Goal: Task Accomplishment & Management: Manage account settings

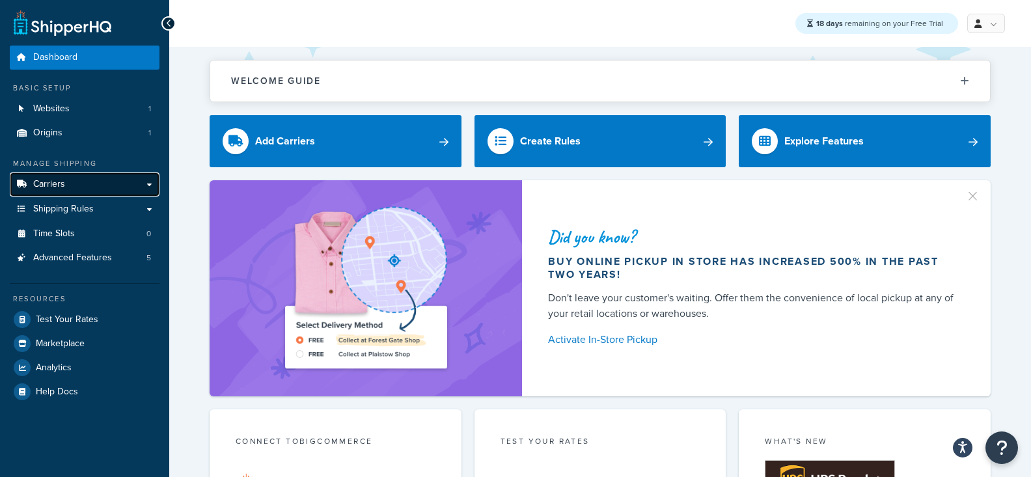
click at [124, 186] on link "Carriers" at bounding box center [85, 185] width 150 height 24
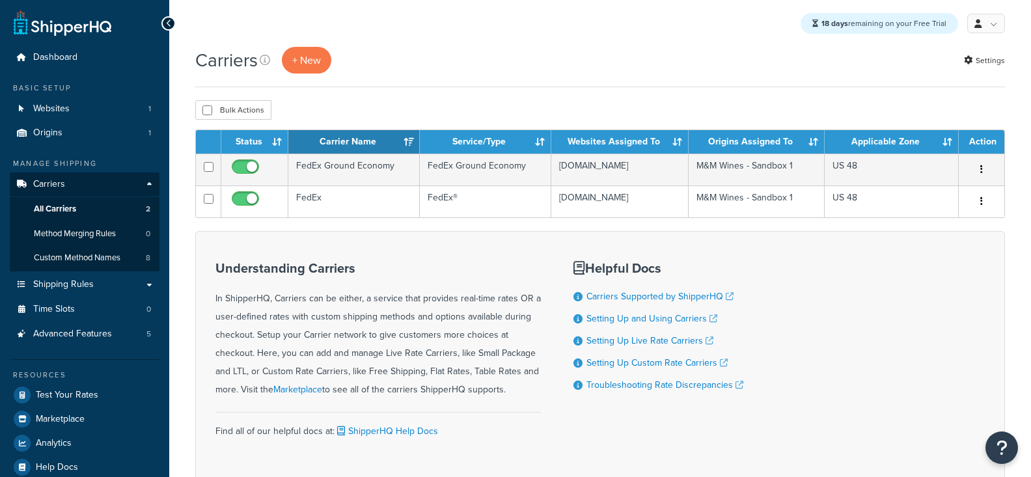
click at [380, 216] on td "FedEx" at bounding box center [354, 202] width 132 height 32
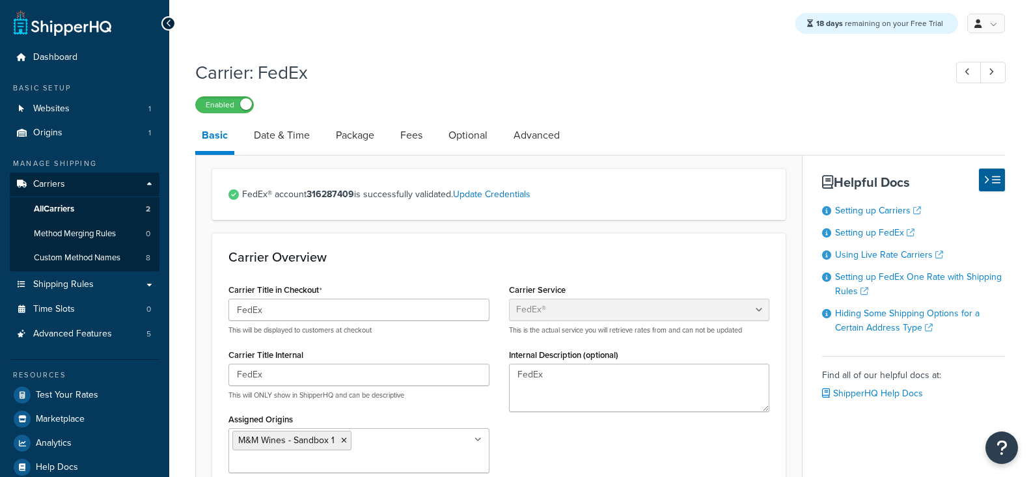
select select "fedEx"
select select "REGULAR_PICKUP"
select select "YOUR_PACKAGING"
click at [296, 142] on link "Date & Time" at bounding box center [281, 135] width 69 height 31
select select "E"
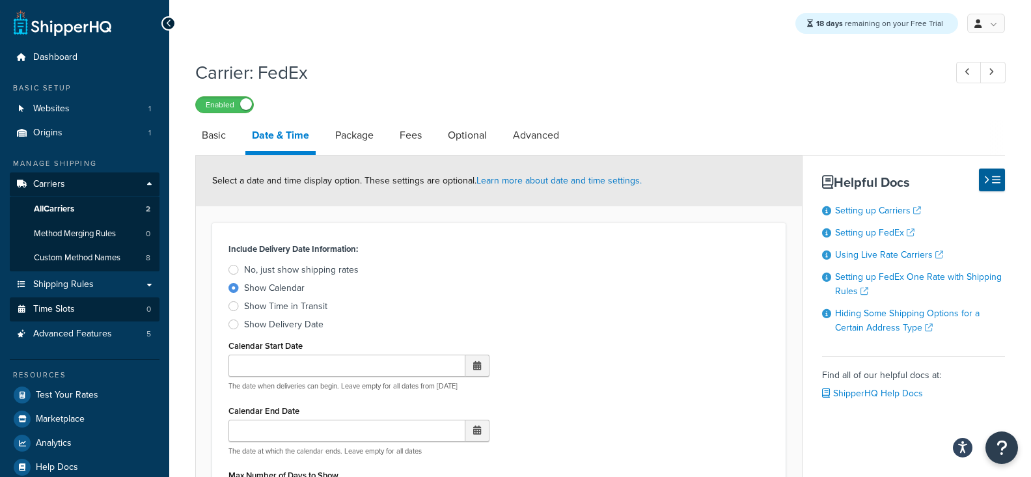
scroll to position [117, 0]
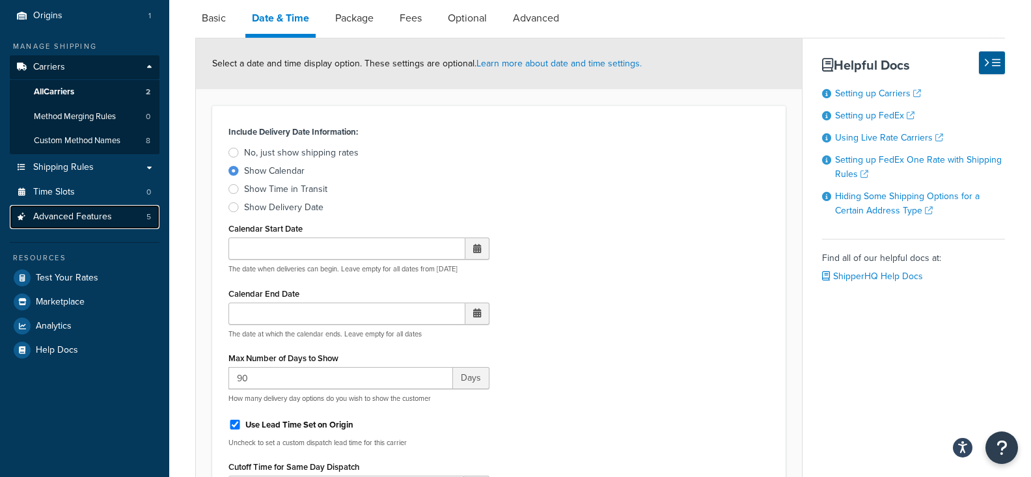
click at [120, 215] on link "Advanced Features 5" at bounding box center [85, 217] width 150 height 24
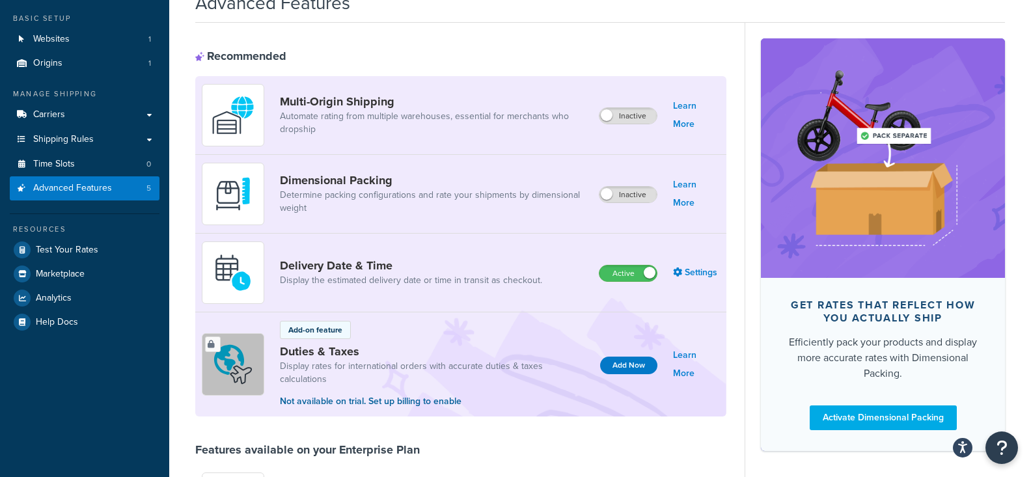
scroll to position [109, 0]
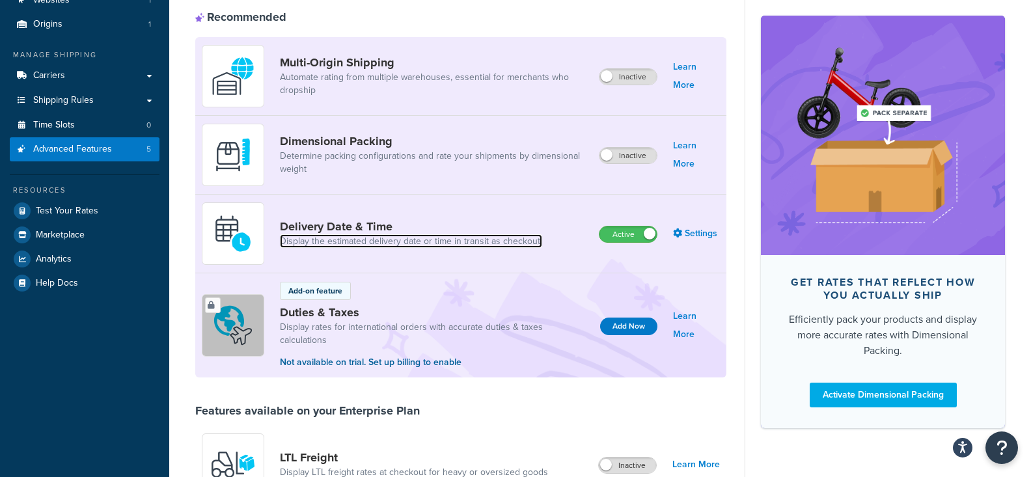
click at [359, 242] on link "Display the estimated delivery date or time in transit as checkout." at bounding box center [411, 241] width 262 height 13
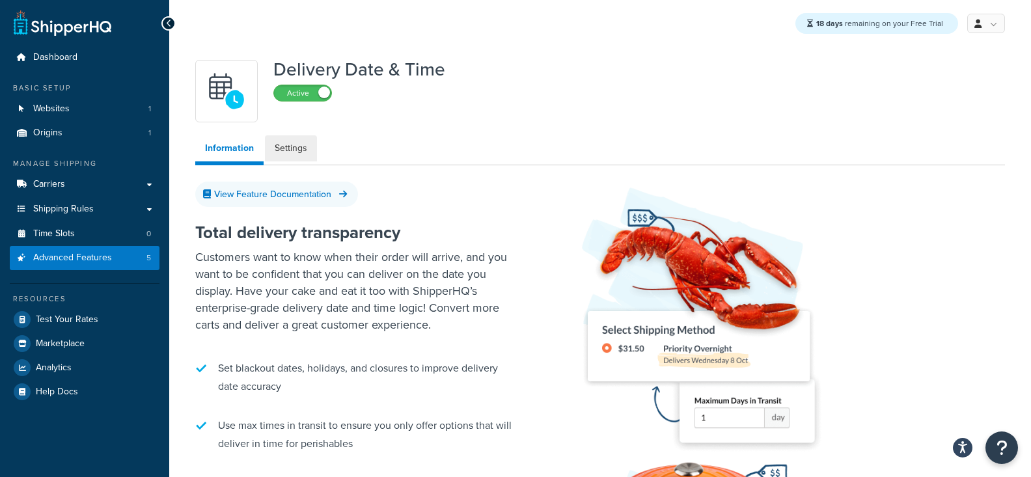
click at [283, 151] on link "Settings" at bounding box center [291, 148] width 52 height 26
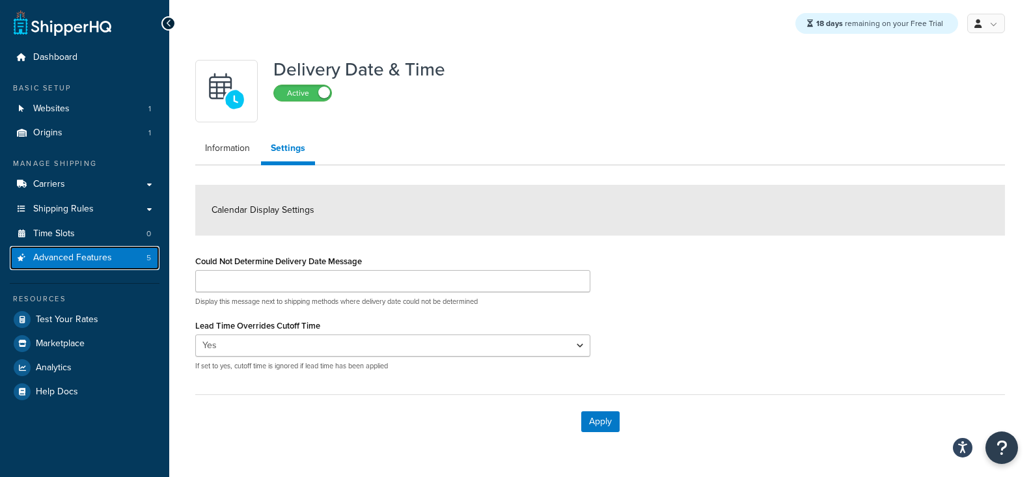
click at [150, 262] on span "5" at bounding box center [148, 258] width 5 height 11
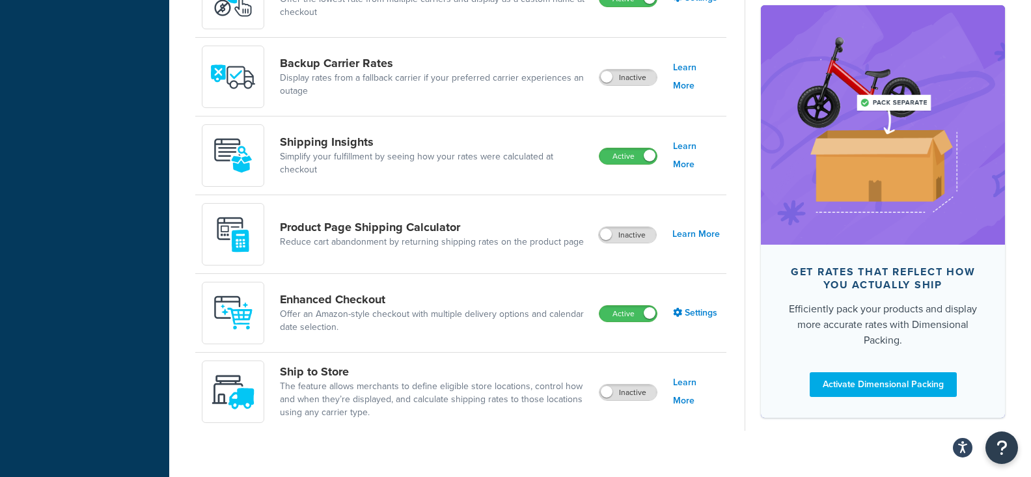
scroll to position [814, 0]
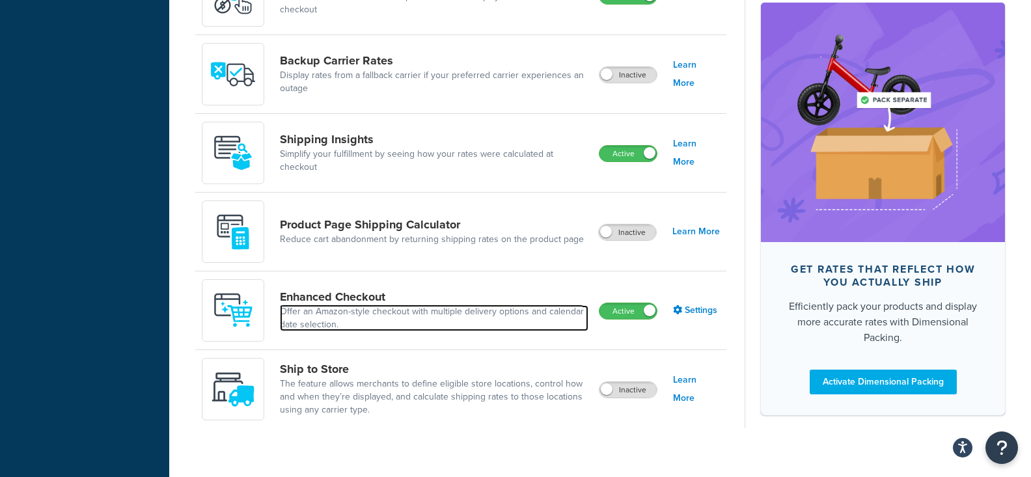
click at [339, 305] on link "Offer an Amazon-style checkout with multiple delivery options and calendar date…" at bounding box center [434, 318] width 309 height 26
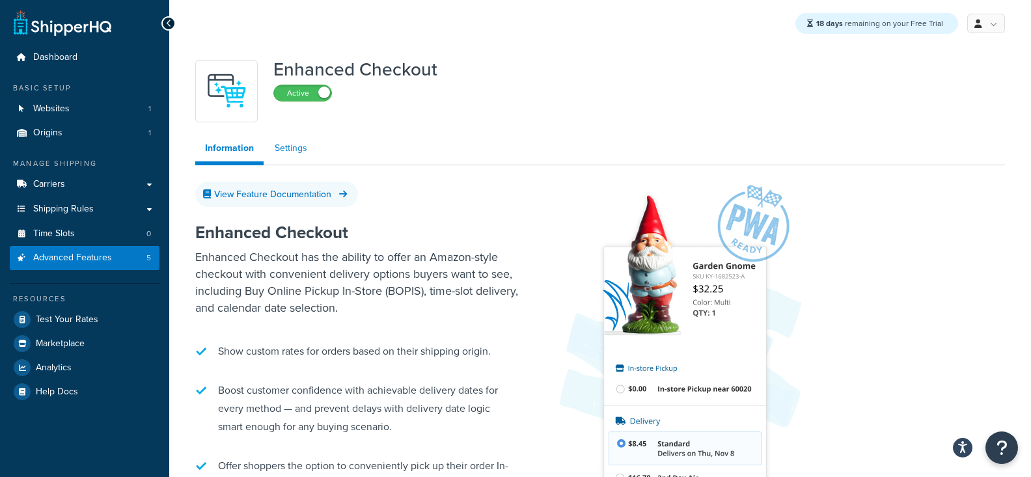
click at [301, 159] on link "Settings" at bounding box center [291, 148] width 52 height 26
select select "MONTHLY"
select select "29"
select select "2"
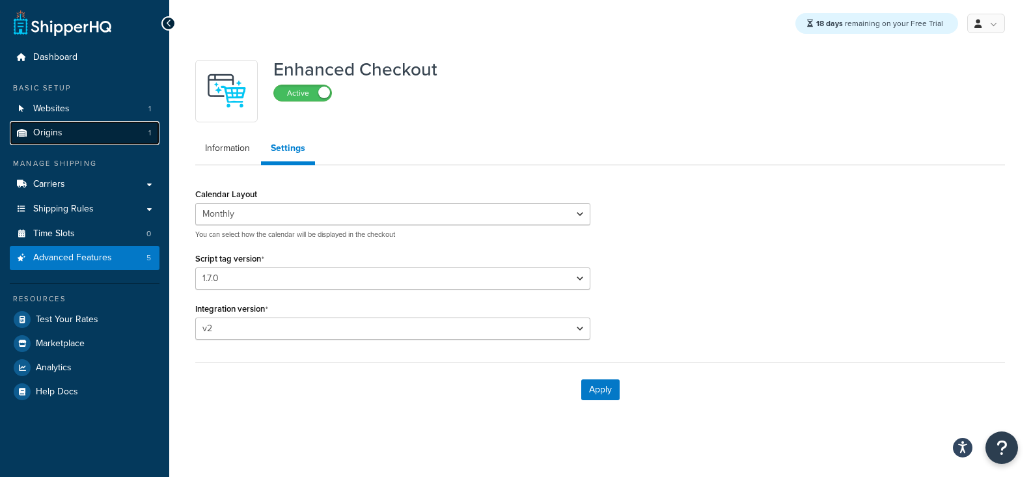
click at [123, 122] on link "Origins 1" at bounding box center [85, 133] width 150 height 24
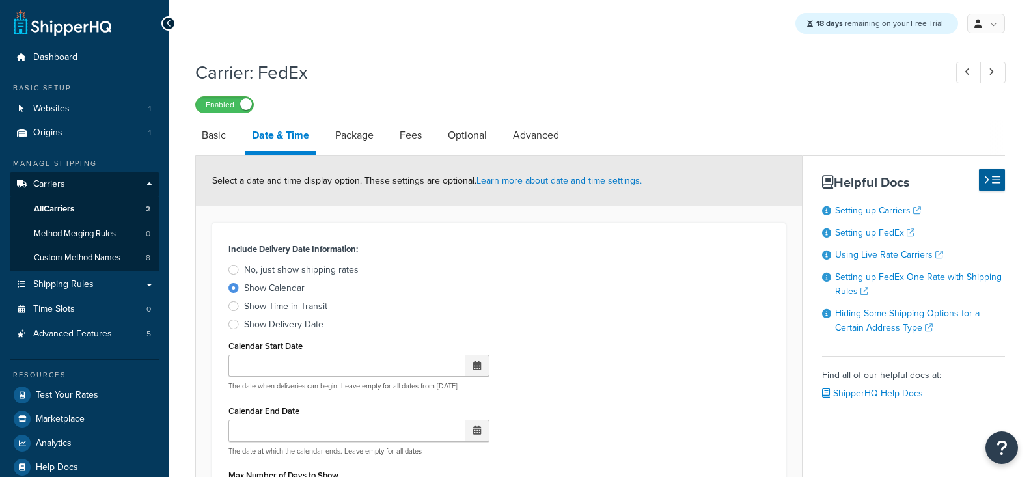
select select "E"
click at [217, 141] on link "Basic" at bounding box center [213, 135] width 37 height 31
select select "fedEx"
select select "REGULAR_PICKUP"
select select "YOUR_PACKAGING"
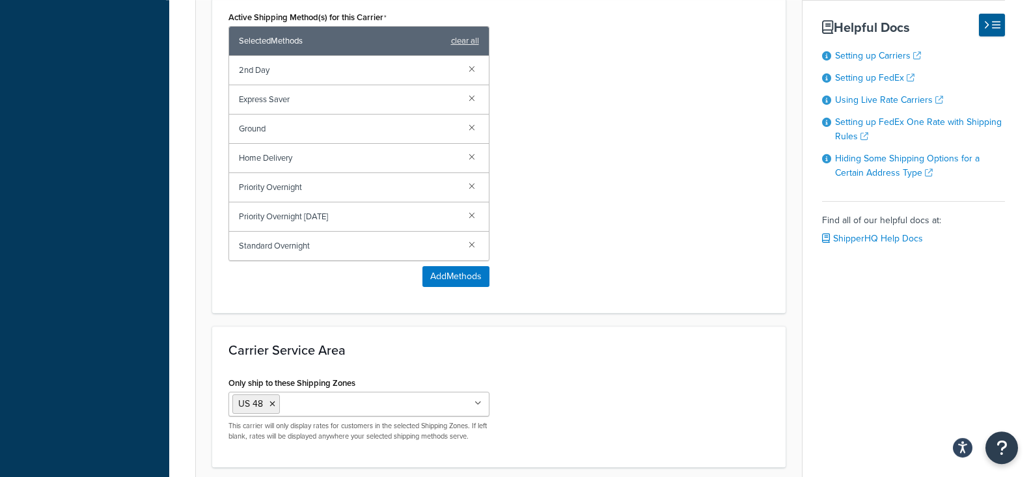
scroll to position [843, 0]
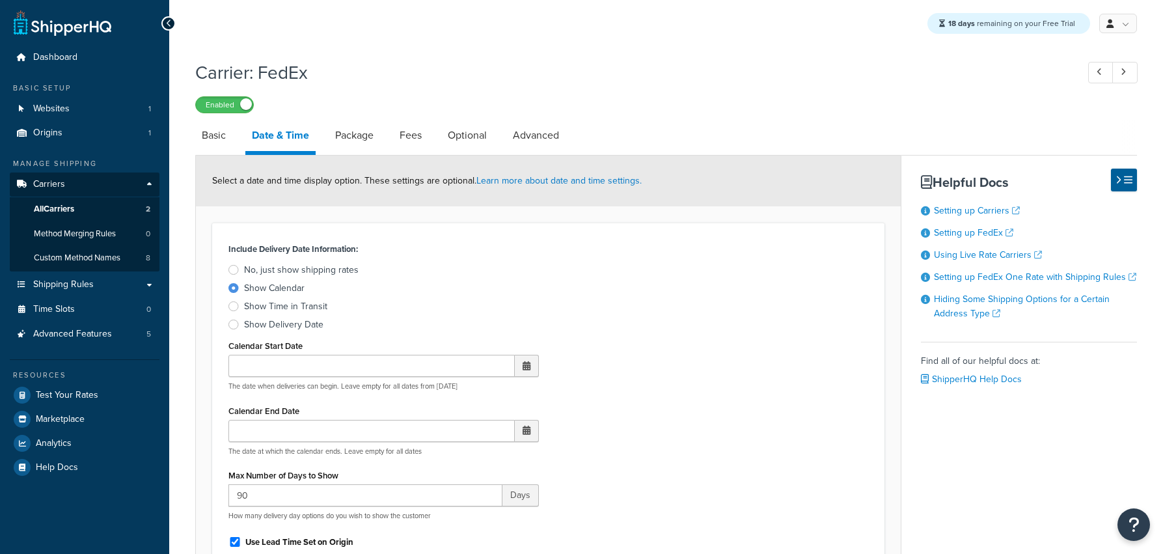
select select "E"
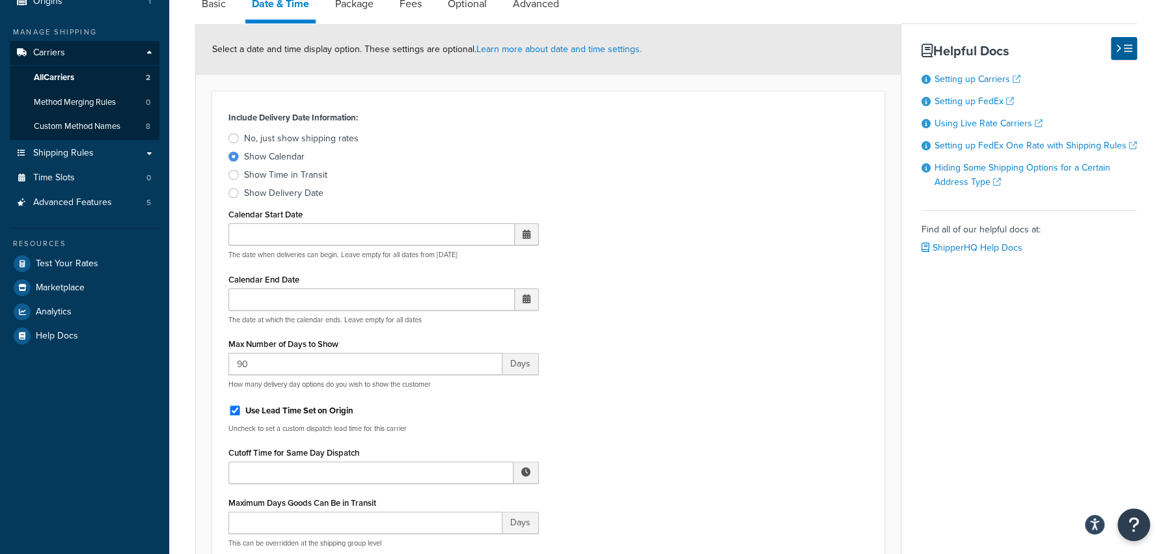
scroll to position [120, 0]
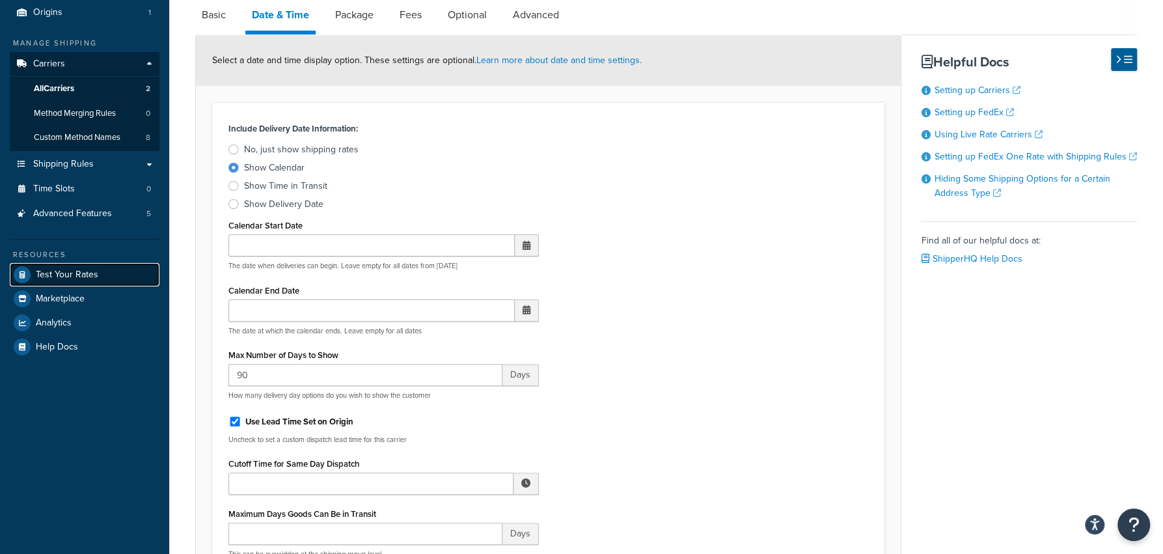
click at [83, 277] on span "Test Your Rates" at bounding box center [67, 275] width 63 height 11
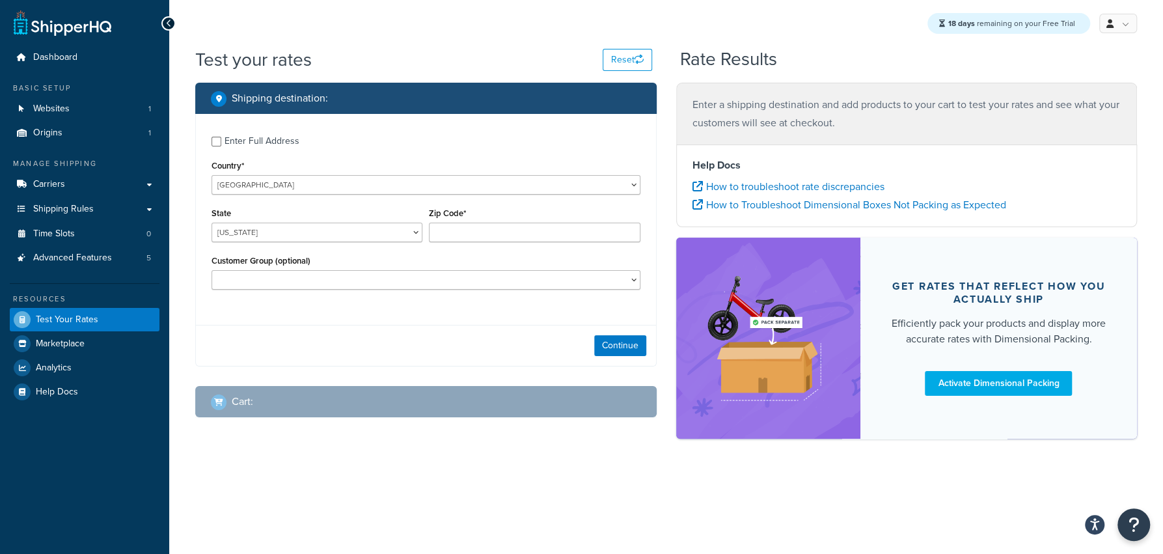
click at [574, 214] on div "Zip Code*" at bounding box center [534, 223] width 211 height 38
click at [563, 226] on input "Zip Code*" at bounding box center [534, 233] width 211 height 20
type input "35011"
click at [324, 143] on label "Enter Full Address" at bounding box center [433, 140] width 416 height 21
click at [221, 143] on input "Enter Full Address" at bounding box center [217, 142] width 10 height 10
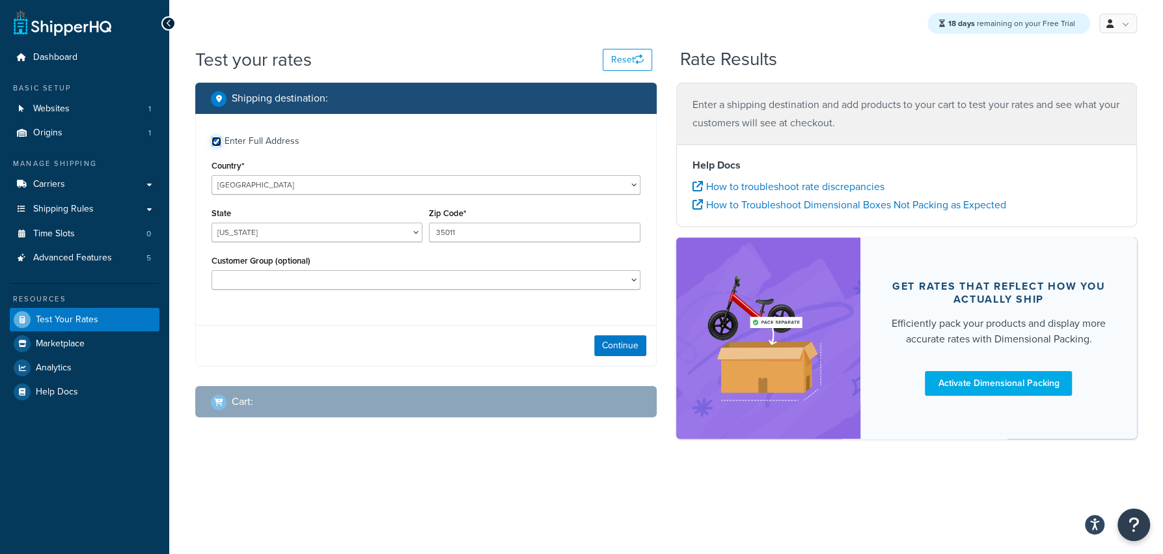
checkbox input "true"
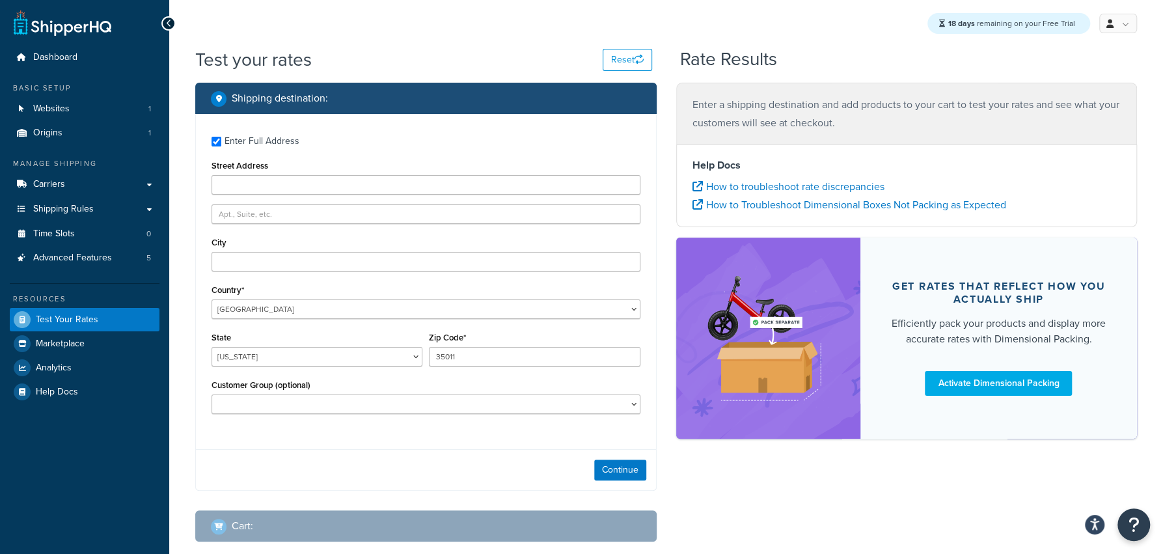
click at [320, 273] on div "Enter Full Address Street Address City Country* United States United Kingdom Af…" at bounding box center [426, 277] width 460 height 326
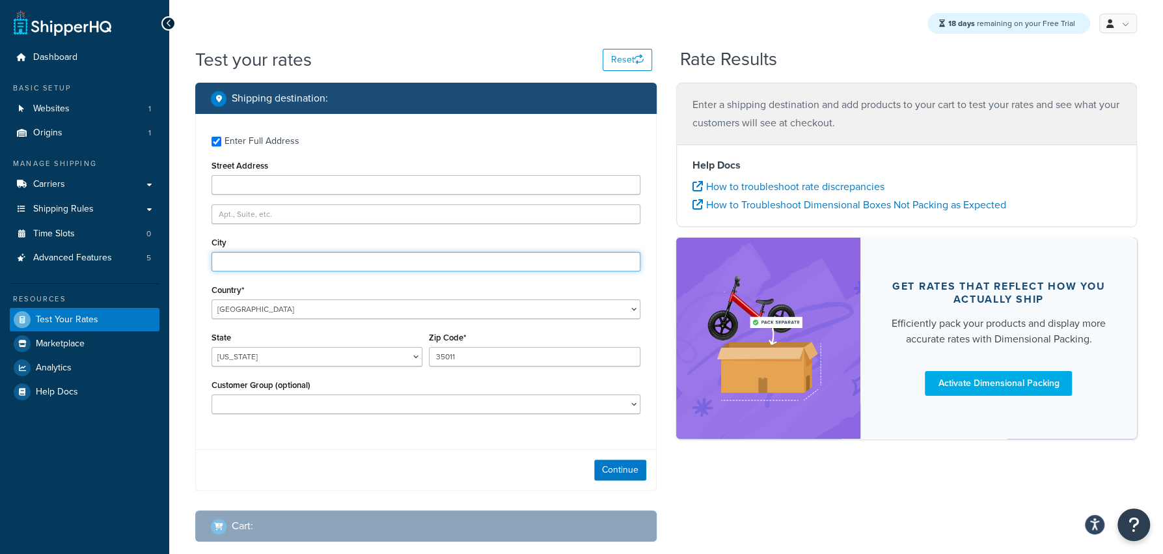
click at [324, 268] on input "City" at bounding box center [426, 262] width 429 height 20
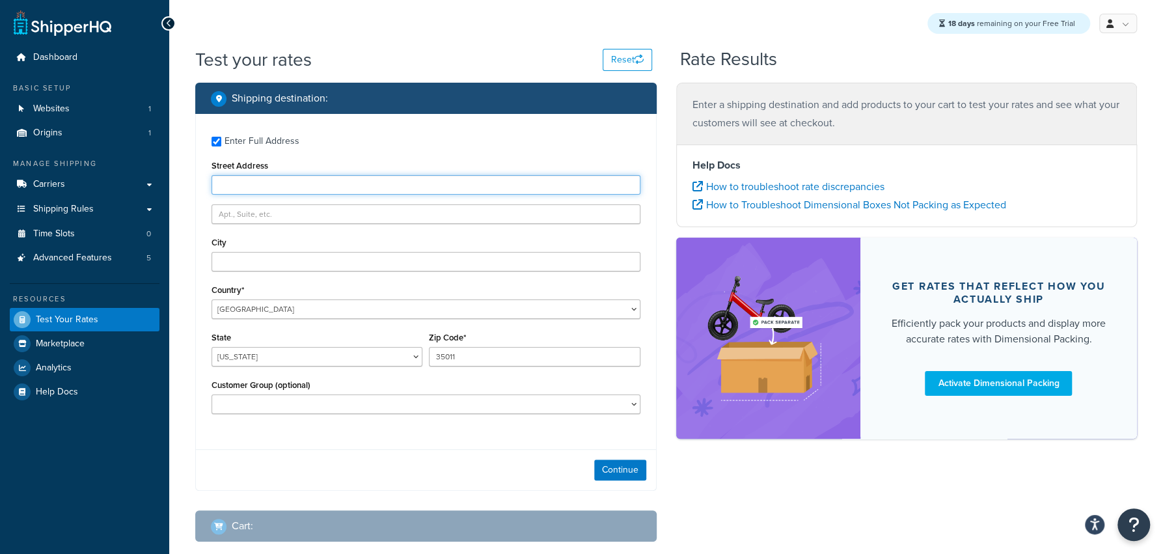
type input "1 Infinite Loop"
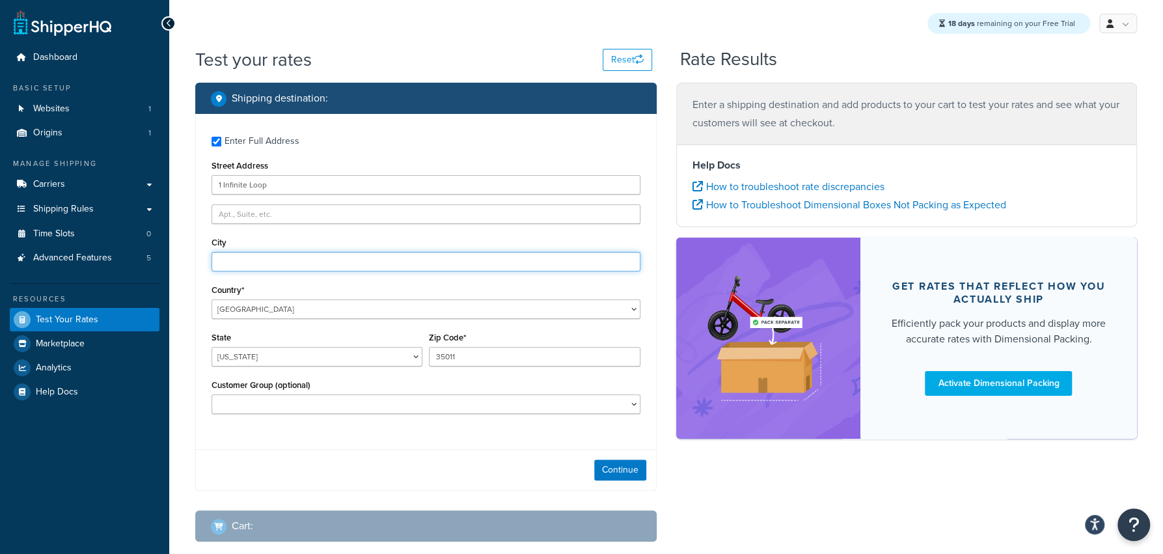
type input "Cupertino"
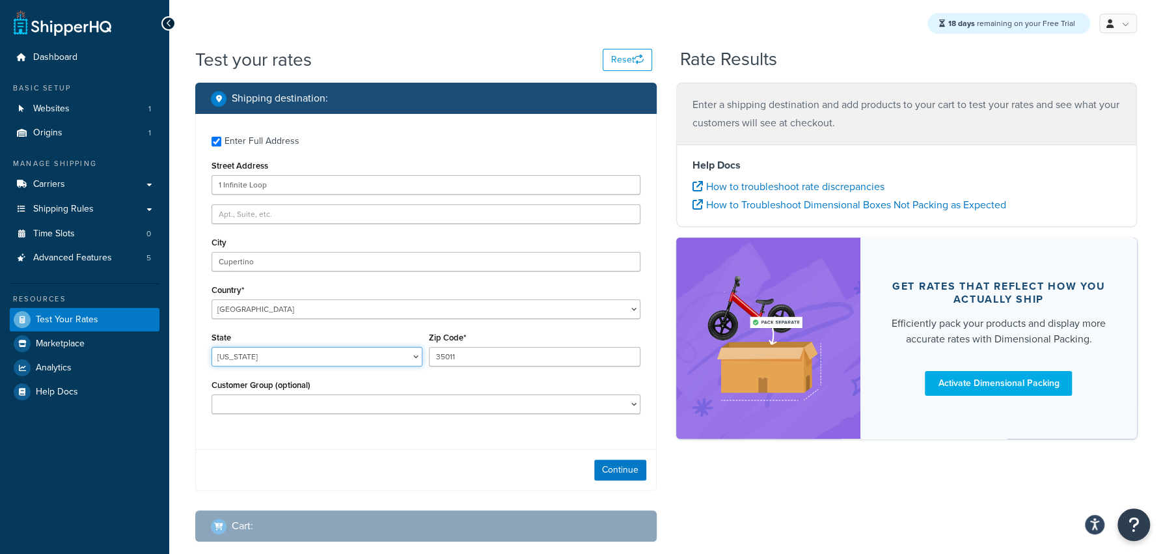
select select "CA"
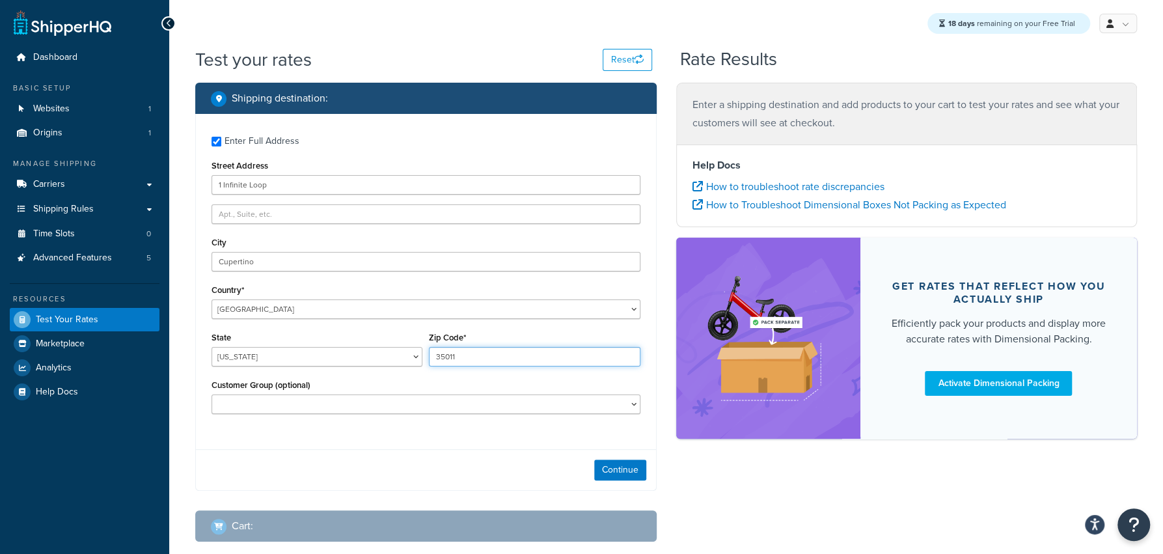
type input "95014"
click at [609, 450] on div "Enter Full Address Street Address 1 Infinite Loop City Cupertino Country* Unite…" at bounding box center [426, 302] width 462 height 377
click at [608, 451] on div "Continue" at bounding box center [426, 469] width 460 height 41
click at [607, 454] on div "Continue" at bounding box center [426, 469] width 460 height 41
click at [604, 465] on button "Continue" at bounding box center [620, 470] width 52 height 21
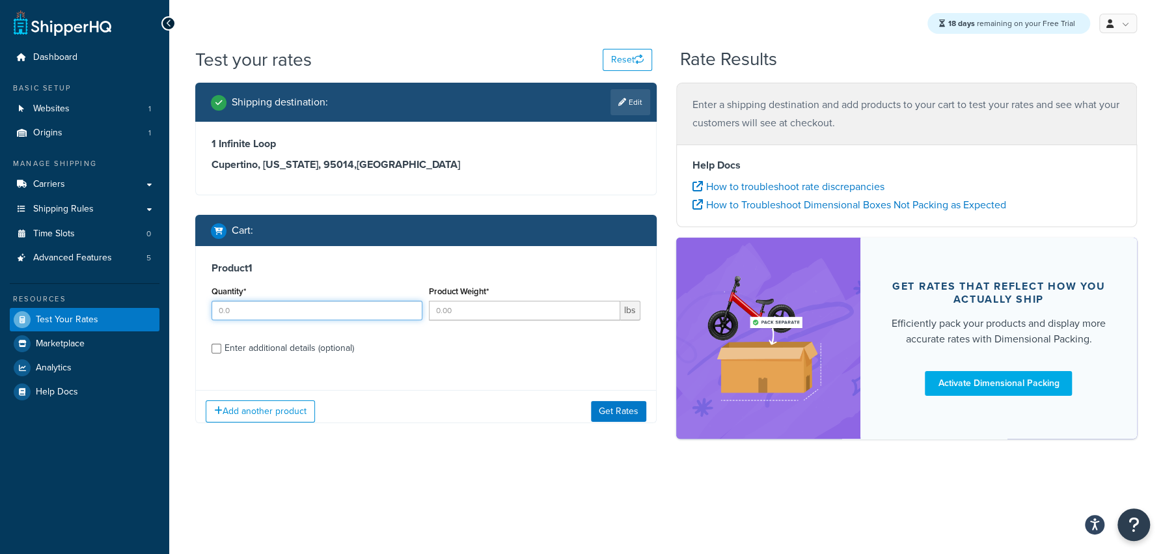
click at [336, 313] on input "Quantity*" at bounding box center [317, 311] width 211 height 20
type input "1"
type input "5"
click at [630, 435] on div "Shipping destination : Edit 1 Infinite Loop Cupertino, California, 95014 , Unit…" at bounding box center [426, 267] width 481 height 369
click at [642, 424] on div "Add another product Get Rates" at bounding box center [426, 410] width 460 height 42
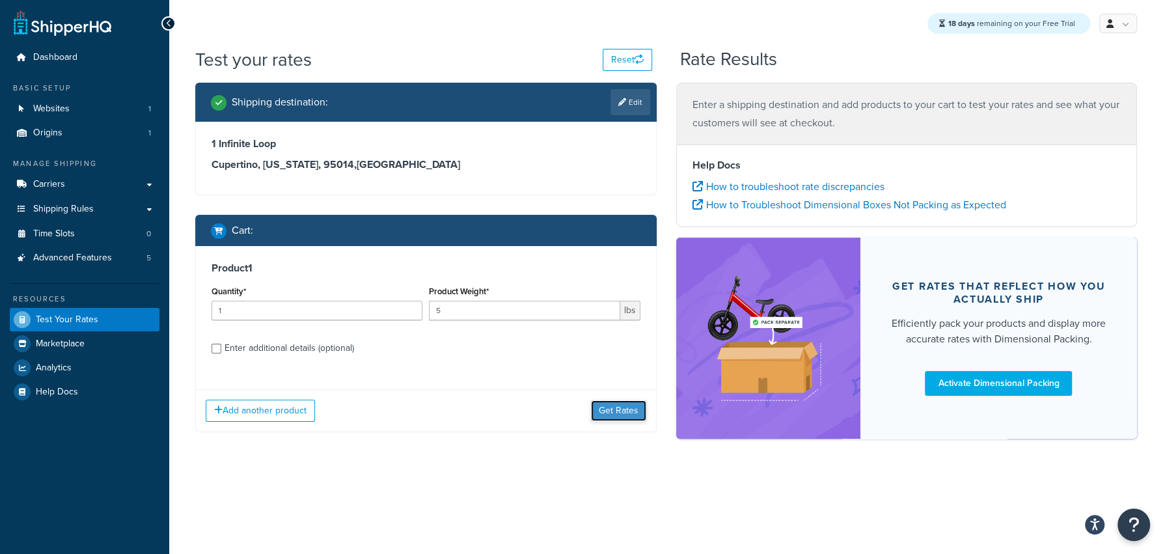
click at [641, 421] on button "Get Rates" at bounding box center [618, 410] width 55 height 21
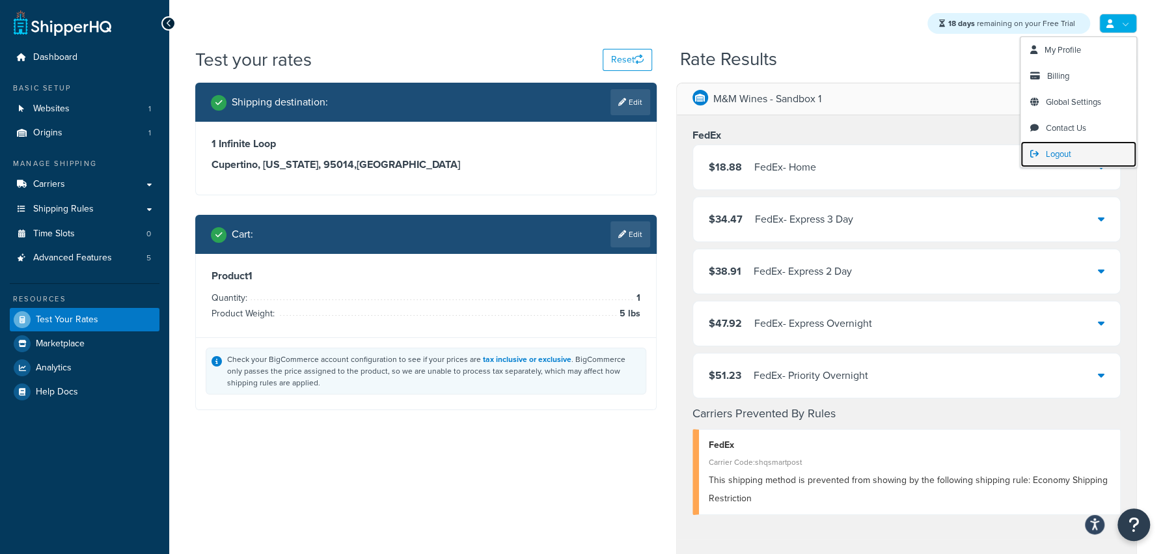
click at [1083, 162] on link "Logout" at bounding box center [1079, 154] width 116 height 26
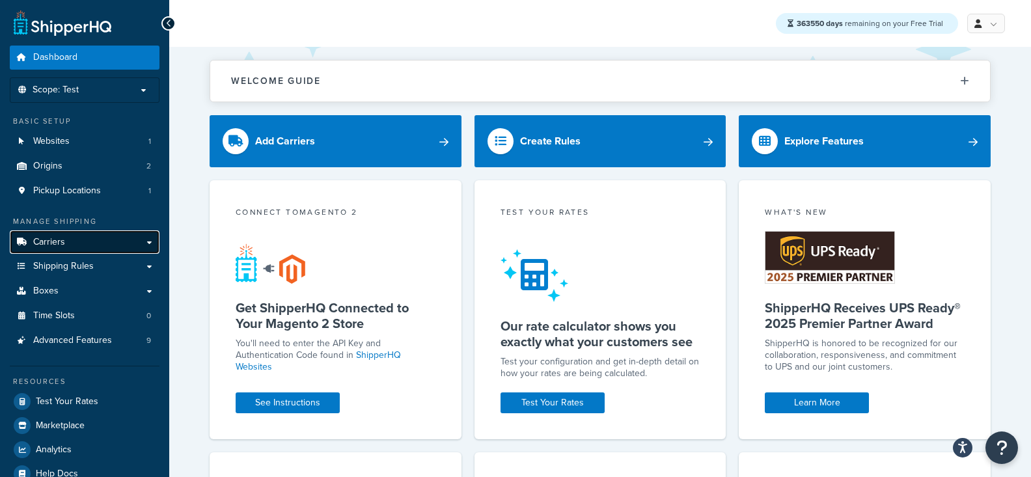
click at [105, 239] on link "Carriers" at bounding box center [85, 242] width 150 height 24
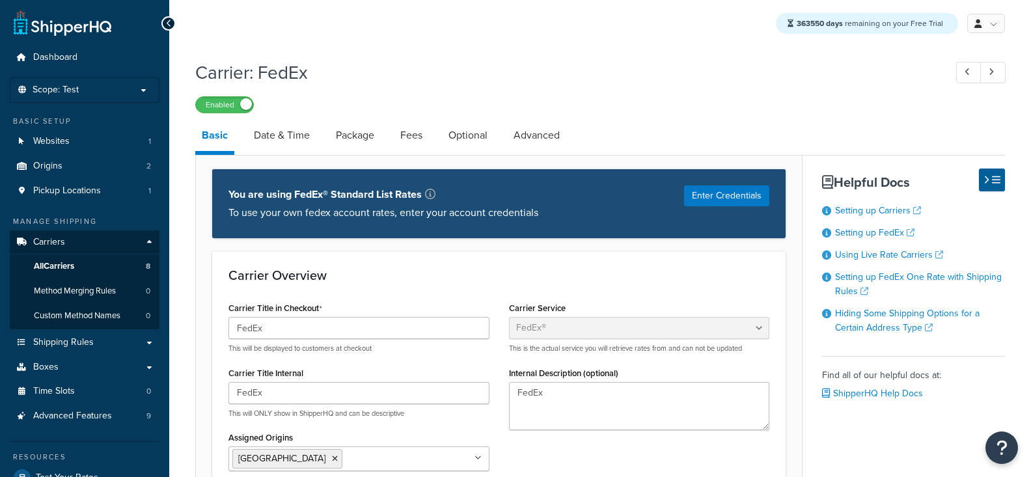
select select "fedEx"
select select "REGULAR_PICKUP"
select select "YOUR_PACKAGING"
click at [102, 467] on link "Test Your Rates" at bounding box center [85, 477] width 150 height 23
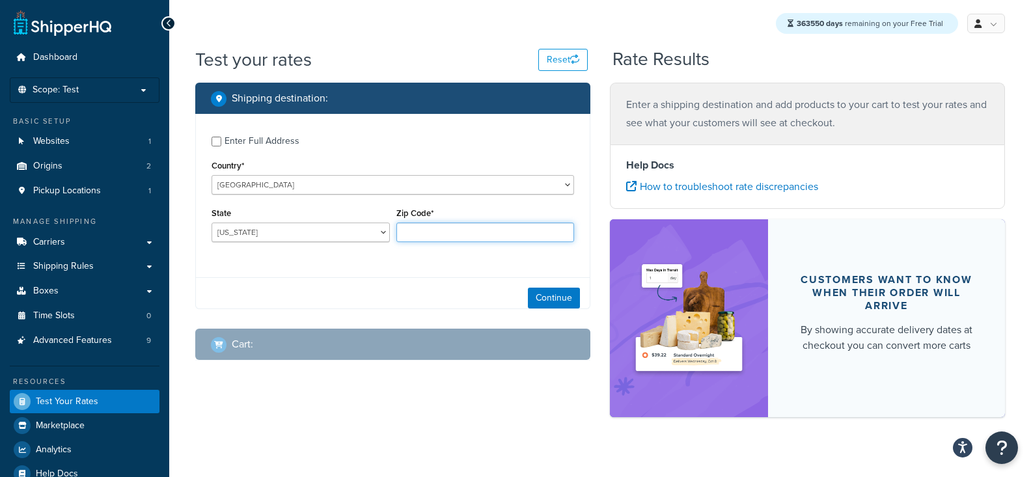
click at [444, 229] on input "Zip Code*" at bounding box center [485, 233] width 178 height 20
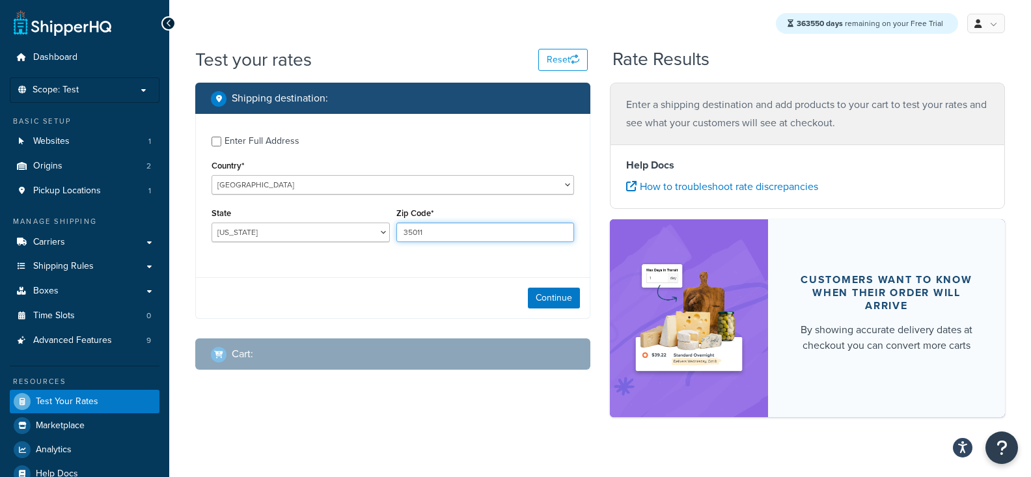
type input "35011"
click at [350, 139] on label "Enter Full Address" at bounding box center [400, 140] width 350 height 21
click at [221, 139] on input "Enter Full Address" at bounding box center [217, 142] width 10 height 10
checkbox input "true"
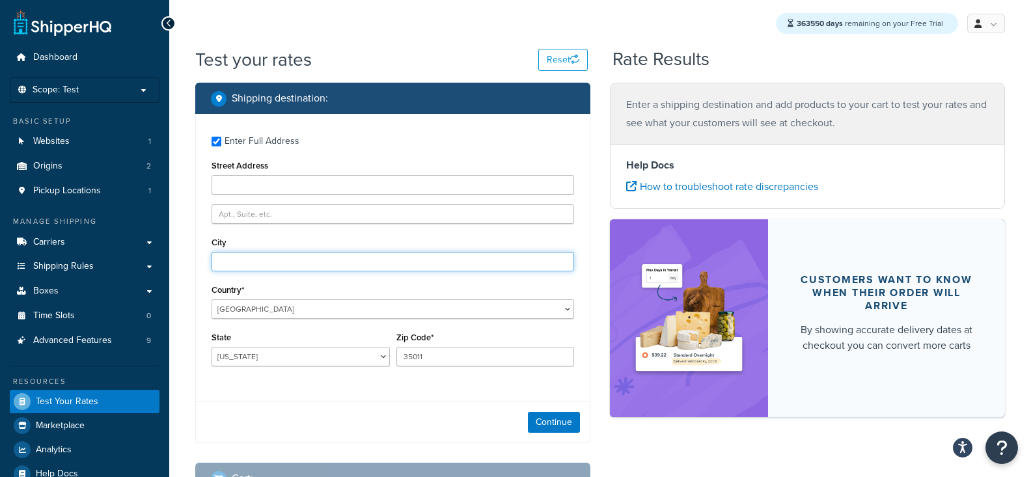
click at [294, 265] on input "City" at bounding box center [393, 262] width 363 height 20
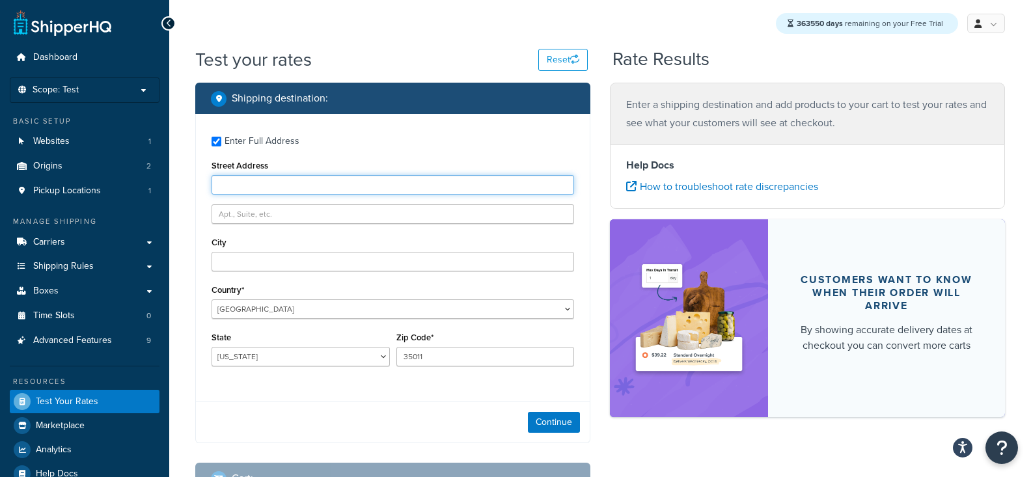
type input "1 Infinite Loop"
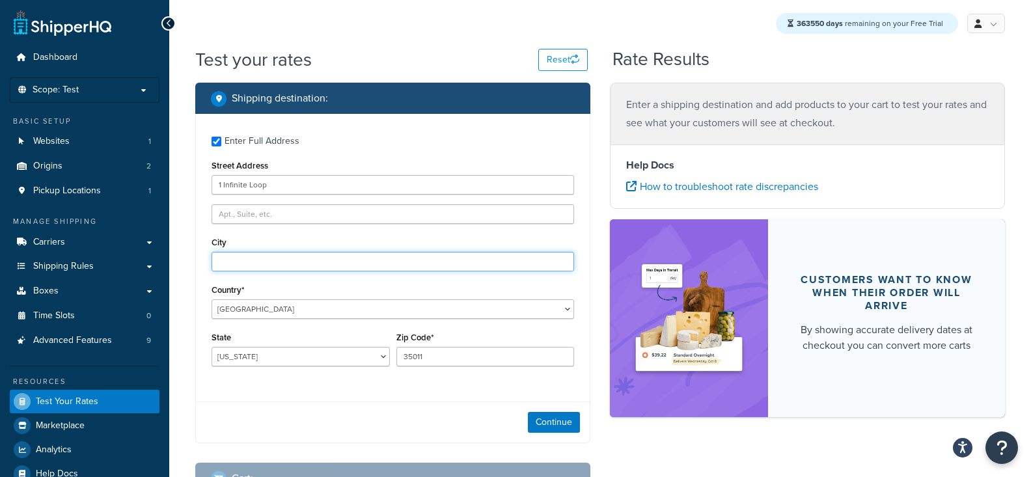
type input "Cupertino"
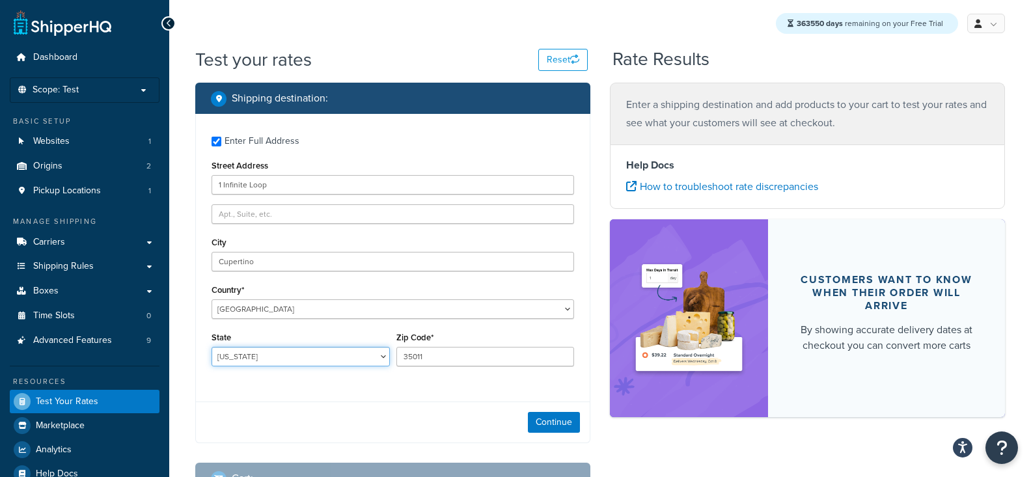
select select "CA"
type input "95014"
click at [572, 419] on button "Continue" at bounding box center [554, 422] width 52 height 21
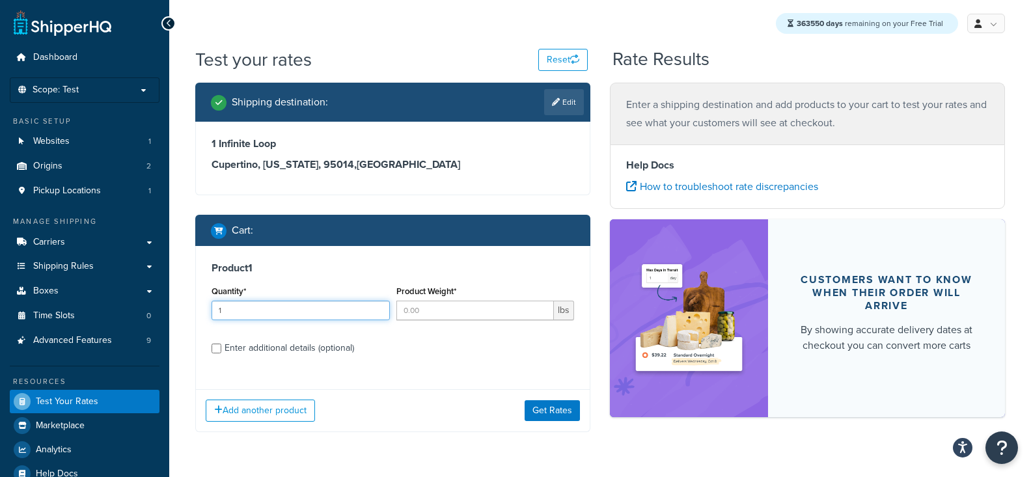
click at [257, 312] on input "1" at bounding box center [301, 311] width 178 height 20
type input "1"
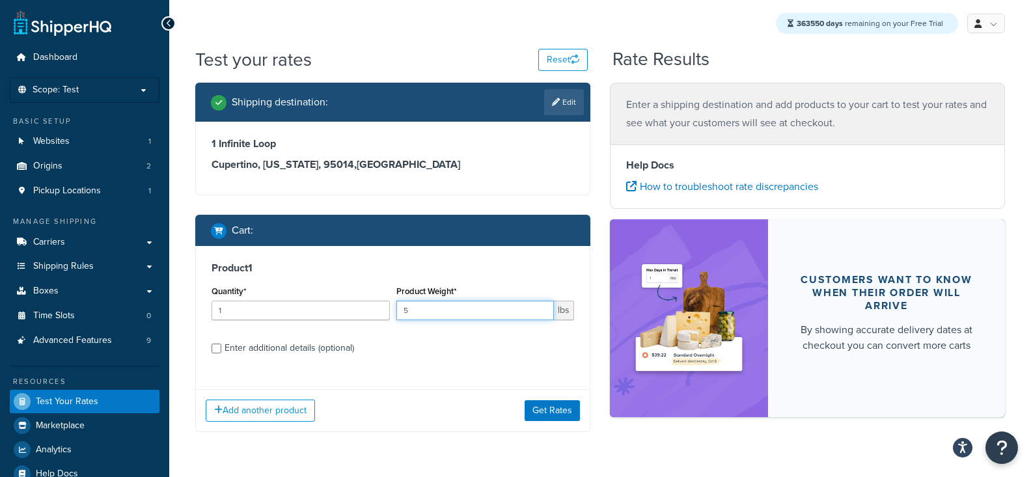
type input "5"
click at [286, 351] on div "Enter additional details (optional)" at bounding box center [290, 348] width 130 height 18
click at [221, 351] on input "Enter additional details (optional)" at bounding box center [217, 349] width 10 height 10
checkbox input "true"
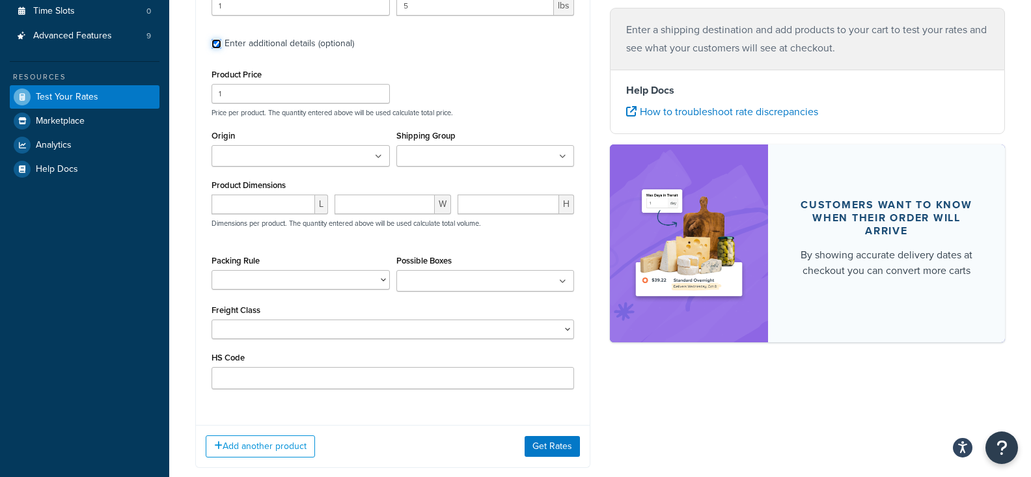
scroll to position [307, 0]
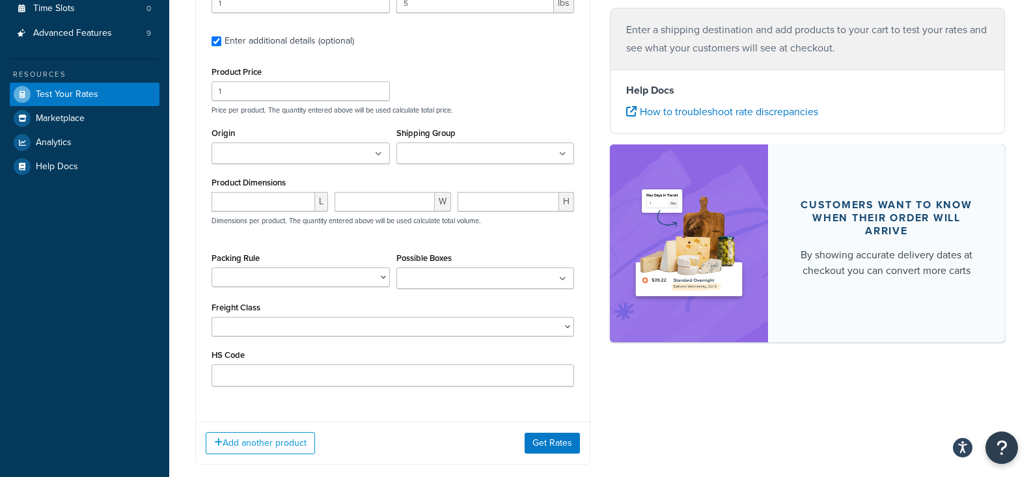
click at [288, 137] on div "Origin East Coast West Coast" at bounding box center [301, 144] width 178 height 40
click at [287, 145] on ul at bounding box center [301, 153] width 178 height 21
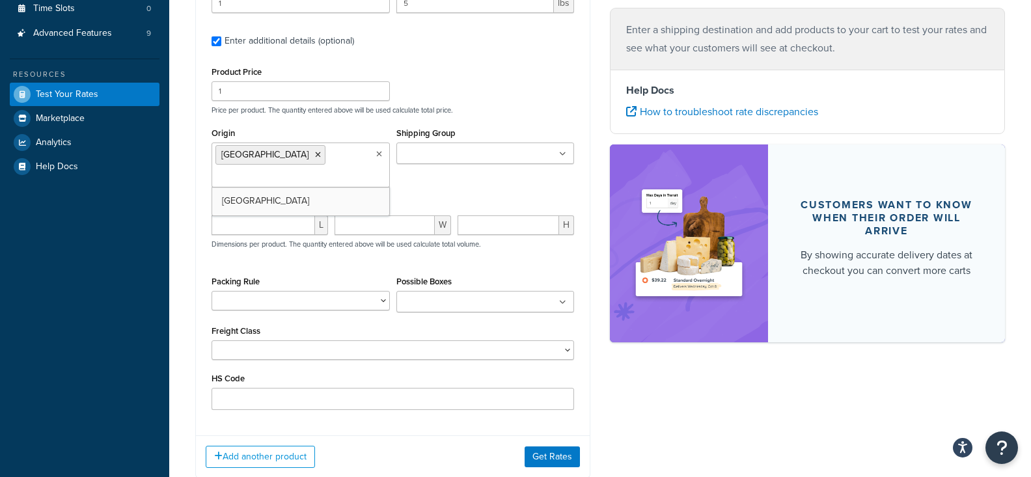
click at [518, 449] on div "Add another product Get Rates" at bounding box center [393, 457] width 394 height 42
click at [538, 451] on div "Add another product Get Rates" at bounding box center [393, 457] width 394 height 42
click at [539, 456] on button "Get Rates" at bounding box center [552, 466] width 55 height 21
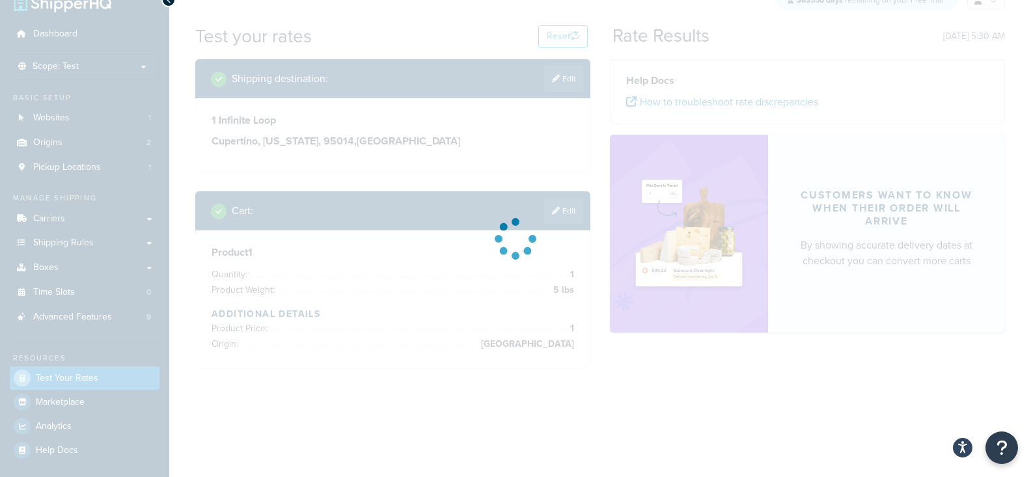
scroll to position [0, 0]
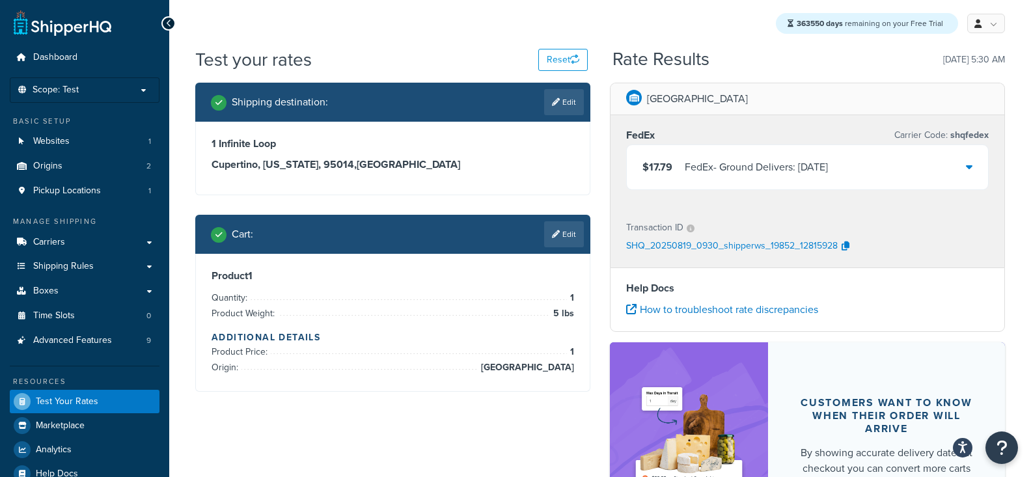
click at [828, 173] on div "FedEx - Ground Delivers: Thu, Aug 21" at bounding box center [756, 167] width 143 height 18
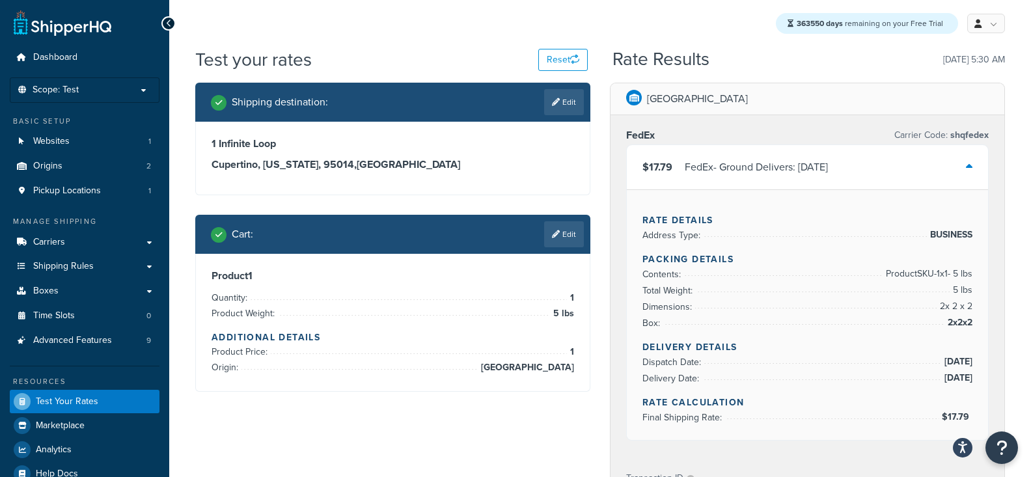
click at [828, 173] on div "FedEx - Ground Delivers: Thu, Aug 21" at bounding box center [756, 167] width 143 height 18
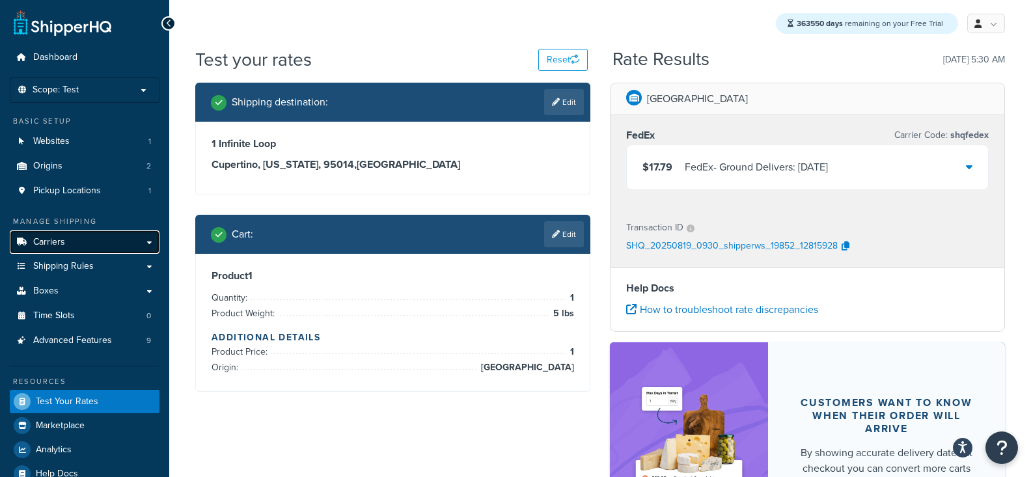
click at [110, 244] on link "Carriers" at bounding box center [85, 242] width 150 height 24
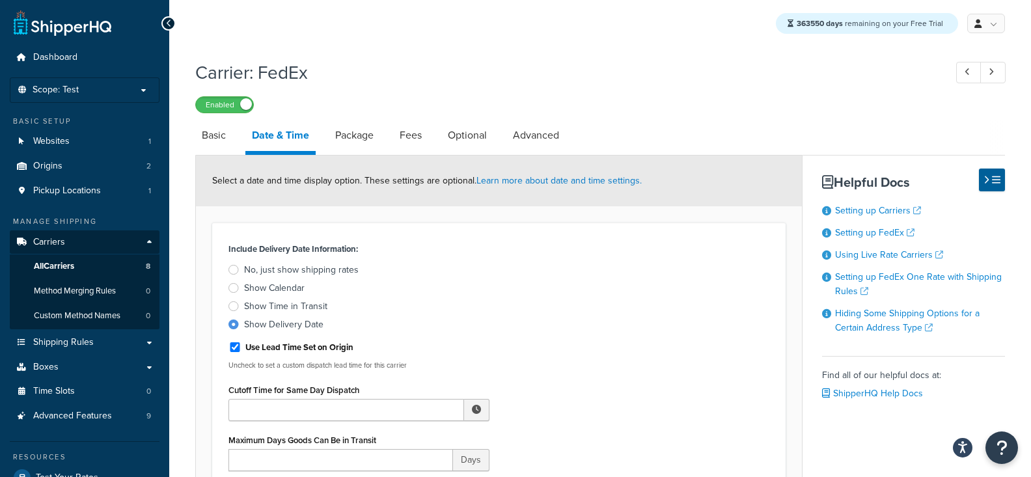
click at [283, 286] on div "Show Calendar" at bounding box center [274, 288] width 61 height 13
click at [0, 0] on input "Show Calendar" at bounding box center [0, 0] width 0 height 0
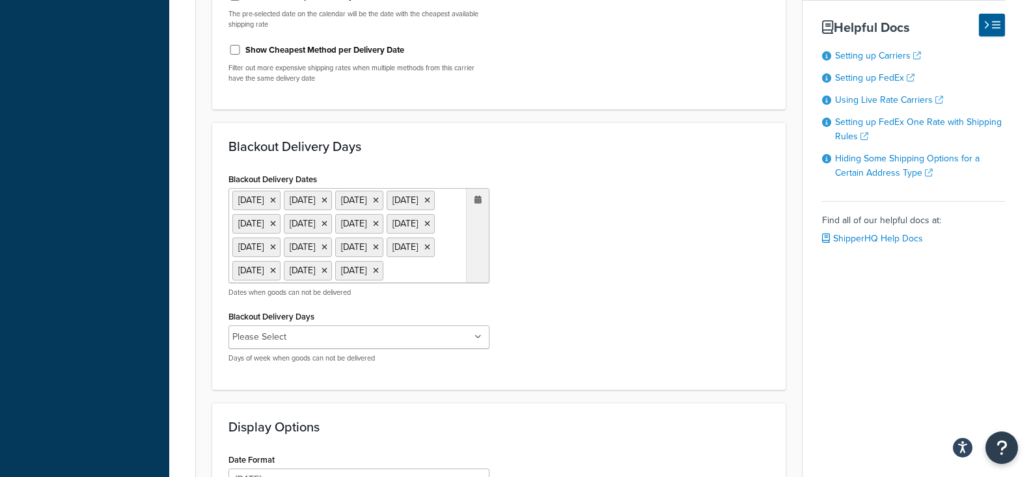
scroll to position [896, 0]
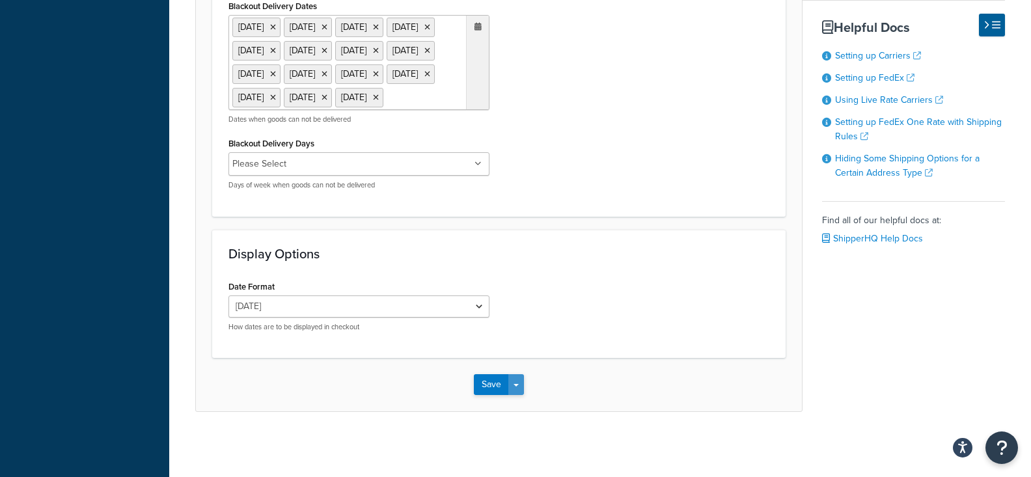
click at [513, 378] on button "Save Dropdown" at bounding box center [516, 384] width 16 height 21
click at [529, 415] on button "Save and Edit" at bounding box center [521, 408] width 95 height 27
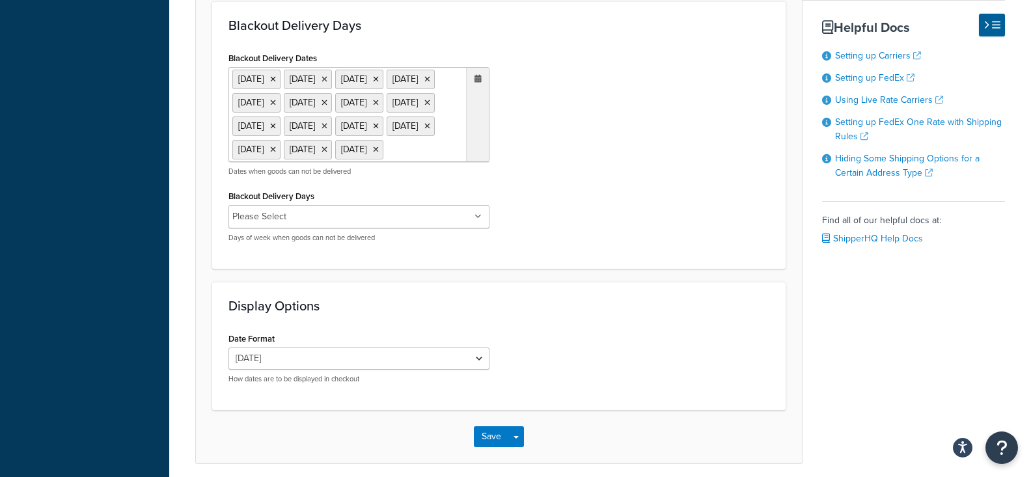
scroll to position [0, 0]
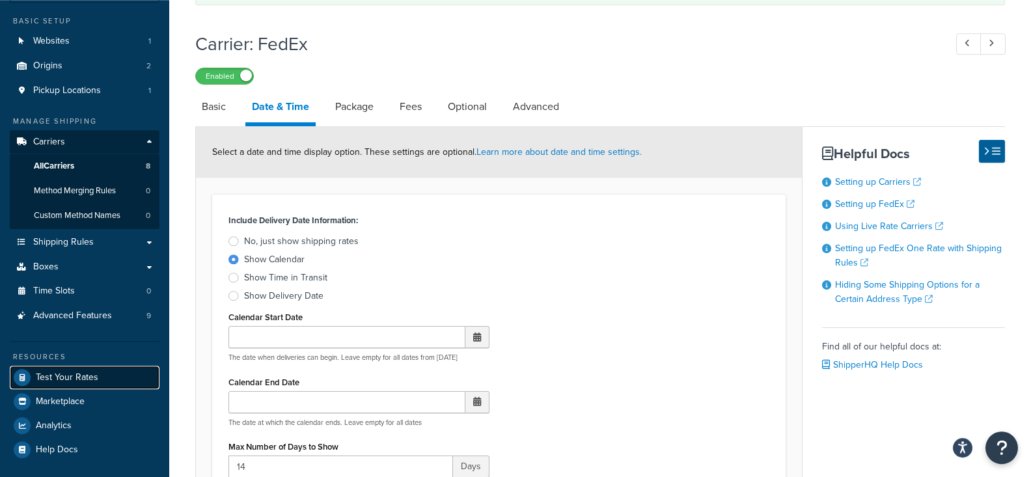
click at [102, 380] on link "Test Your Rates" at bounding box center [85, 377] width 150 height 23
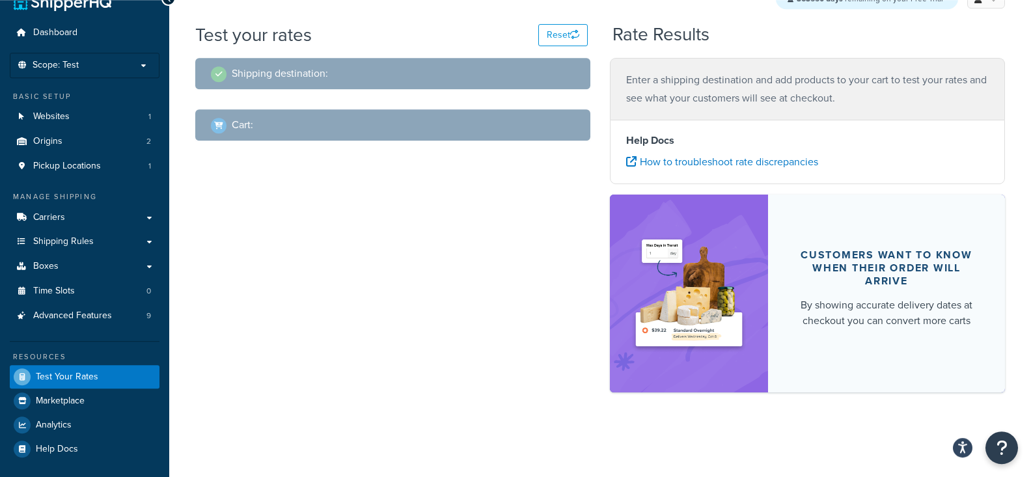
scroll to position [23, 0]
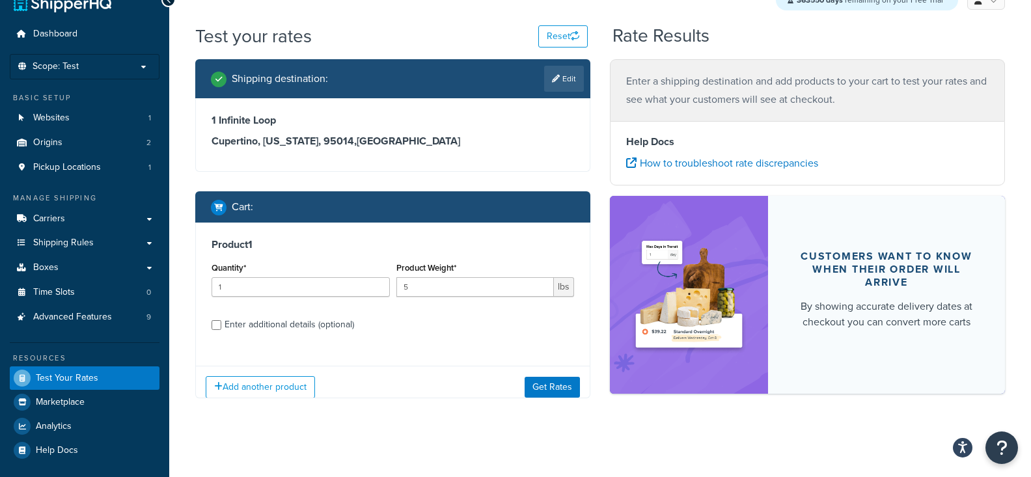
click at [540, 372] on div "Add another product Get Rates" at bounding box center [393, 387] width 394 height 42
click at [540, 374] on div "Add another product Get Rates" at bounding box center [393, 387] width 394 height 42
click at [540, 376] on div "Add another product Get Rates" at bounding box center [393, 387] width 394 height 42
click at [538, 381] on button "Get Rates" at bounding box center [552, 387] width 55 height 21
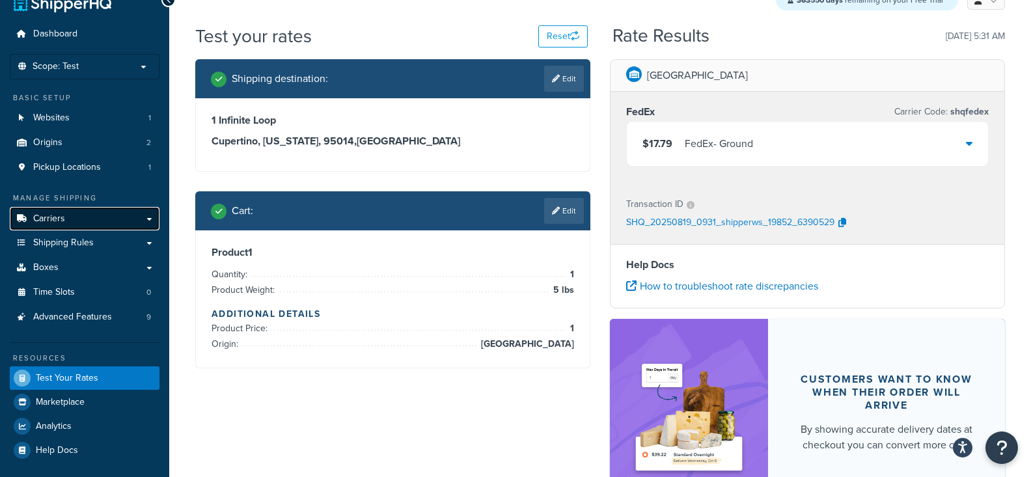
click at [117, 221] on link "Carriers" at bounding box center [85, 219] width 150 height 24
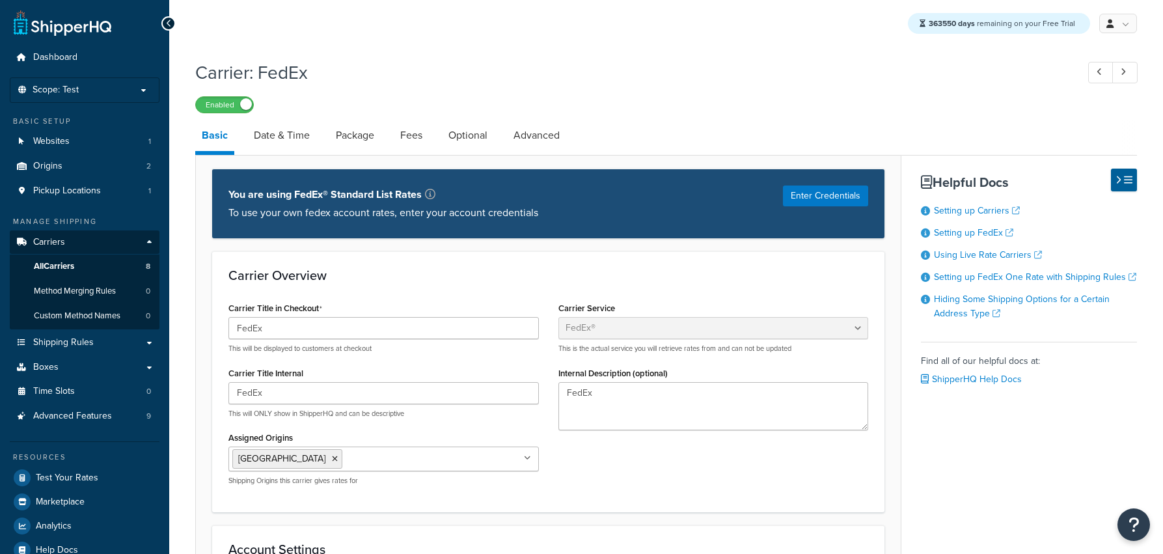
select select "fedEx"
select select "REGULAR_PICKUP"
select select "YOUR_PACKAGING"
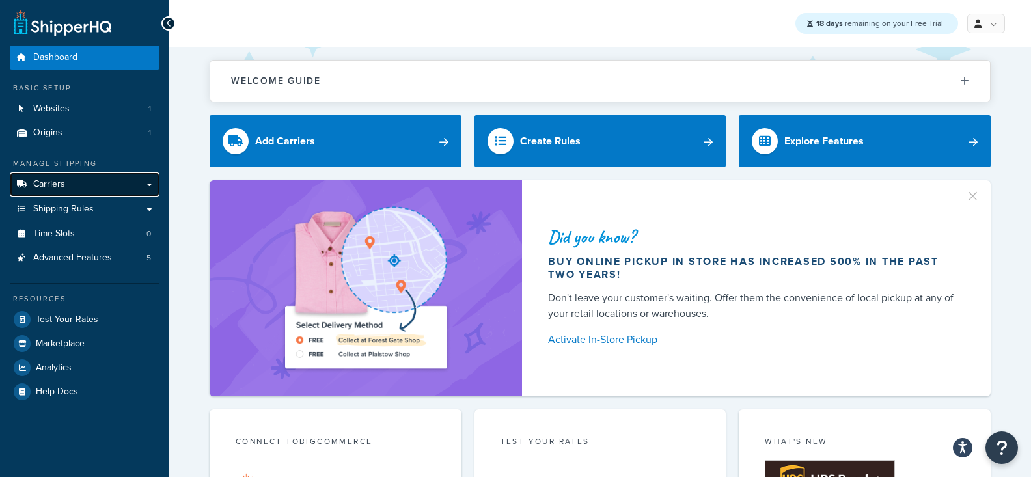
click at [116, 174] on link "Carriers" at bounding box center [85, 185] width 150 height 24
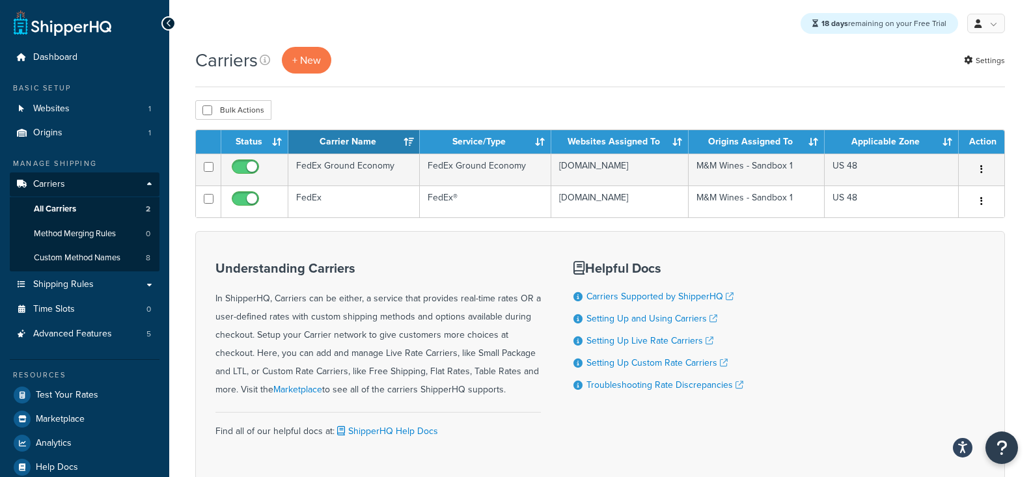
scroll to position [3, 0]
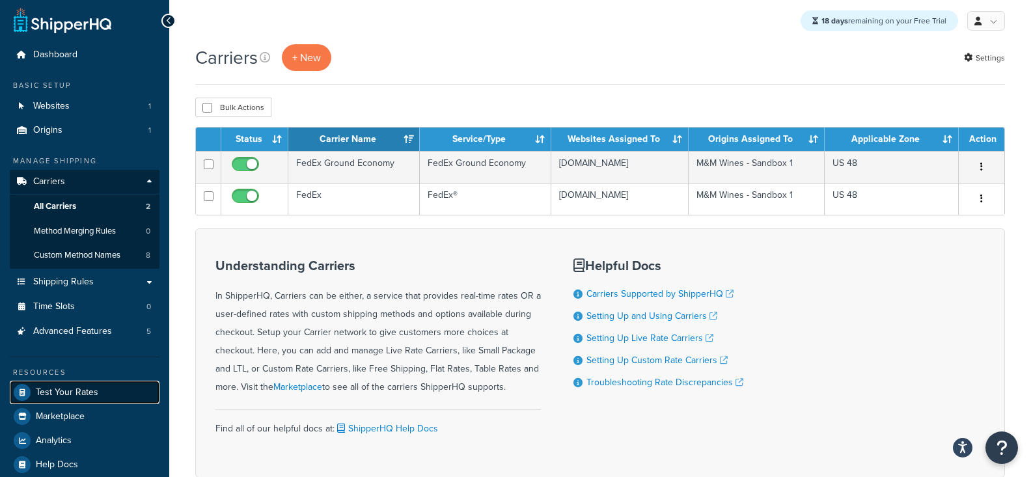
click at [86, 399] on link "Test Your Rates" at bounding box center [85, 392] width 150 height 23
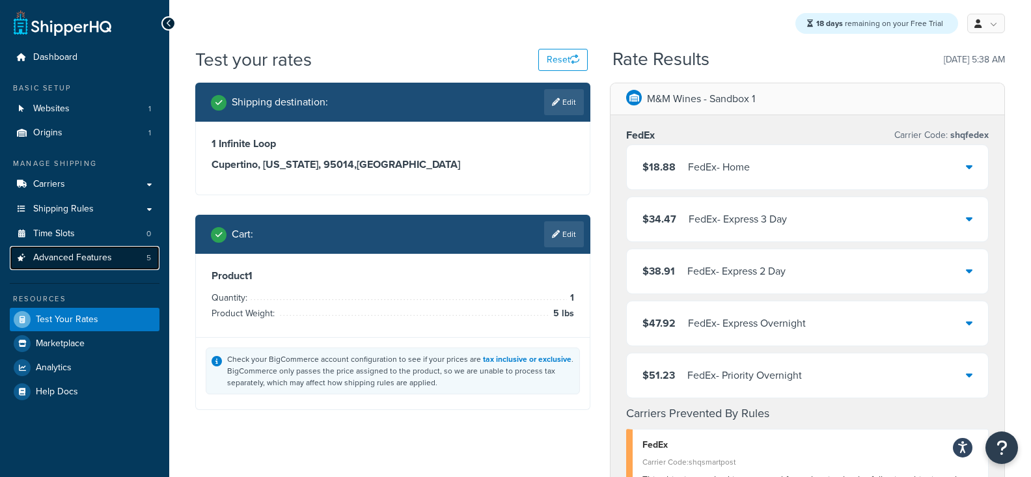
click at [128, 261] on link "Advanced Features 5" at bounding box center [85, 258] width 150 height 24
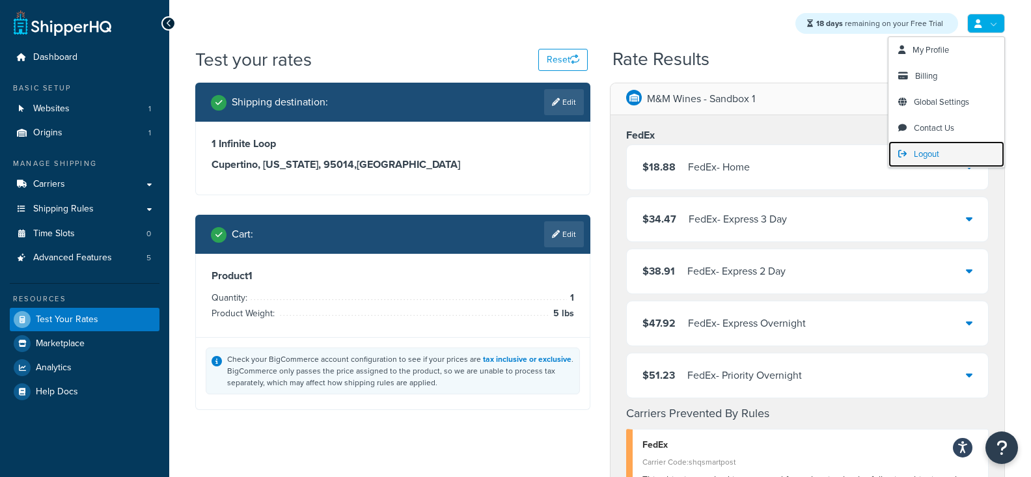
click at [950, 156] on link "Logout" at bounding box center [947, 154] width 116 height 26
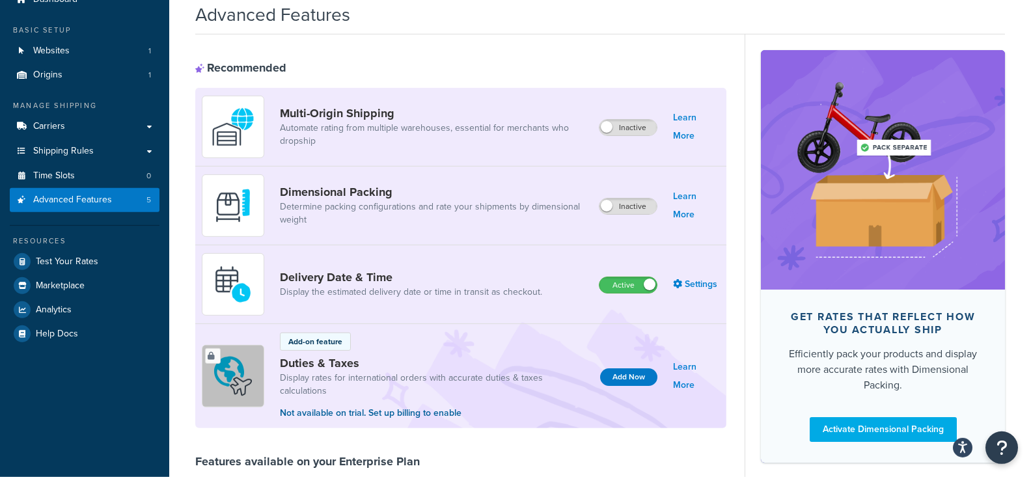
scroll to position [104, 0]
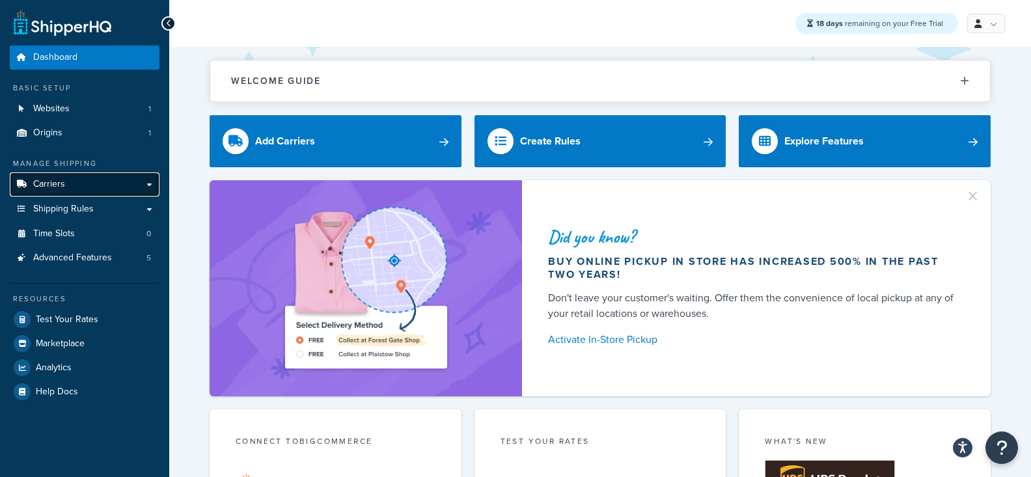
click at [57, 188] on span "Carriers" at bounding box center [49, 184] width 32 height 11
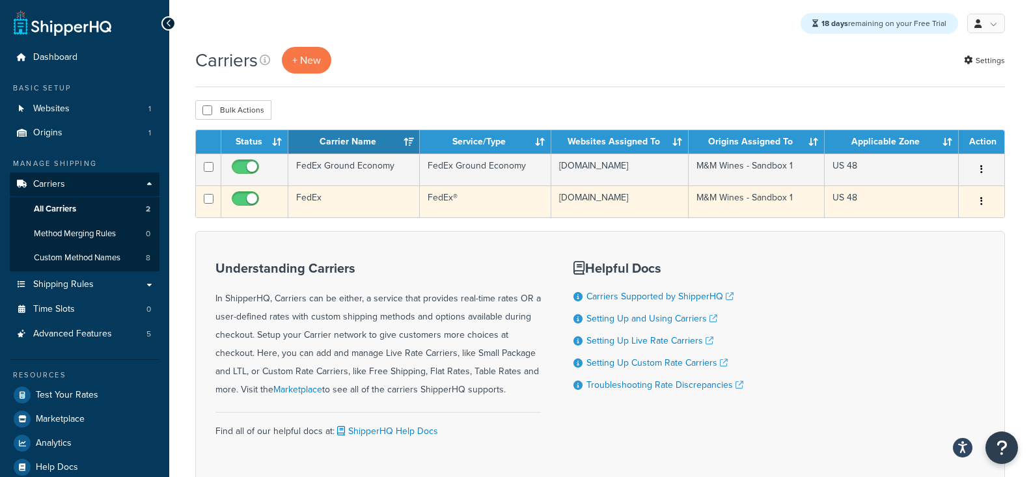
click at [712, 217] on td "M&M Wines - Sandbox 1" at bounding box center [757, 202] width 137 height 32
click at [397, 217] on td "FedEx" at bounding box center [354, 202] width 132 height 32
click at [399, 217] on td "FedEx" at bounding box center [354, 202] width 132 height 32
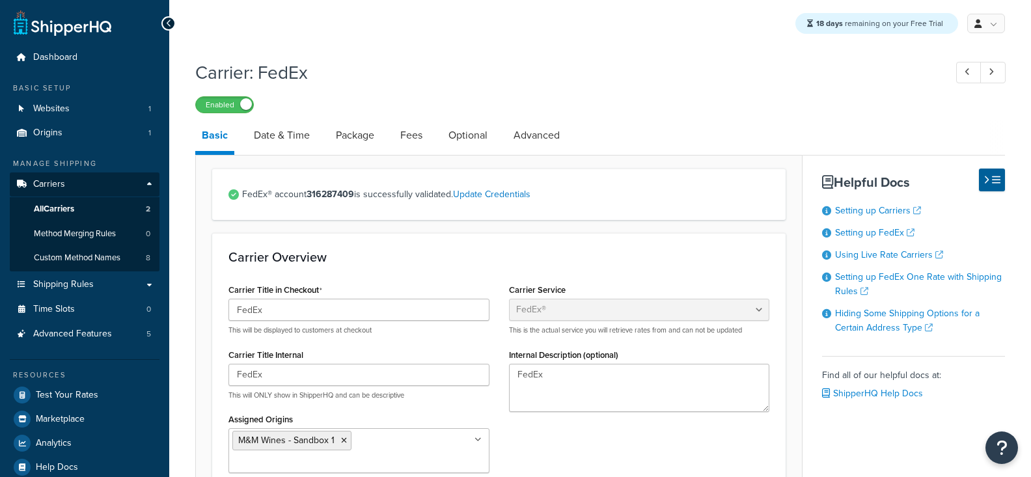
select select "fedEx"
select select "REGULAR_PICKUP"
select select "YOUR_PACKAGING"
click at [265, 132] on link "Date & Time" at bounding box center [281, 135] width 69 height 31
select select "E"
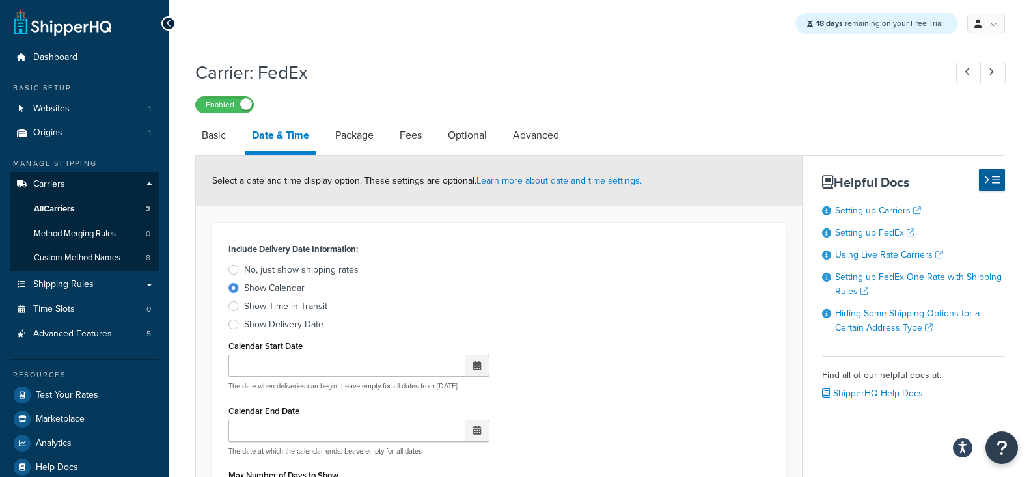
scroll to position [53, 0]
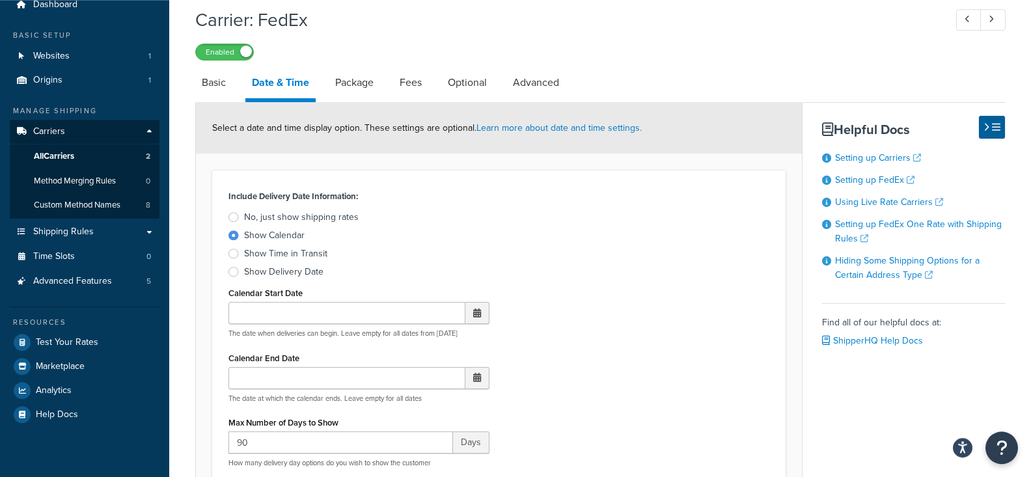
click at [923, 35] on div "Carrier: FedEx Enabled" at bounding box center [600, 31] width 810 height 60
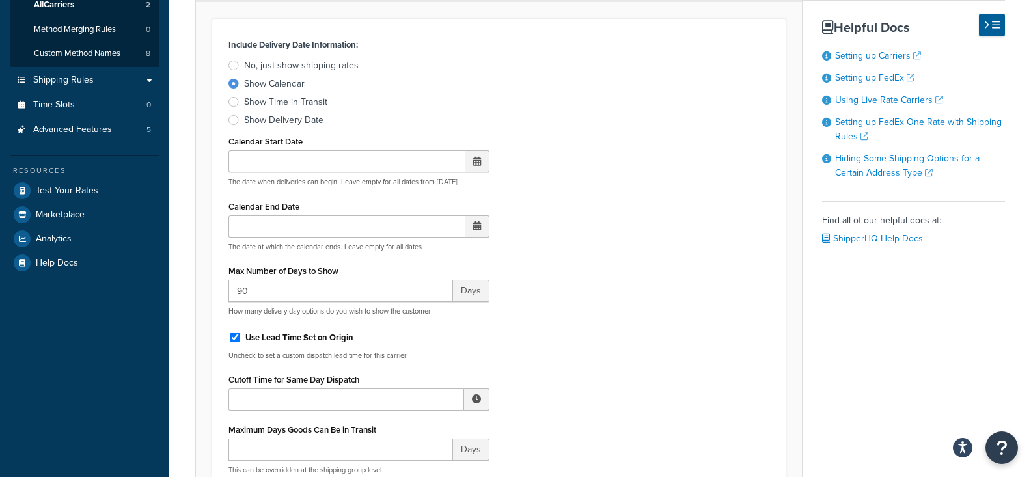
scroll to position [0, 0]
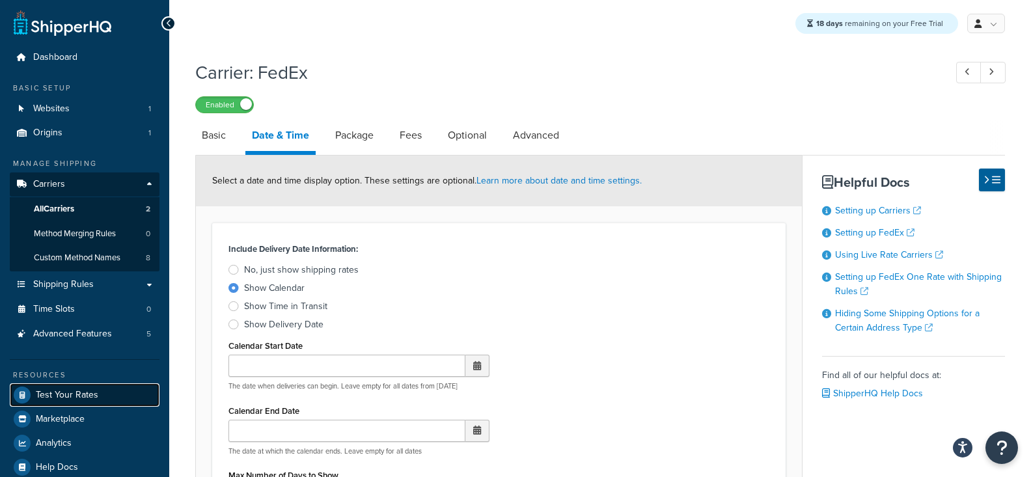
click at [89, 395] on span "Test Your Rates" at bounding box center [67, 395] width 63 height 11
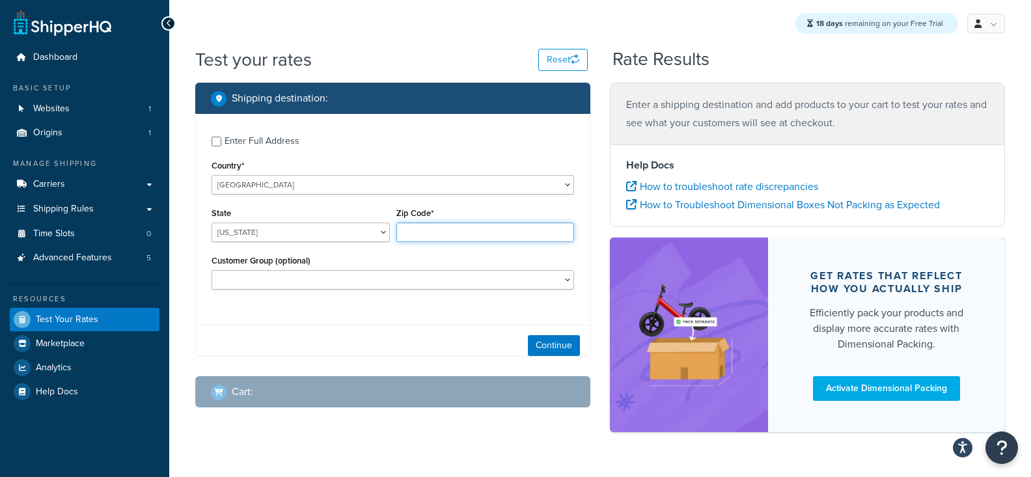
click at [454, 234] on input "Zip Code*" at bounding box center [485, 233] width 178 height 20
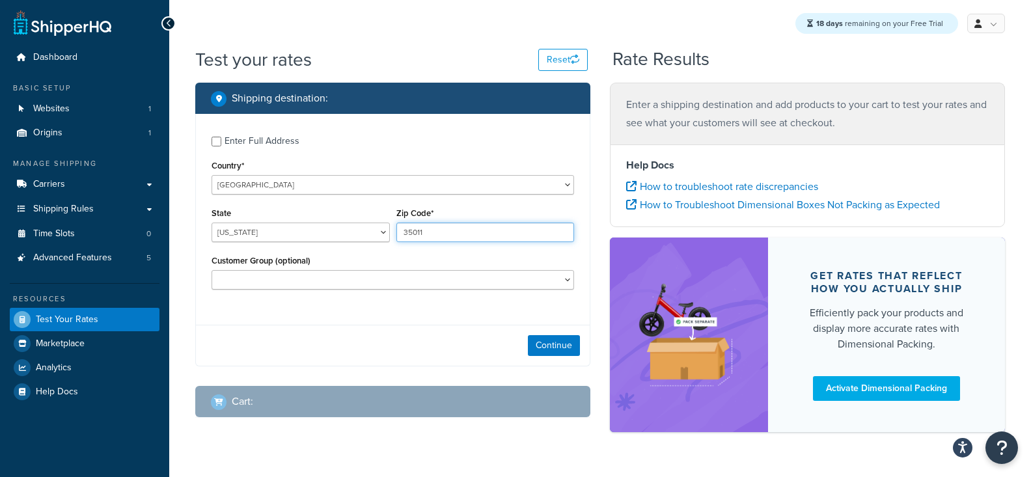
scroll to position [32, 0]
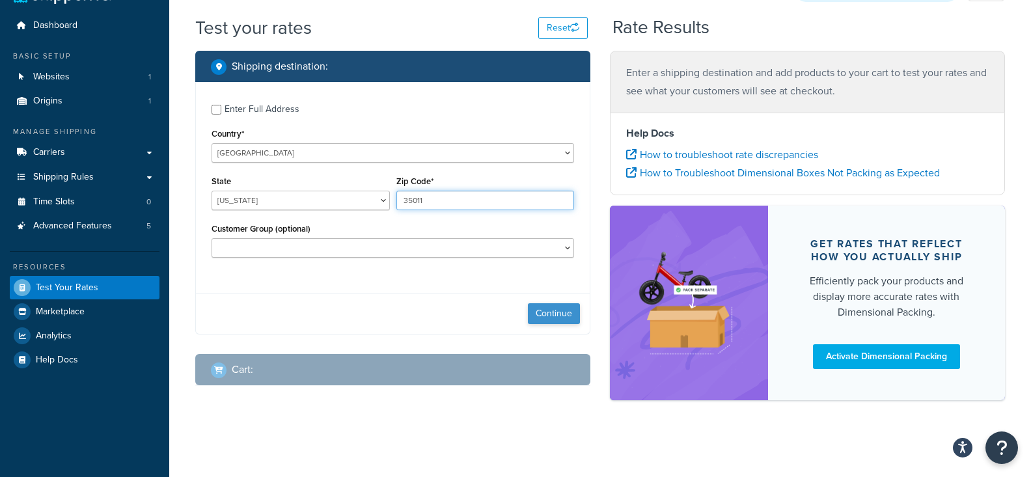
type input "35011"
click at [549, 320] on button "Continue" at bounding box center [554, 313] width 52 height 21
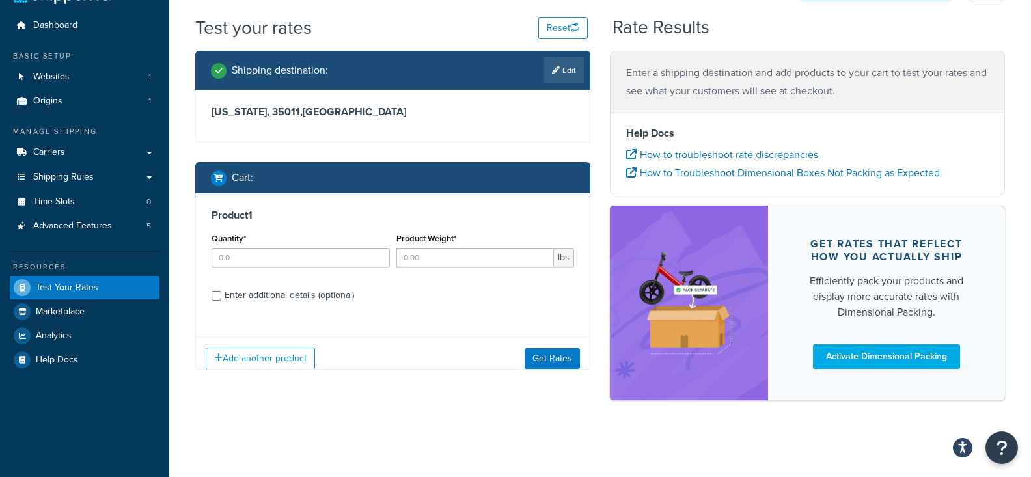
click at [339, 278] on div "Product 1 Quantity* Product Weight* lbs Enter additional details (optional)" at bounding box center [393, 259] width 394 height 133
click at [348, 251] on input "Quantity*" at bounding box center [301, 258] width 178 height 20
type input "1"
type input "9"
click at [572, 359] on button "Get Rates" at bounding box center [552, 358] width 55 height 21
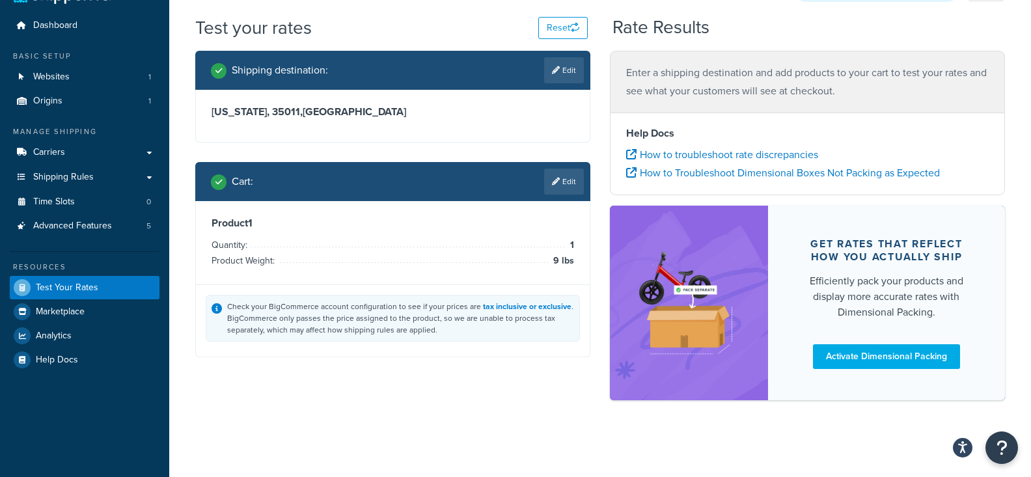
scroll to position [0, 0]
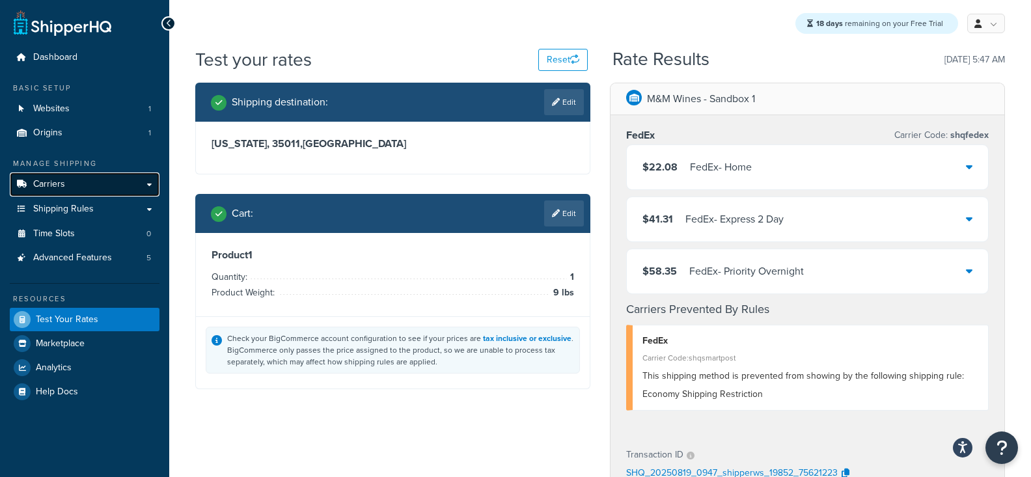
click at [119, 189] on link "Carriers" at bounding box center [85, 185] width 150 height 24
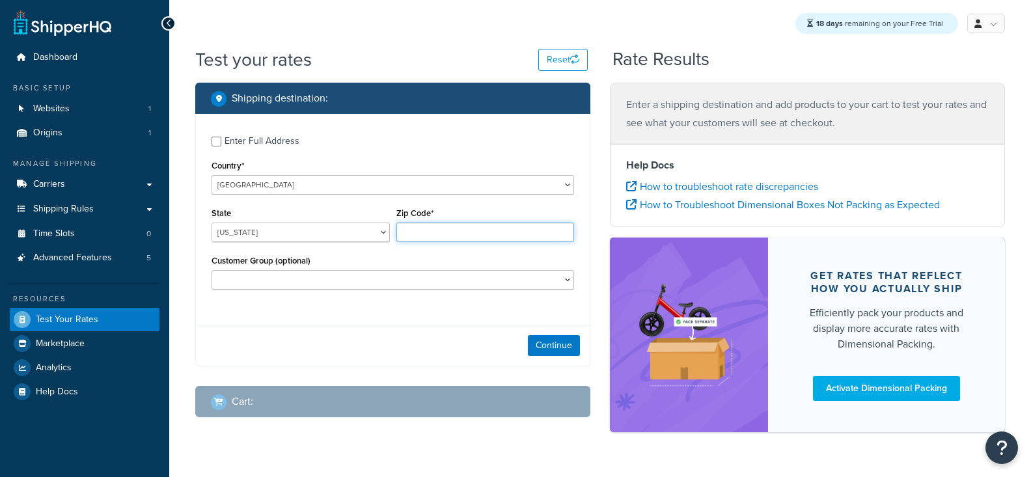
click at [414, 242] on input "Zip Code*" at bounding box center [485, 233] width 178 height 20
type input "35011"
click at [314, 141] on label "Enter Full Address" at bounding box center [400, 140] width 350 height 21
click at [221, 141] on input "Enter Full Address" at bounding box center [217, 142] width 10 height 10
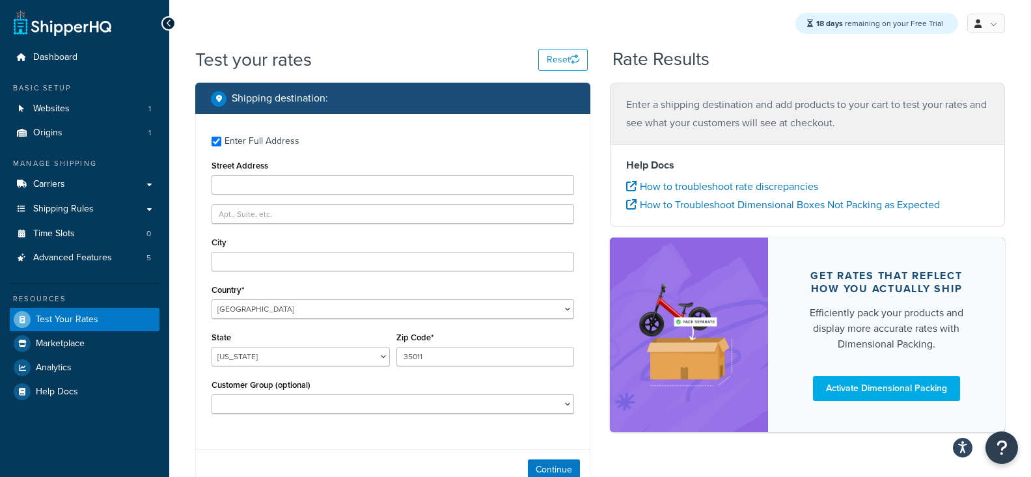
click at [311, 141] on label "Enter Full Address" at bounding box center [400, 140] width 350 height 21
click at [221, 141] on input "Enter Full Address" at bounding box center [217, 142] width 10 height 10
checkbox input "false"
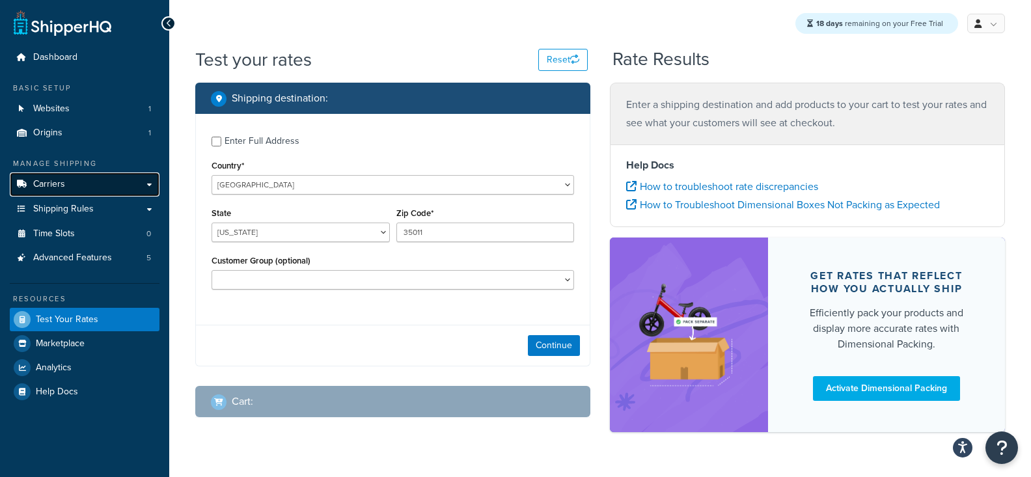
click at [143, 182] on link "Carriers" at bounding box center [85, 185] width 150 height 24
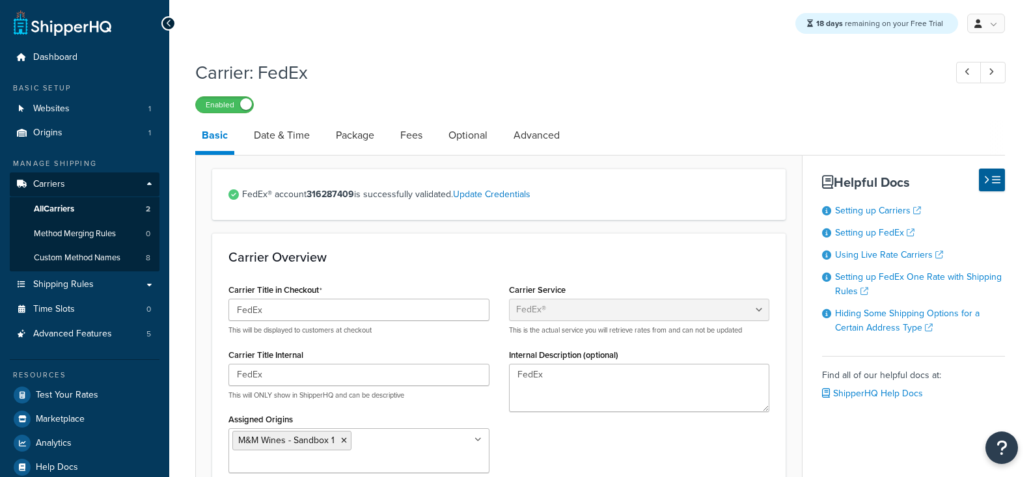
select select "fedEx"
select select "REGULAR_PICKUP"
select select "YOUR_PACKAGING"
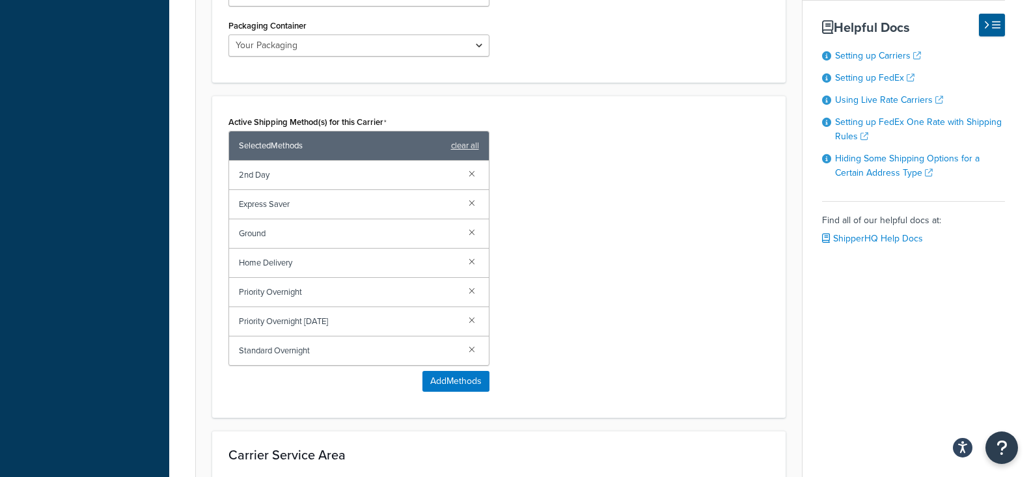
scroll to position [892, 0]
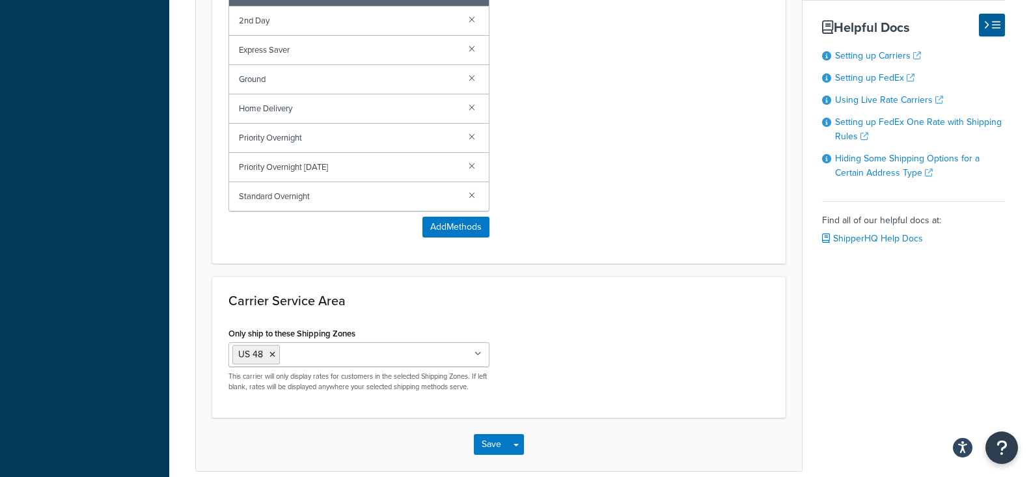
click at [312, 163] on span "Priority Overnight [DATE]" at bounding box center [348, 167] width 219 height 18
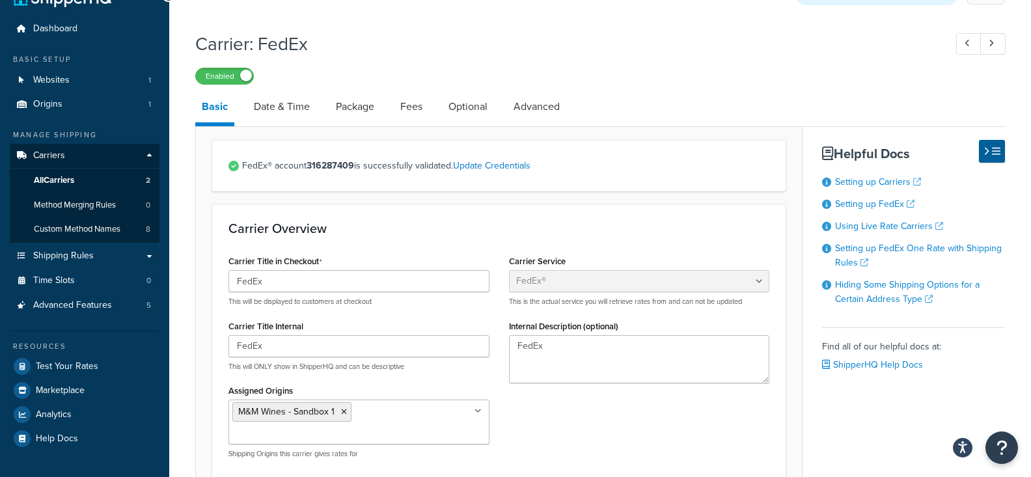
scroll to position [0, 0]
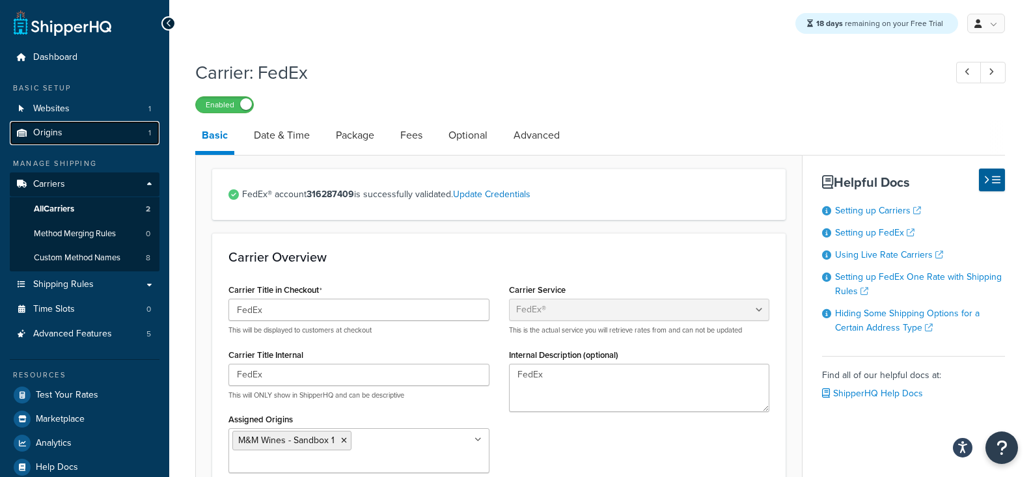
click at [125, 135] on link "Origins 1" at bounding box center [85, 133] width 150 height 24
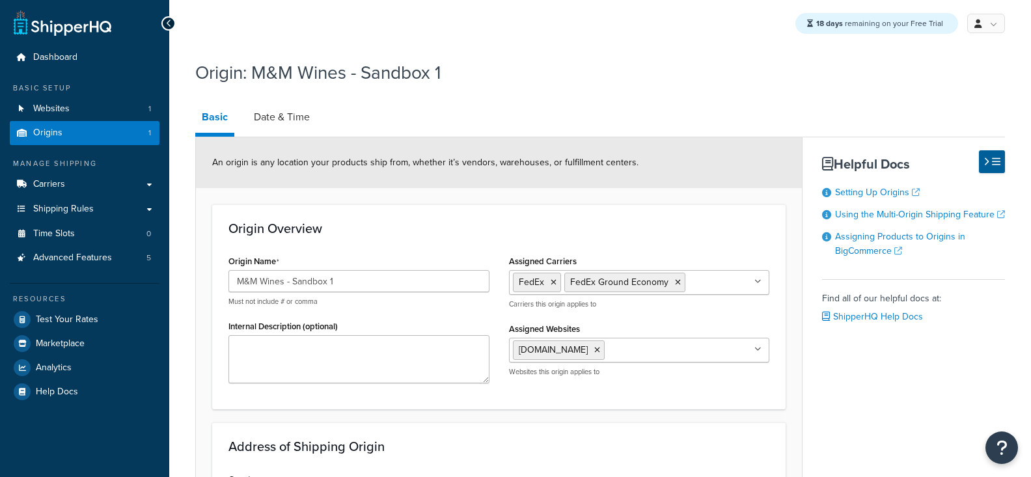
select select "30"
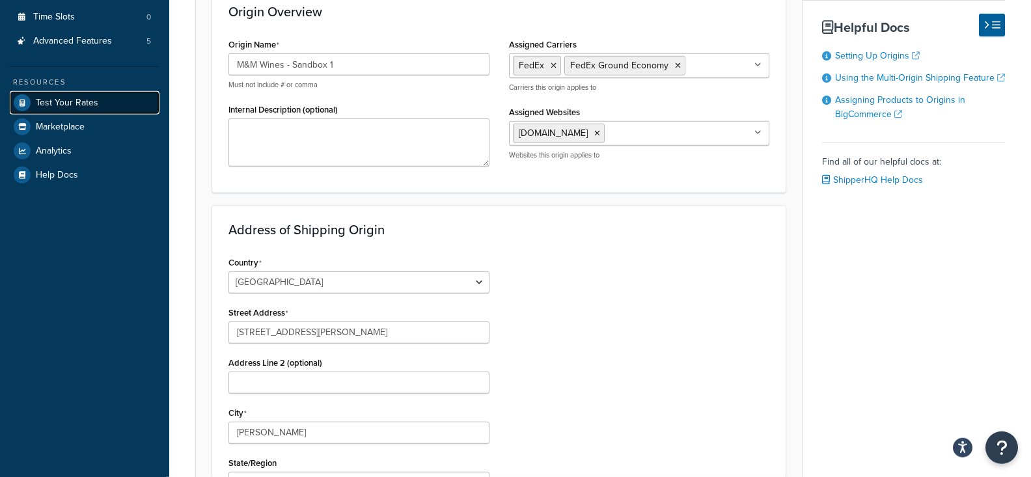
click at [123, 107] on link "Test Your Rates" at bounding box center [85, 102] width 150 height 23
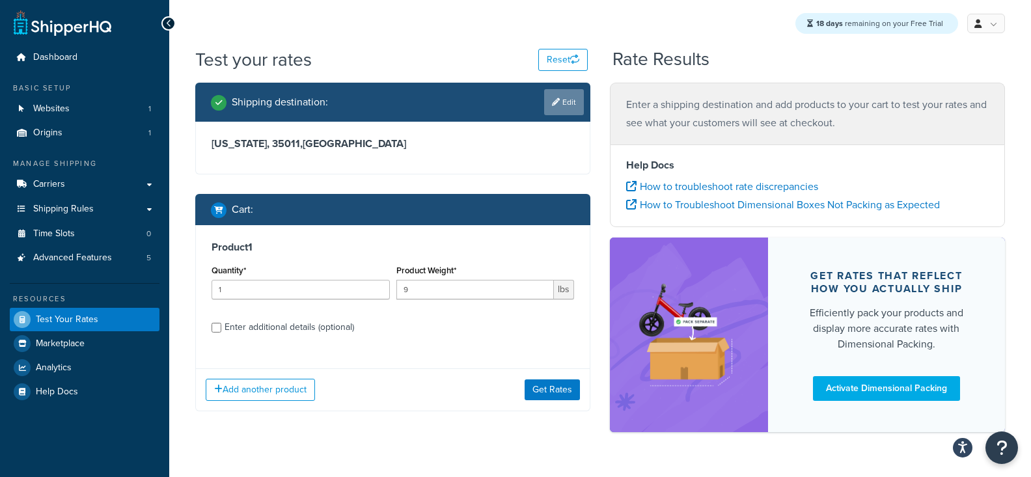
click at [574, 105] on link "Edit" at bounding box center [564, 102] width 40 height 26
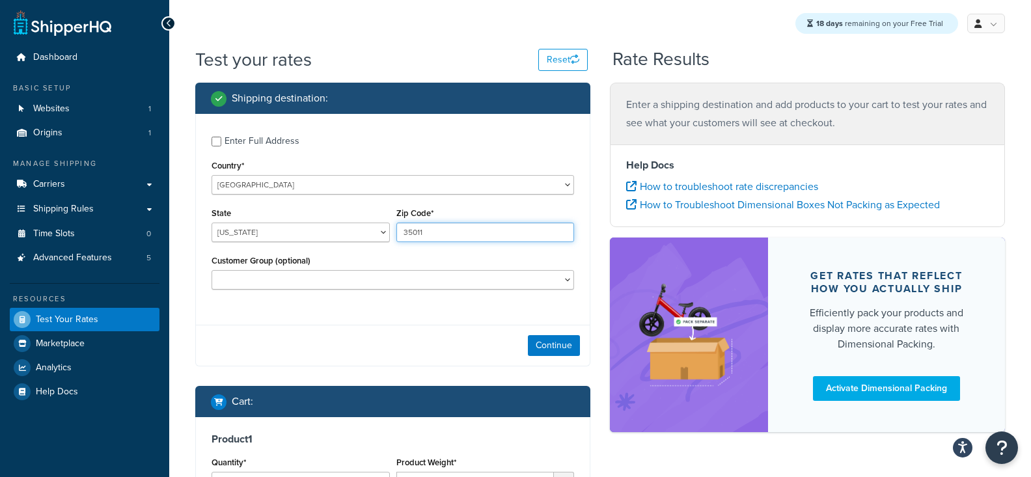
click at [441, 233] on input "35011" at bounding box center [485, 233] width 178 height 20
paste input "1000"
type input "10001"
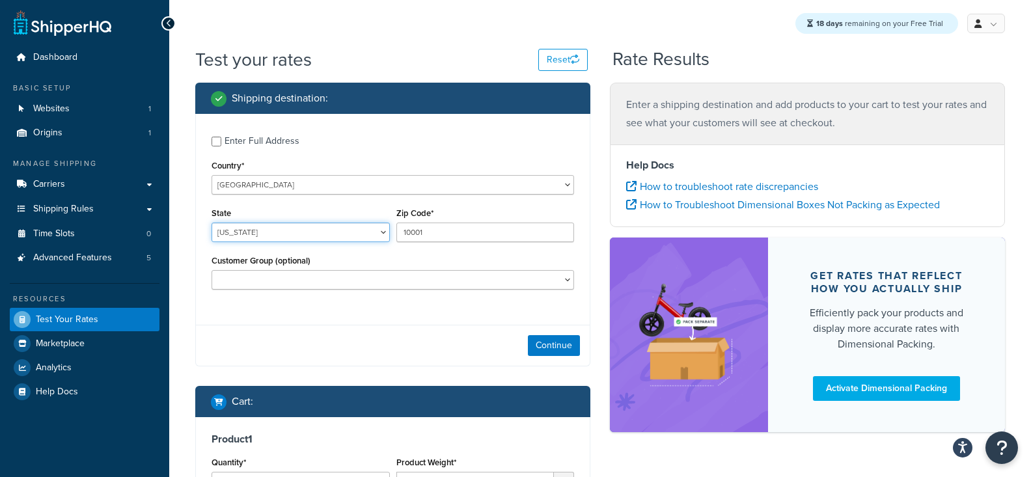
click at [212, 223] on select "[US_STATE] [US_STATE] [US_STATE] [US_STATE] [US_STATE] Armed Forces Americas Ar…" at bounding box center [301, 233] width 178 height 20
select select "NY"
click option "New York" at bounding box center [0, 0] width 0 height 0
click at [266, 130] on label "Enter Full Address" at bounding box center [400, 140] width 350 height 21
click at [221, 137] on input "Enter Full Address" at bounding box center [217, 142] width 10 height 10
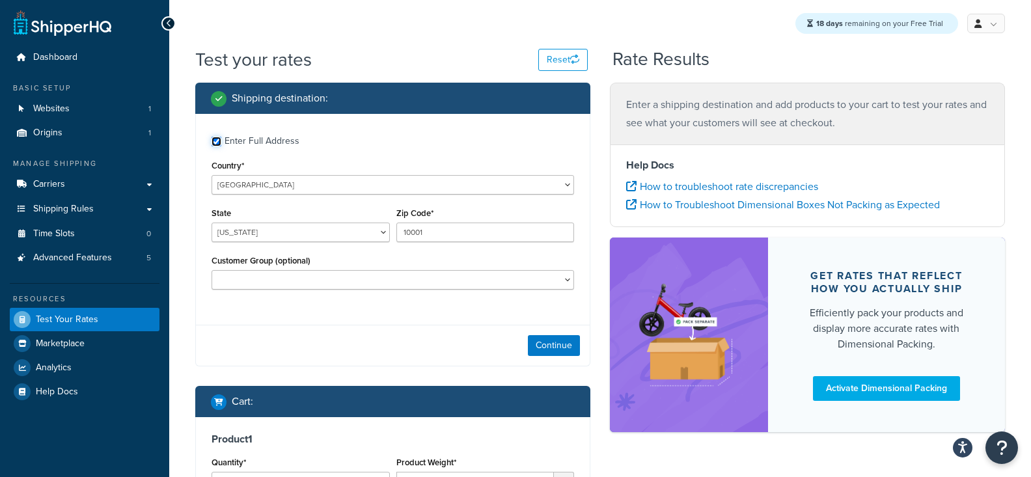
checkbox input "true"
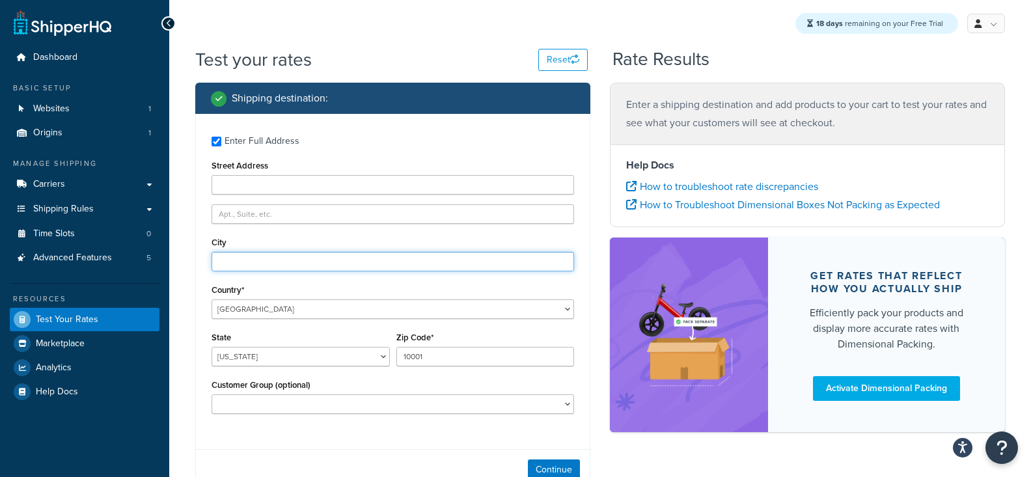
click at [275, 260] on input "City" at bounding box center [393, 262] width 363 height 20
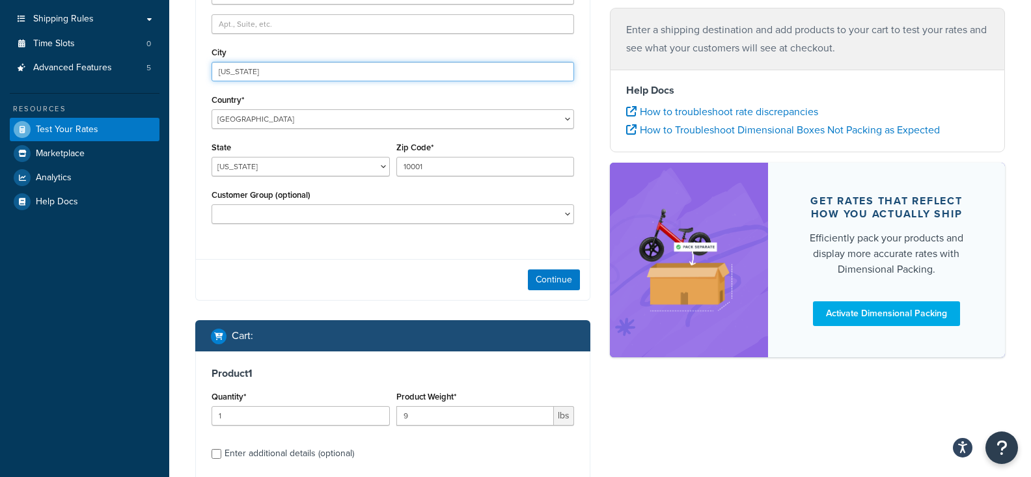
type input "New York"
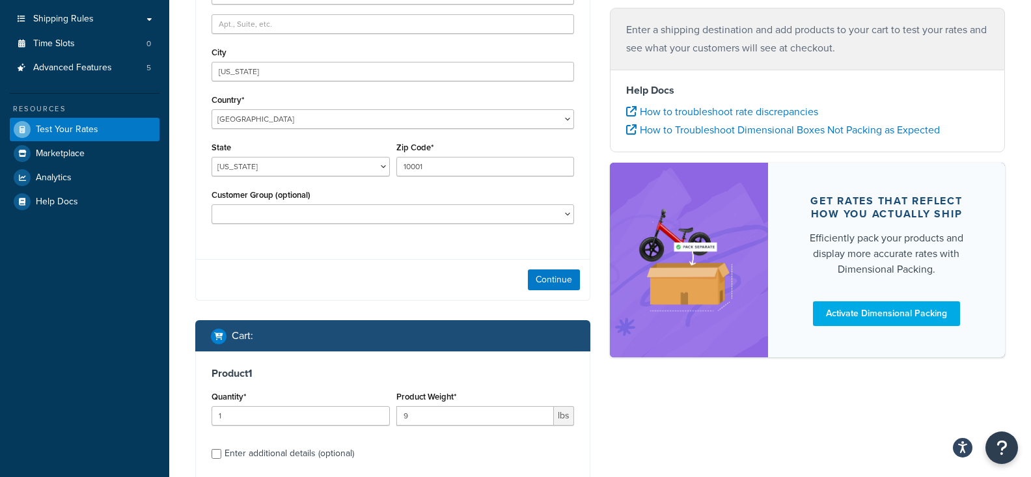
click at [577, 267] on div "Continue" at bounding box center [393, 279] width 394 height 41
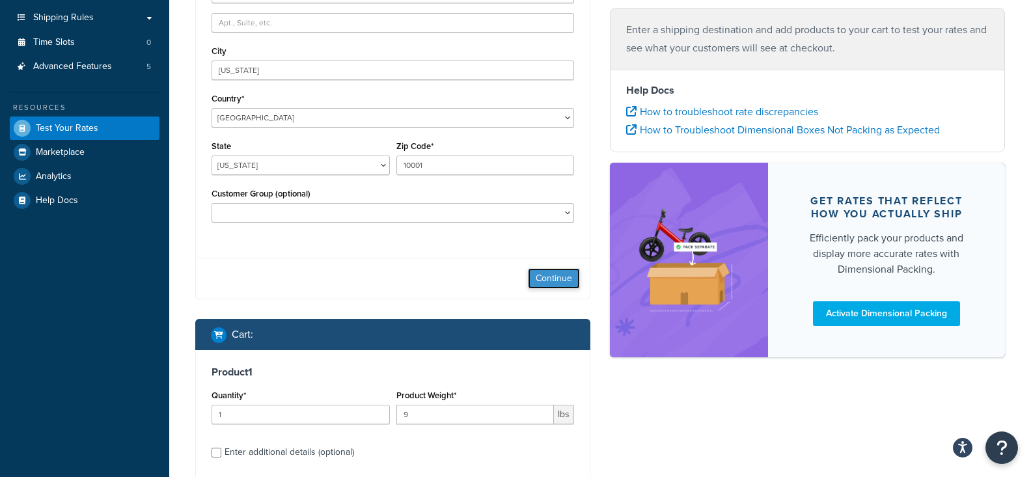
click at [571, 276] on button "Continue" at bounding box center [554, 278] width 52 height 21
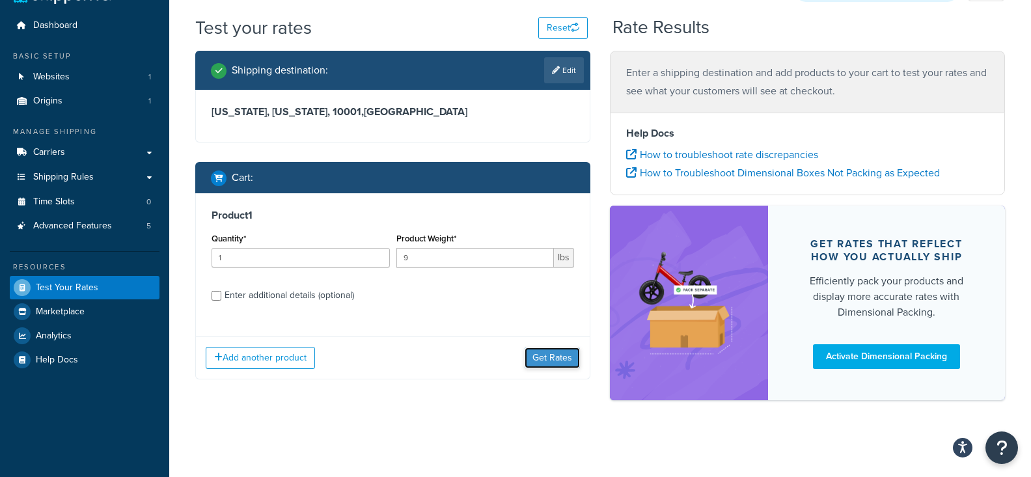
click at [549, 355] on button "Get Rates" at bounding box center [552, 358] width 55 height 21
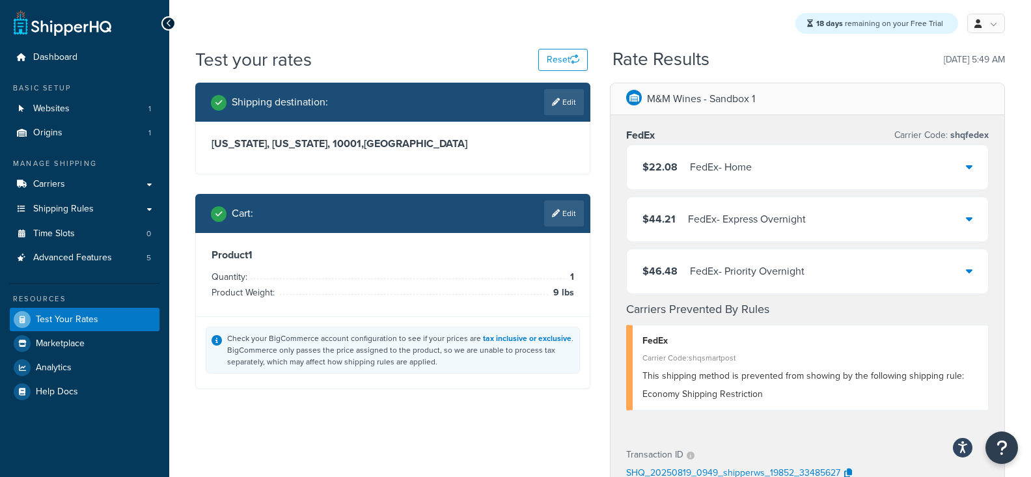
scroll to position [9, 0]
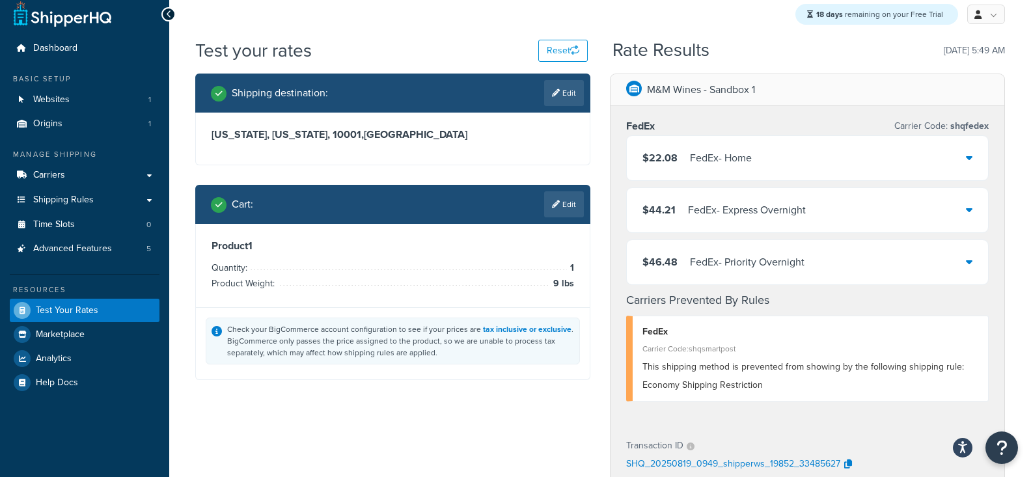
click at [467, 389] on div "Shipping destination : Edit New York, New York, 10001 , United States Cart : Ed…" at bounding box center [393, 237] width 415 height 326
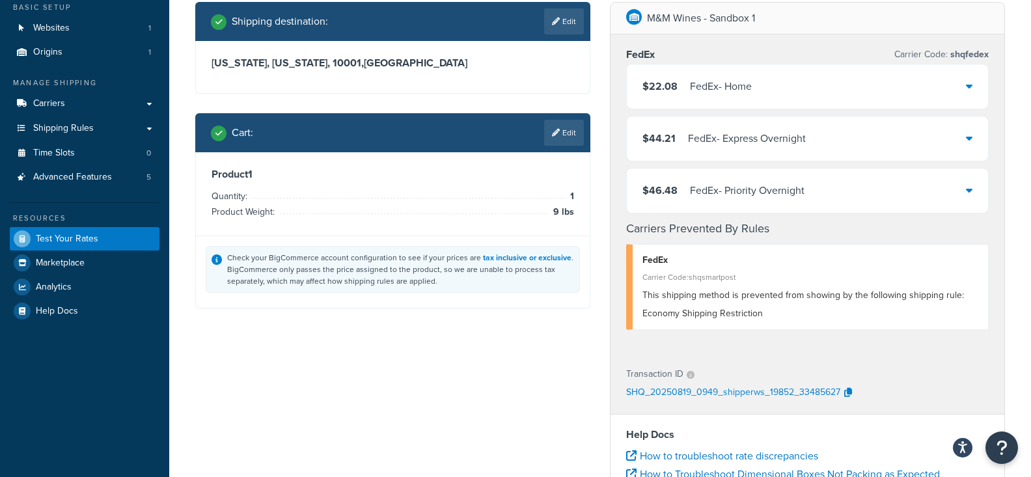
scroll to position [87, 0]
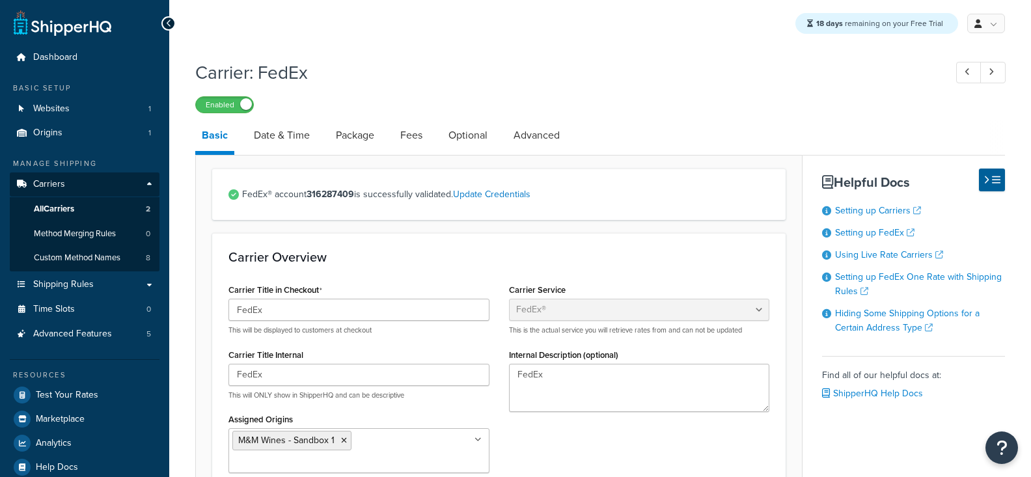
select select "fedEx"
select select "REGULAR_PICKUP"
select select "YOUR_PACKAGING"
click at [271, 122] on link "Date & Time" at bounding box center [281, 135] width 69 height 31
select select "E"
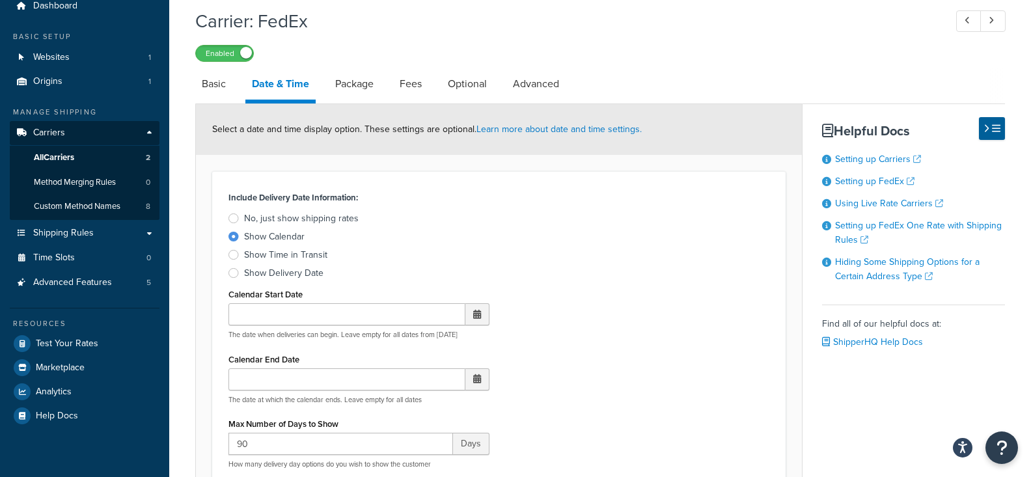
scroll to position [94, 0]
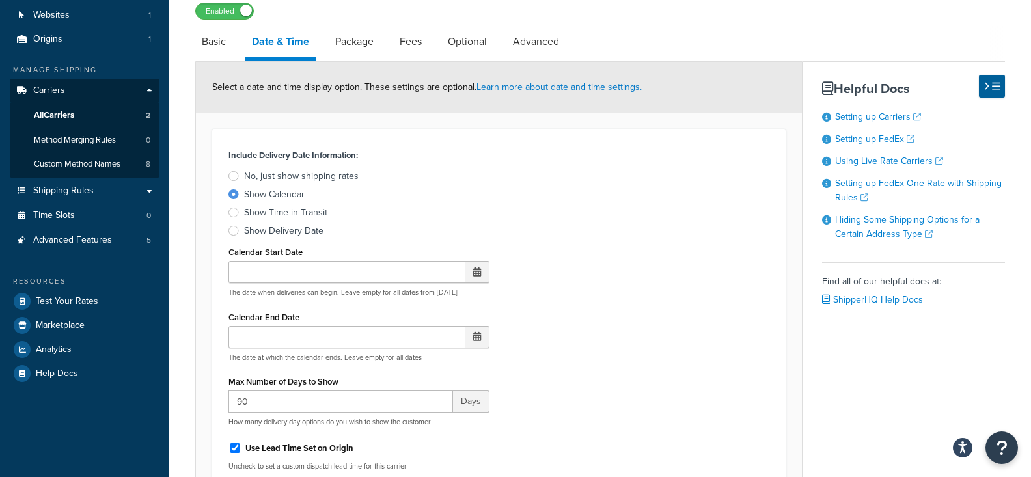
click at [310, 236] on div "Show Delivery Date" at bounding box center [283, 231] width 79 height 13
click at [0, 0] on input "Show Delivery Date" at bounding box center [0, 0] width 0 height 0
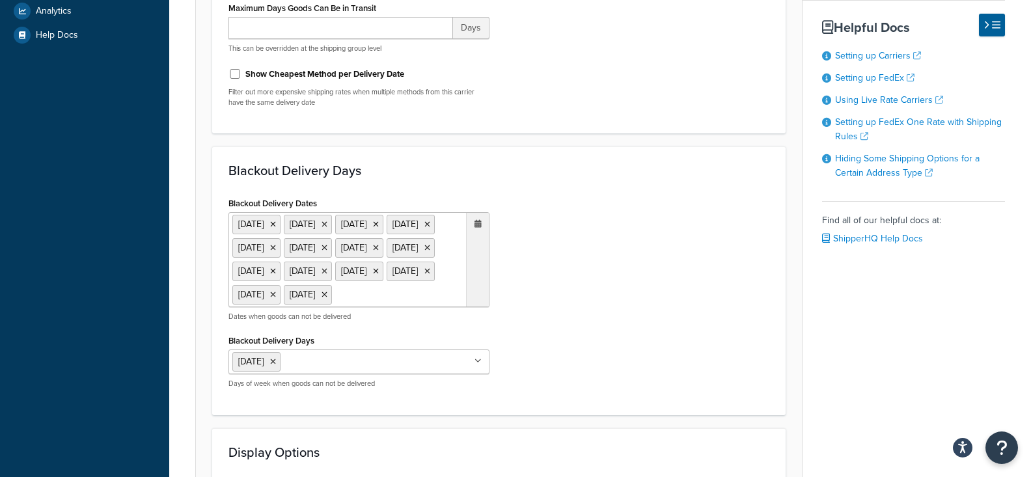
scroll to position [788, 0]
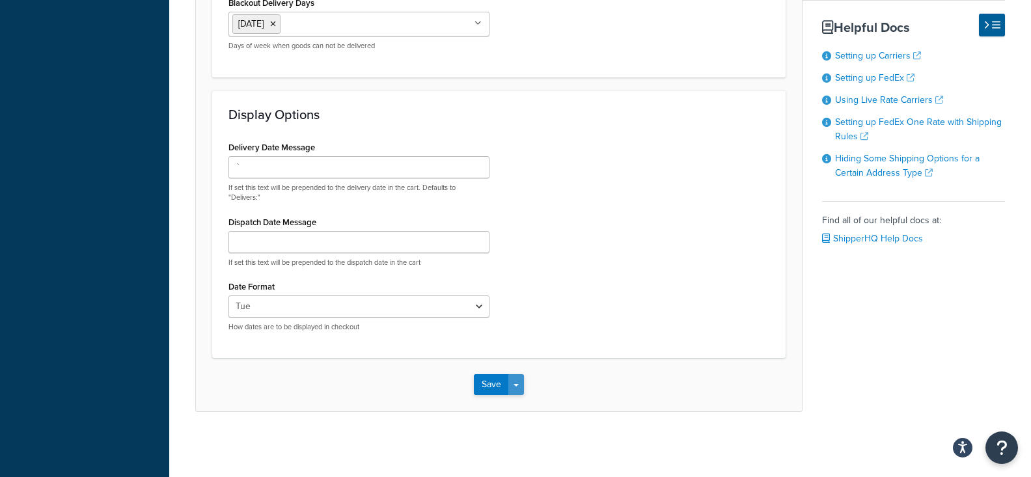
click at [520, 387] on button "Save Dropdown" at bounding box center [516, 384] width 16 height 21
click at [524, 402] on button "Save and Edit" at bounding box center [521, 408] width 95 height 27
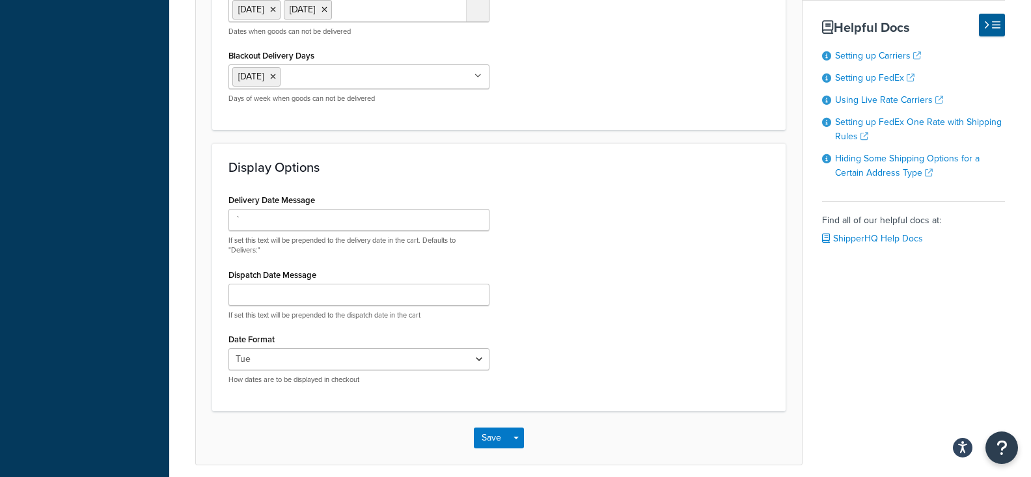
scroll to position [0, 0]
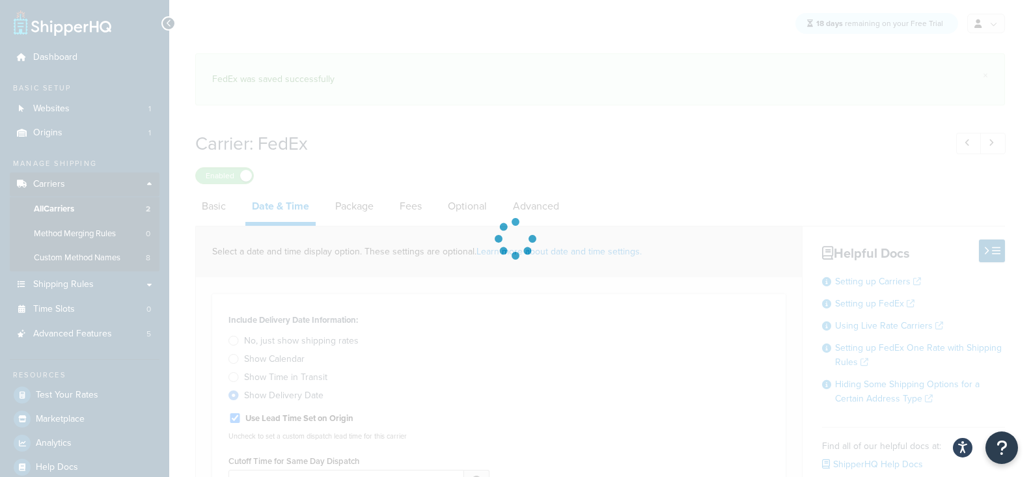
select select "E"
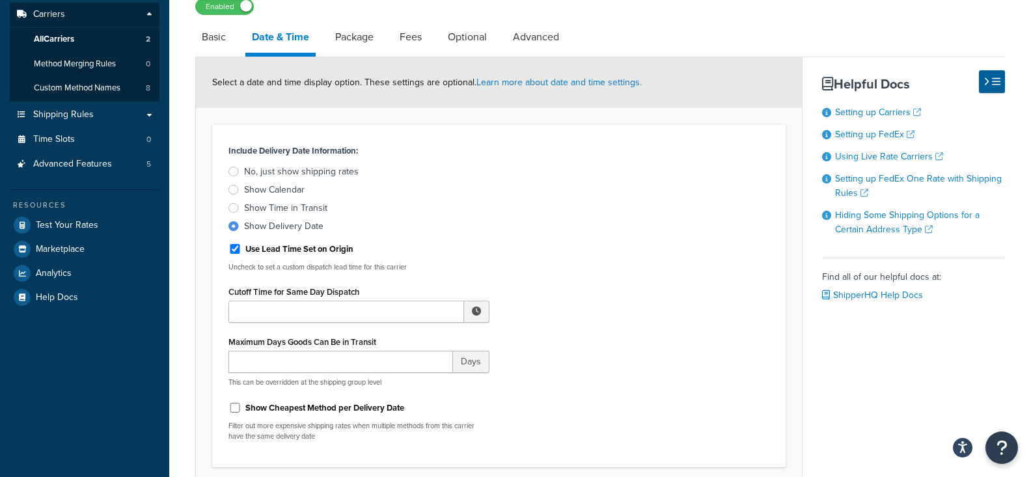
scroll to position [174, 0]
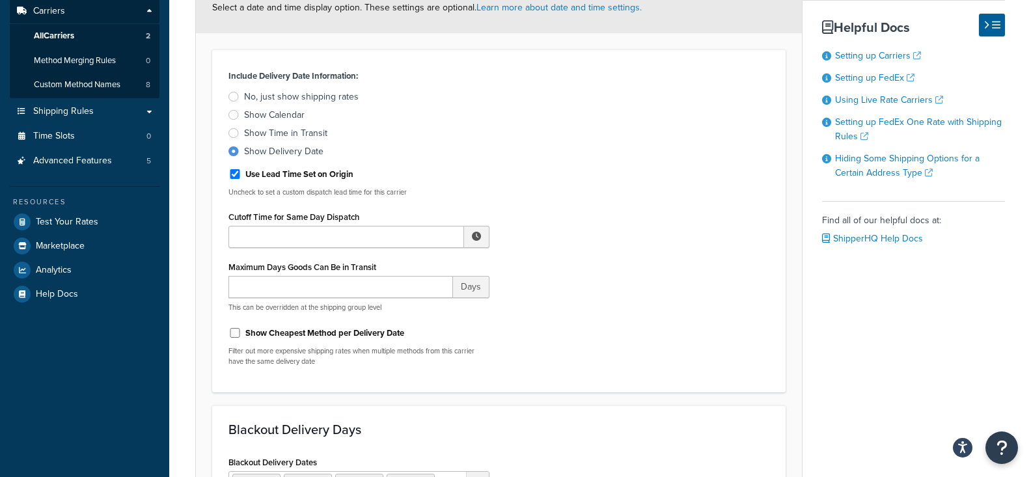
click at [294, 119] on div "Show Calendar" at bounding box center [274, 115] width 61 height 13
click at [0, 0] on input "Show Calendar" at bounding box center [0, 0] width 0 height 0
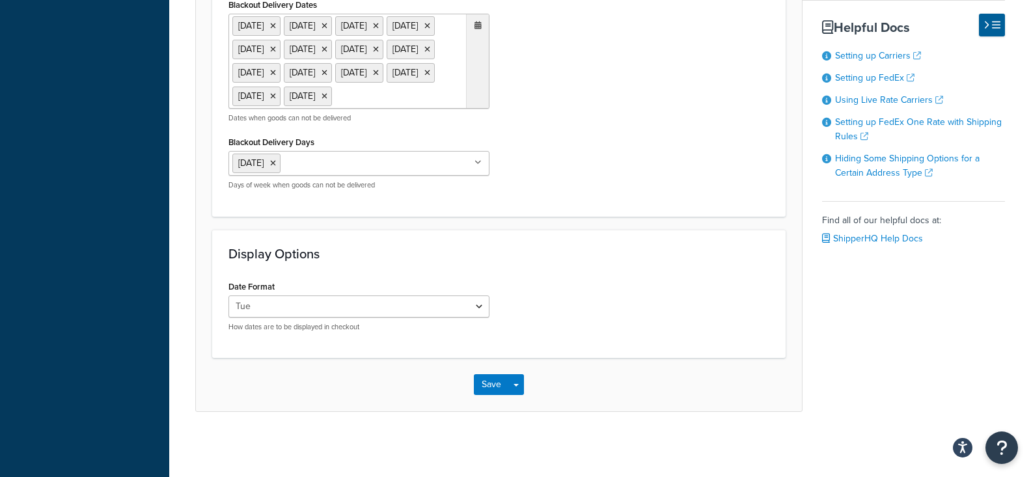
scroll to position [897, 0]
click at [522, 387] on button "Save Dropdown" at bounding box center [516, 384] width 16 height 21
click at [522, 402] on button "Save and Edit" at bounding box center [521, 408] width 95 height 27
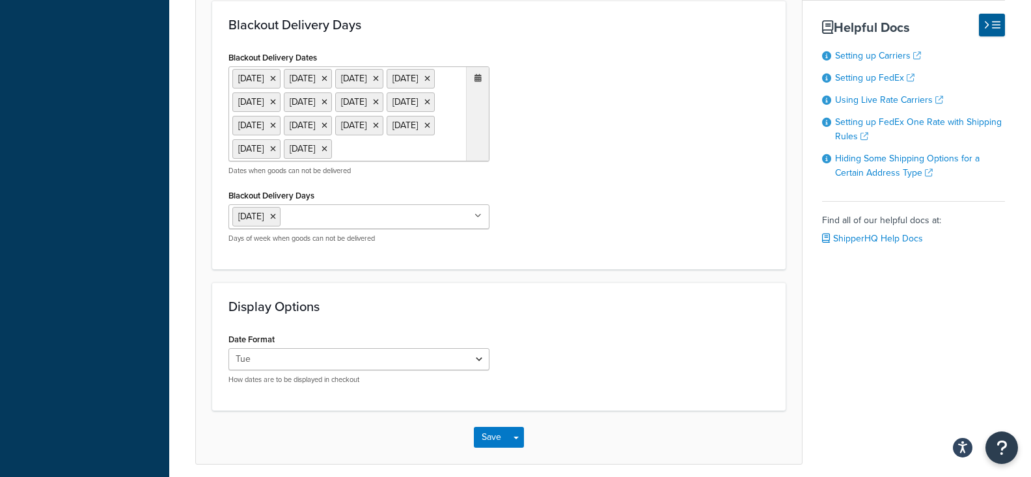
scroll to position [0, 0]
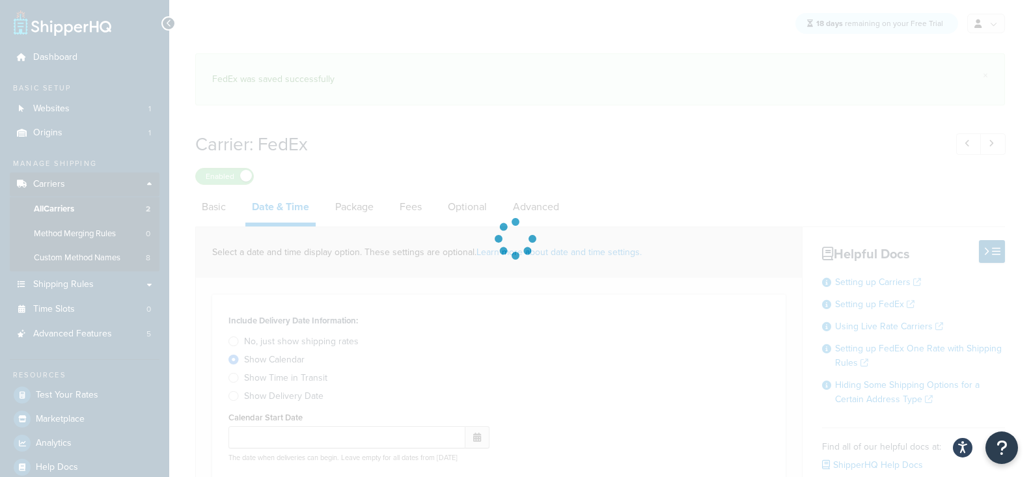
select select "E"
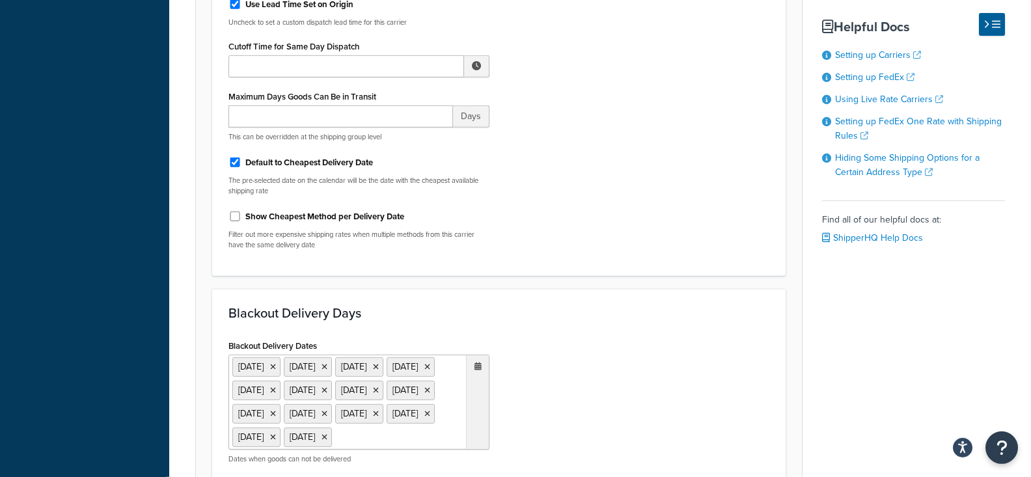
scroll to position [508, 0]
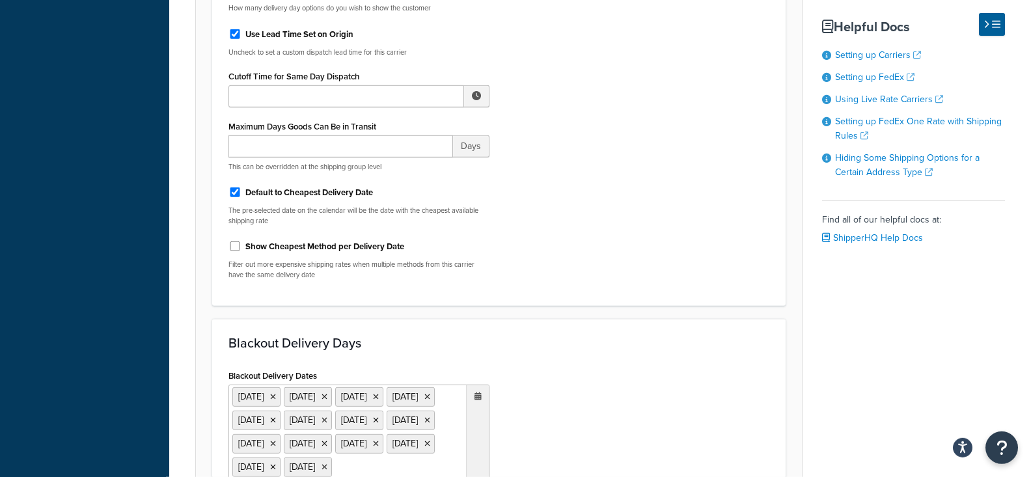
click at [354, 251] on label "Show Cheapest Method per Delivery Date" at bounding box center [324, 247] width 159 height 12
click at [242, 251] on input "Show Cheapest Method per Delivery Date" at bounding box center [235, 247] width 13 height 10
checkbox input "true"
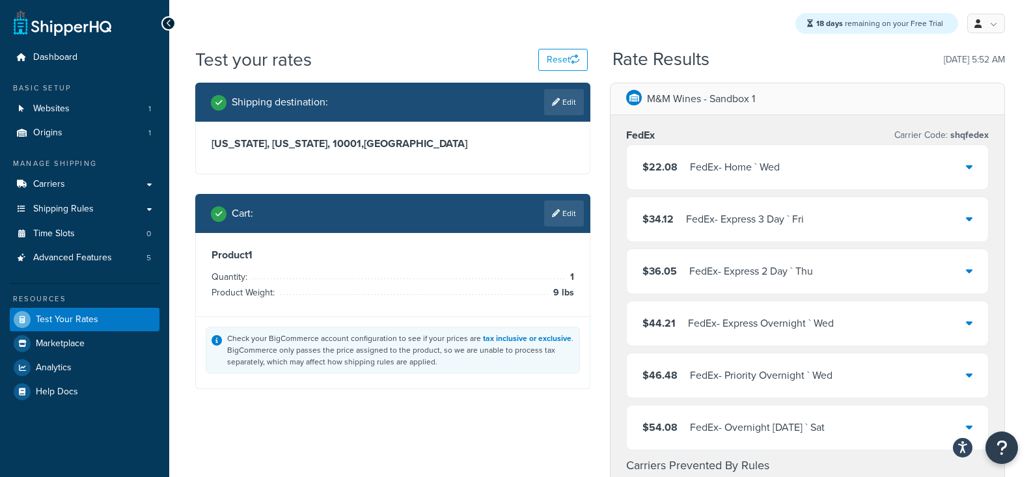
click at [796, 426] on div "FedEx - Overnight [DATE] ` Sat" at bounding box center [757, 428] width 135 height 18
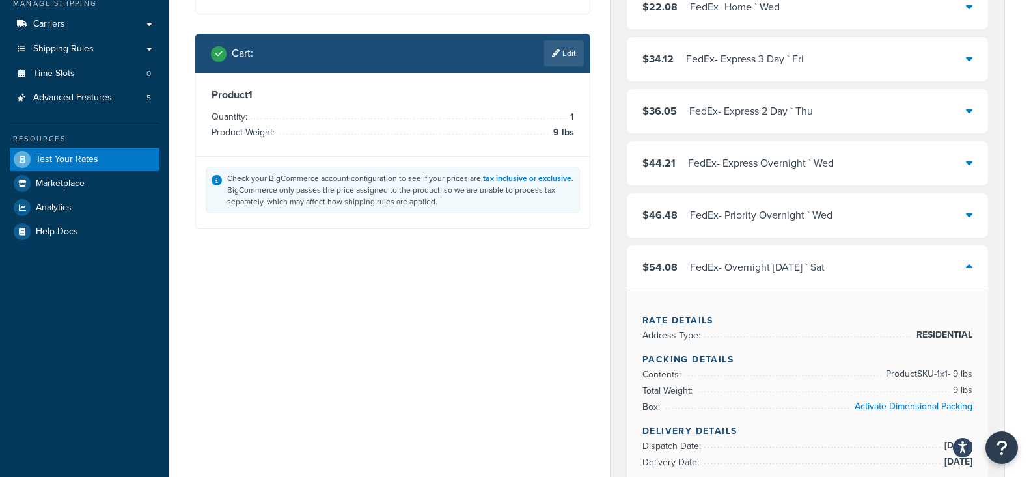
scroll to position [154, 0]
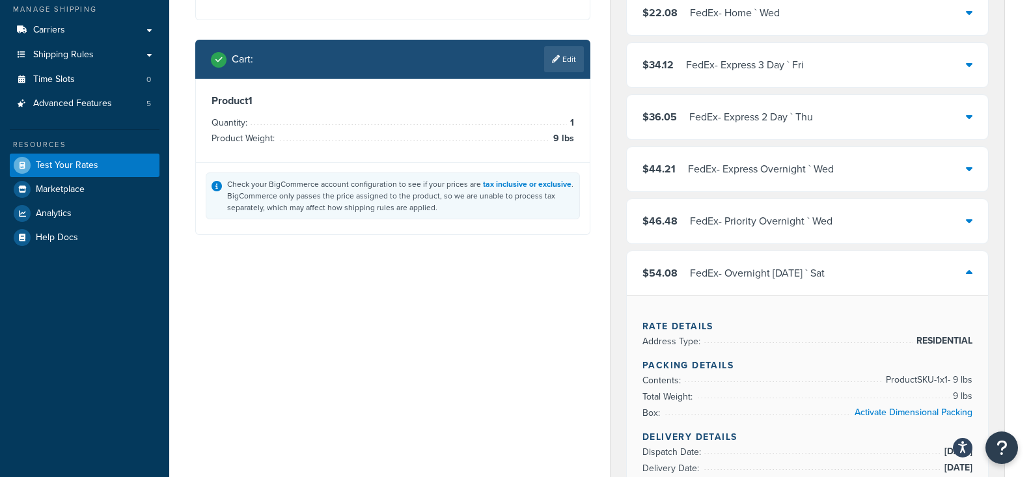
drag, startPoint x: 844, startPoint y: 272, endPoint x: 679, endPoint y: 271, distance: 165.4
click at [679, 271] on div "$54.08 FedEx - Overnight Saturday ` Sat" at bounding box center [807, 273] width 361 height 44
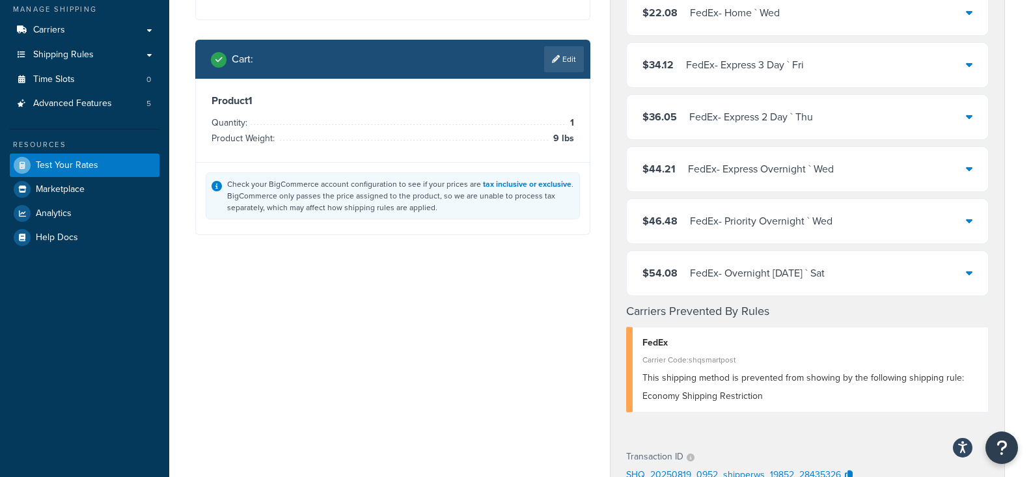
click at [792, 270] on div "FedEx - Overnight Saturday ` Sat" at bounding box center [757, 273] width 135 height 18
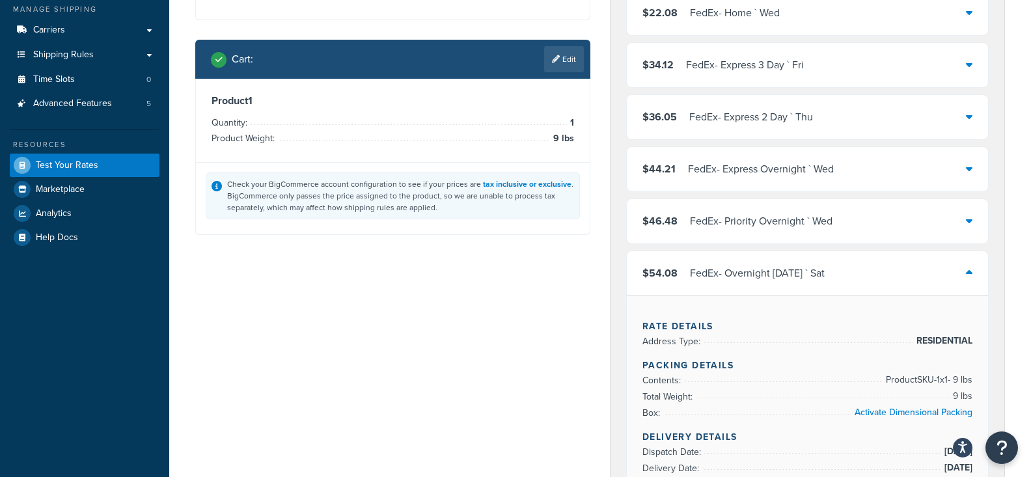
click at [792, 270] on div "FedEx - Overnight Saturday ` Sat" at bounding box center [757, 273] width 135 height 18
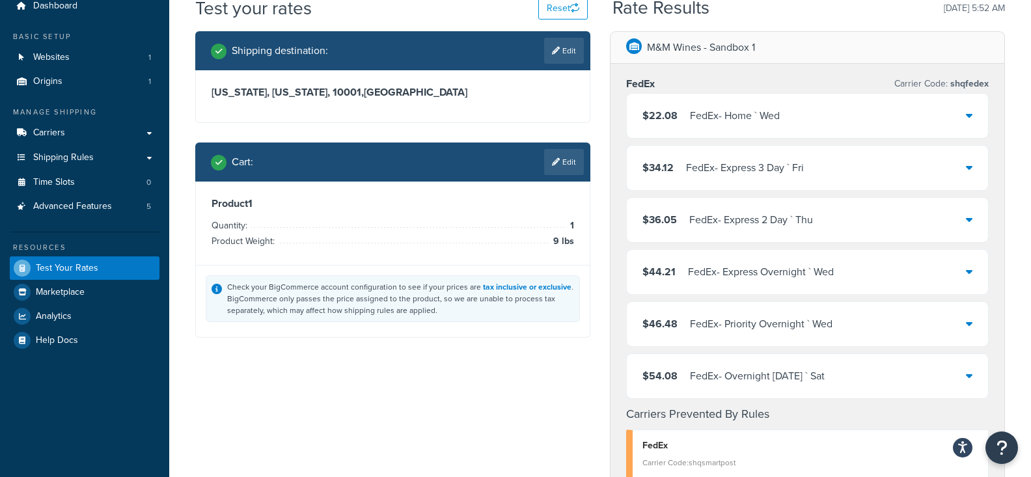
scroll to position [52, 0]
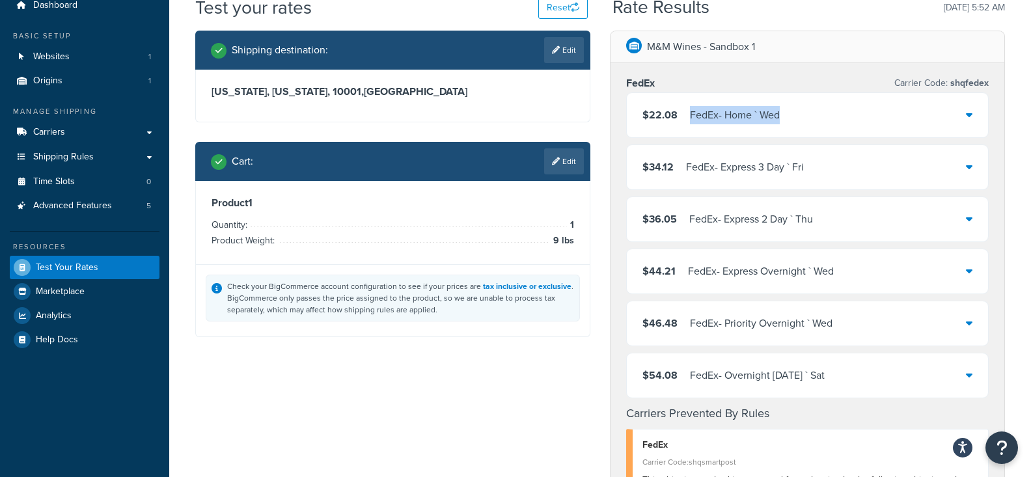
drag, startPoint x: 811, startPoint y: 127, endPoint x: 682, endPoint y: 120, distance: 128.5
click at [682, 120] on div "$22.08 FedEx - Home ` Wed" at bounding box center [807, 115] width 361 height 44
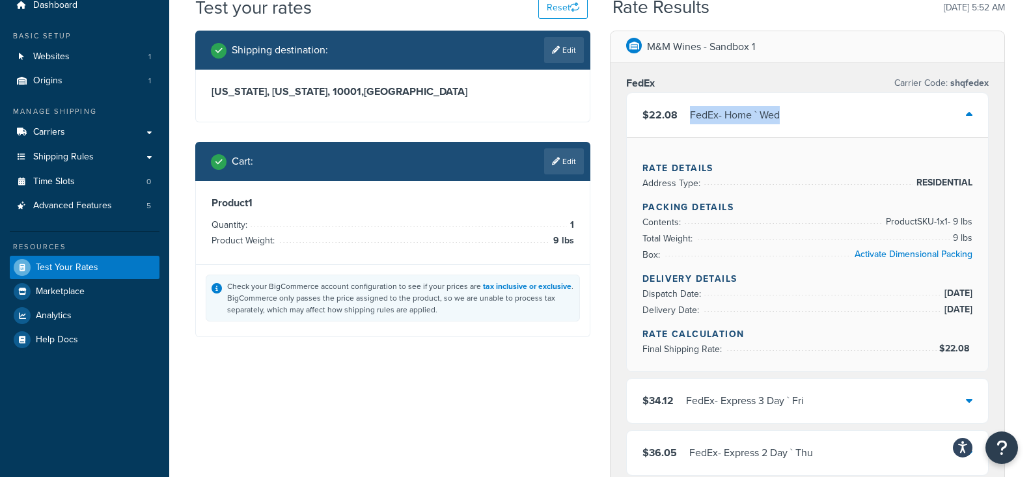
click at [709, 114] on div "FedEx - Home ` Wed" at bounding box center [735, 115] width 90 height 18
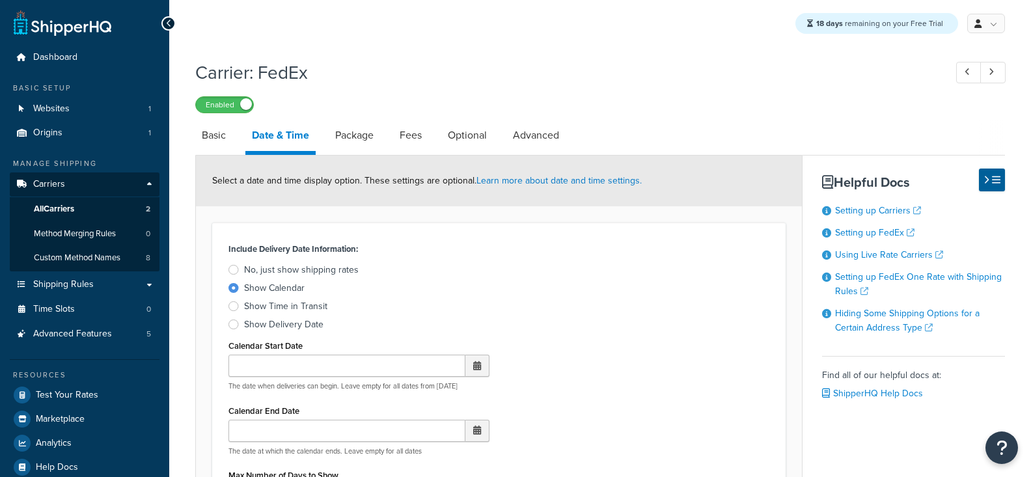
select select "E"
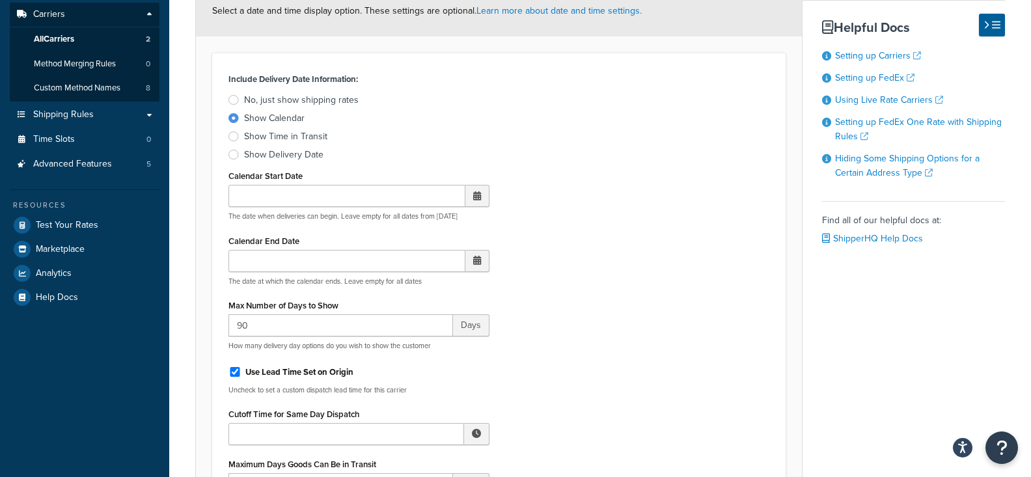
click at [661, 156] on div "Include Delivery Date Information: No, just show shipping rates Show Calendar S…" at bounding box center [499, 349] width 561 height 558
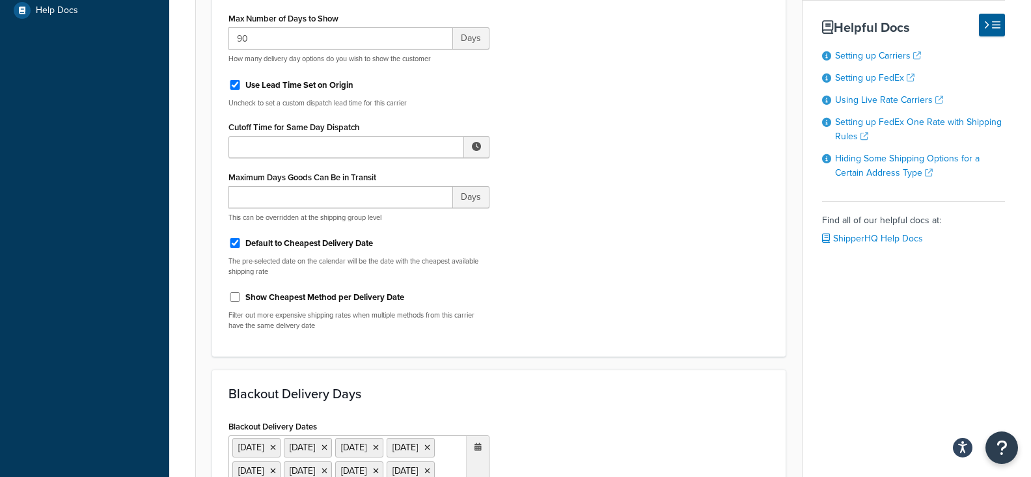
scroll to position [480, 0]
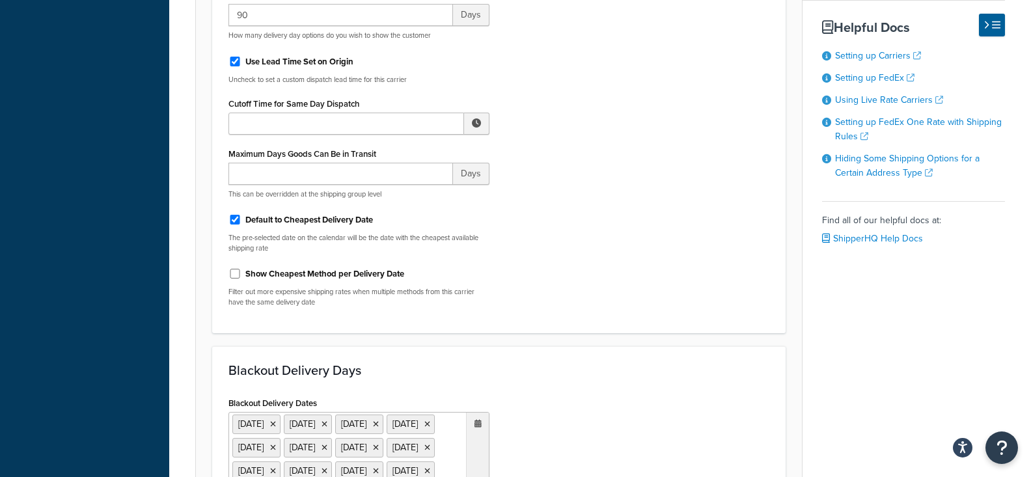
click at [357, 224] on label "Default to Cheapest Delivery Date" at bounding box center [309, 220] width 128 height 12
click at [242, 224] on input "Default to Cheapest Delivery Date" at bounding box center [235, 220] width 13 height 10
checkbox input "false"
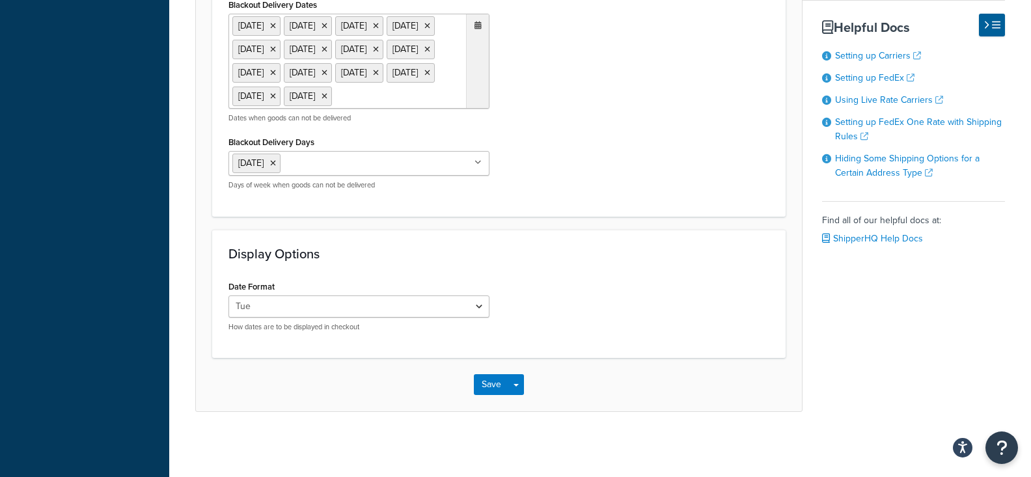
scroll to position [896, 0]
click at [524, 391] on button "Save Dropdown" at bounding box center [516, 384] width 16 height 21
click at [528, 405] on button "Save and Edit" at bounding box center [521, 408] width 95 height 27
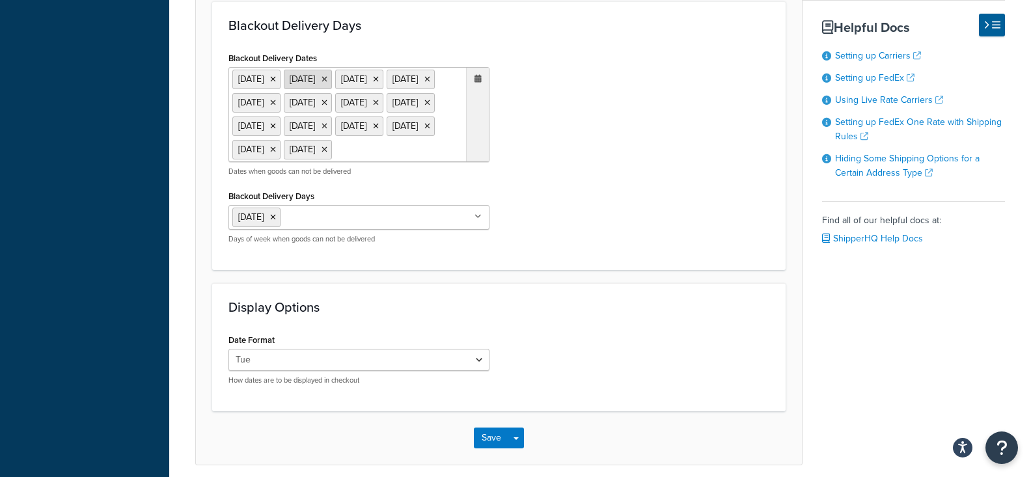
scroll to position [0, 0]
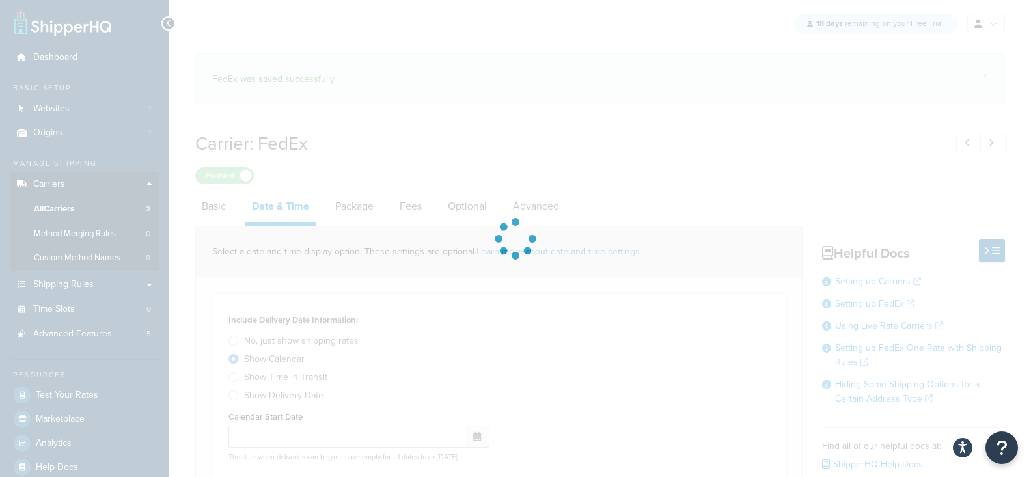
select select "E"
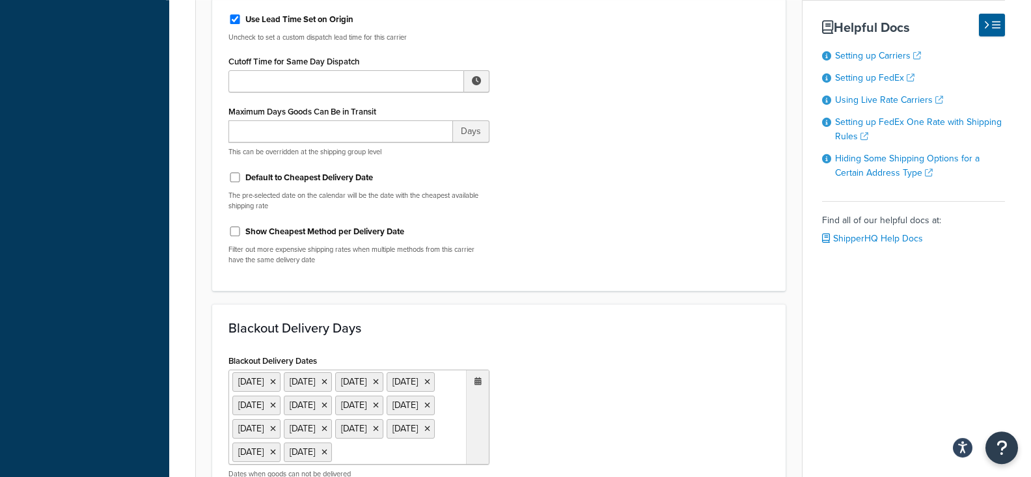
scroll to position [597, 0]
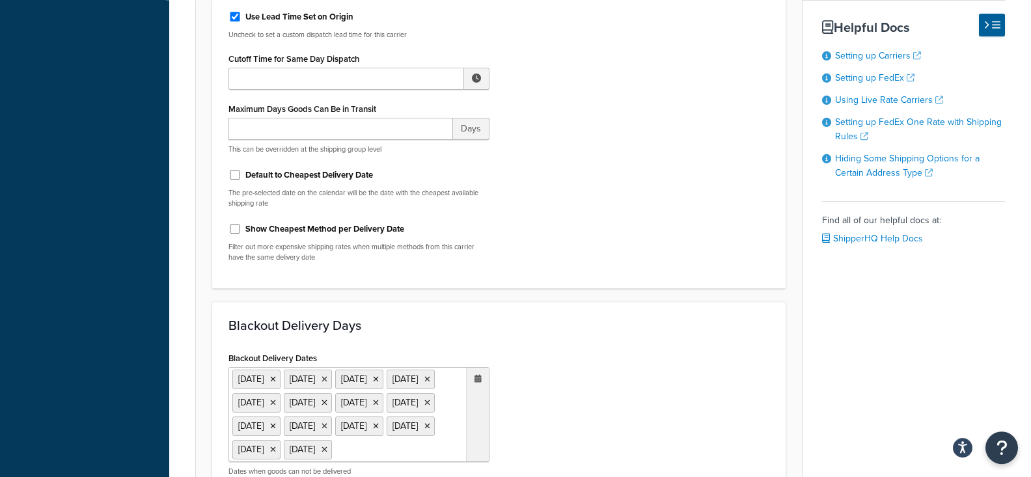
click at [363, 175] on label "Default to Cheapest Delivery Date" at bounding box center [309, 175] width 128 height 12
click at [242, 175] on input "Default to Cheapest Delivery Date" at bounding box center [235, 175] width 13 height 10
checkbox input "true"
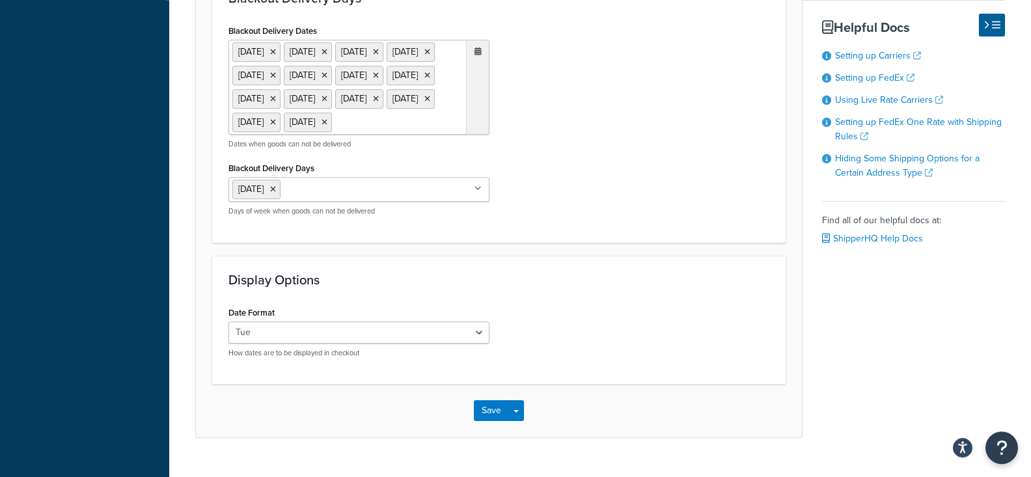
scroll to position [968, 0]
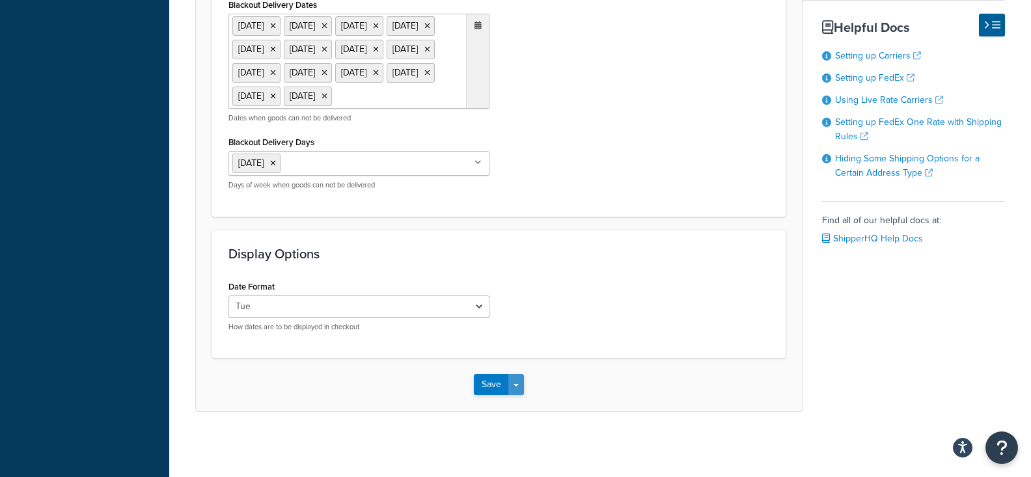
click at [514, 389] on button "Save Dropdown" at bounding box center [516, 384] width 16 height 21
click at [518, 405] on button "Save and Edit" at bounding box center [521, 408] width 95 height 27
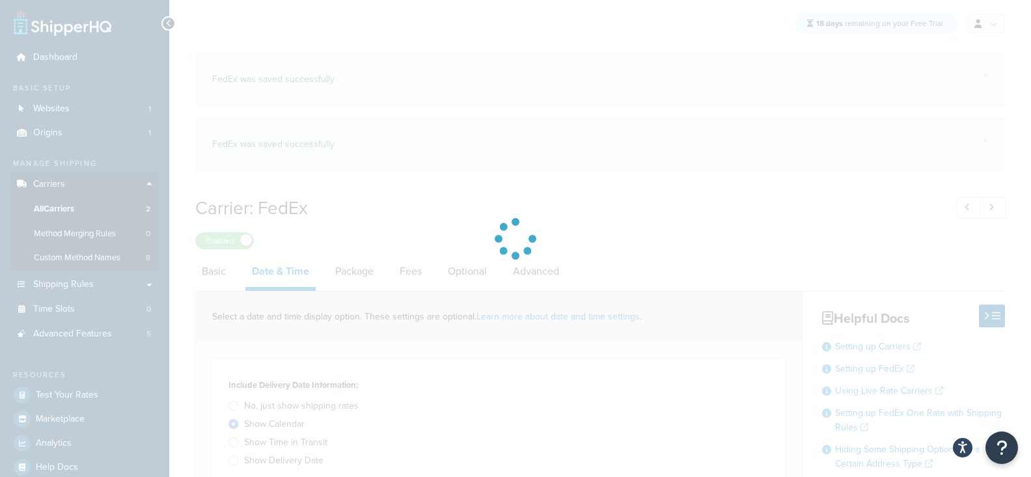
select select "E"
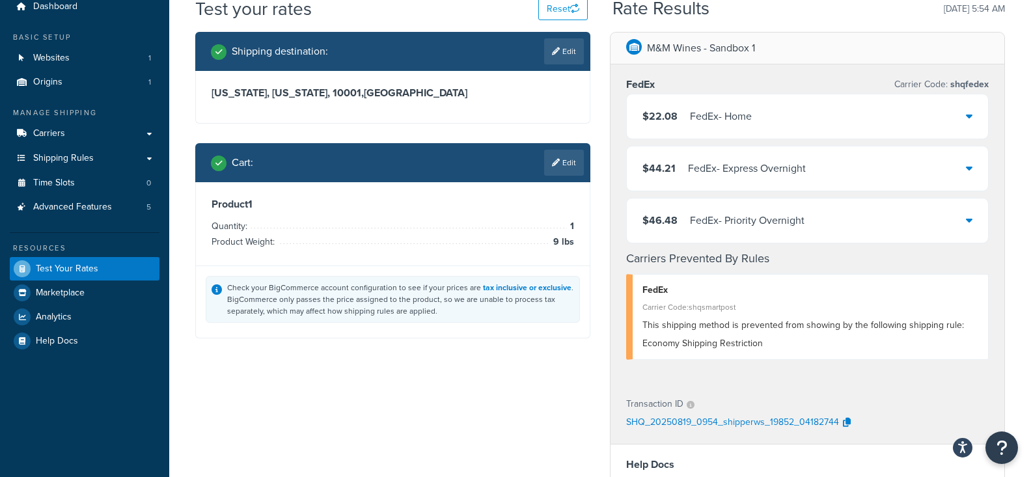
scroll to position [52, 0]
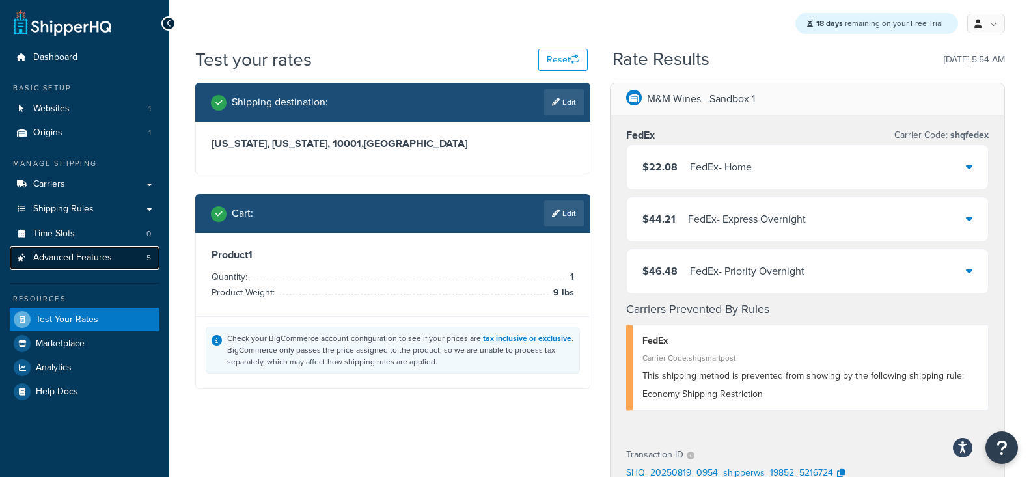
click at [122, 258] on link "Advanced Features 5" at bounding box center [85, 258] width 150 height 24
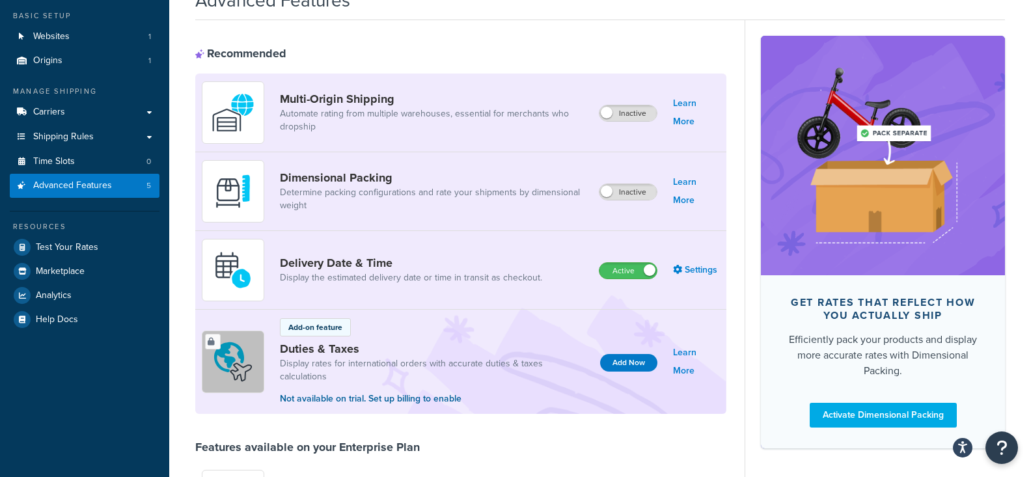
scroll to position [80, 0]
